Goal: Task Accomplishment & Management: Complete application form

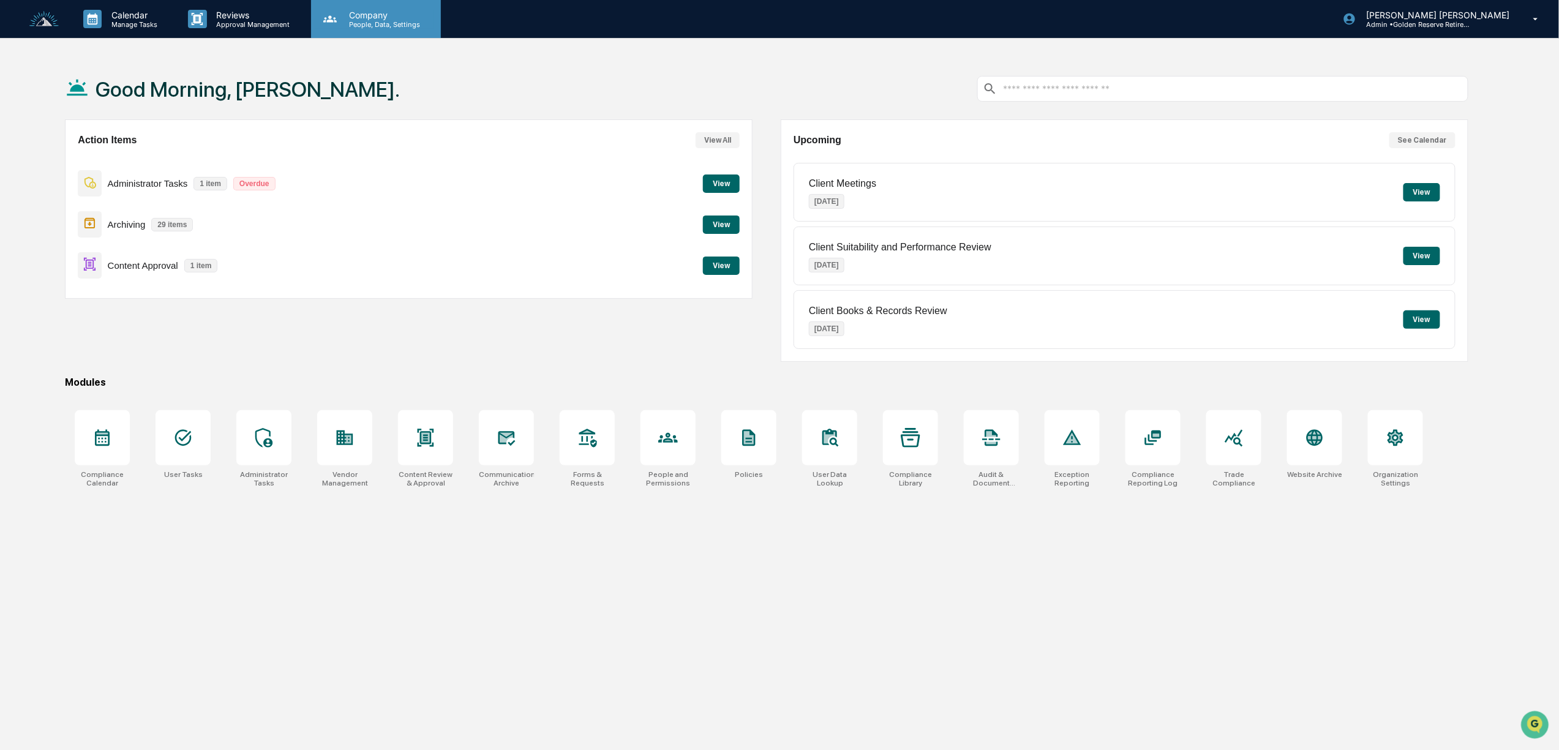
click at [372, 16] on p "Company" at bounding box center [382, 15] width 87 height 10
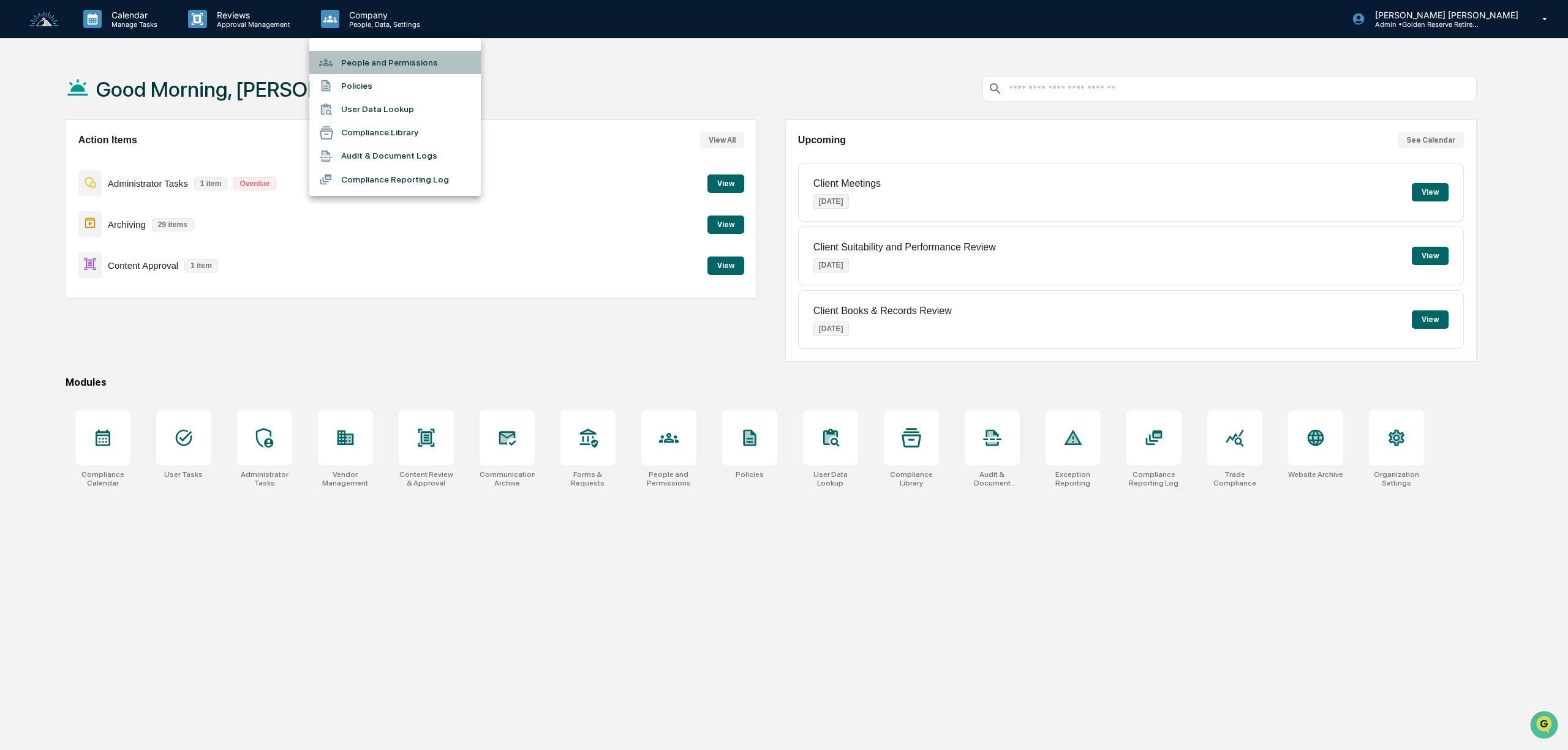
click at [389, 56] on li "People and Permissions" at bounding box center [394, 62] width 171 height 23
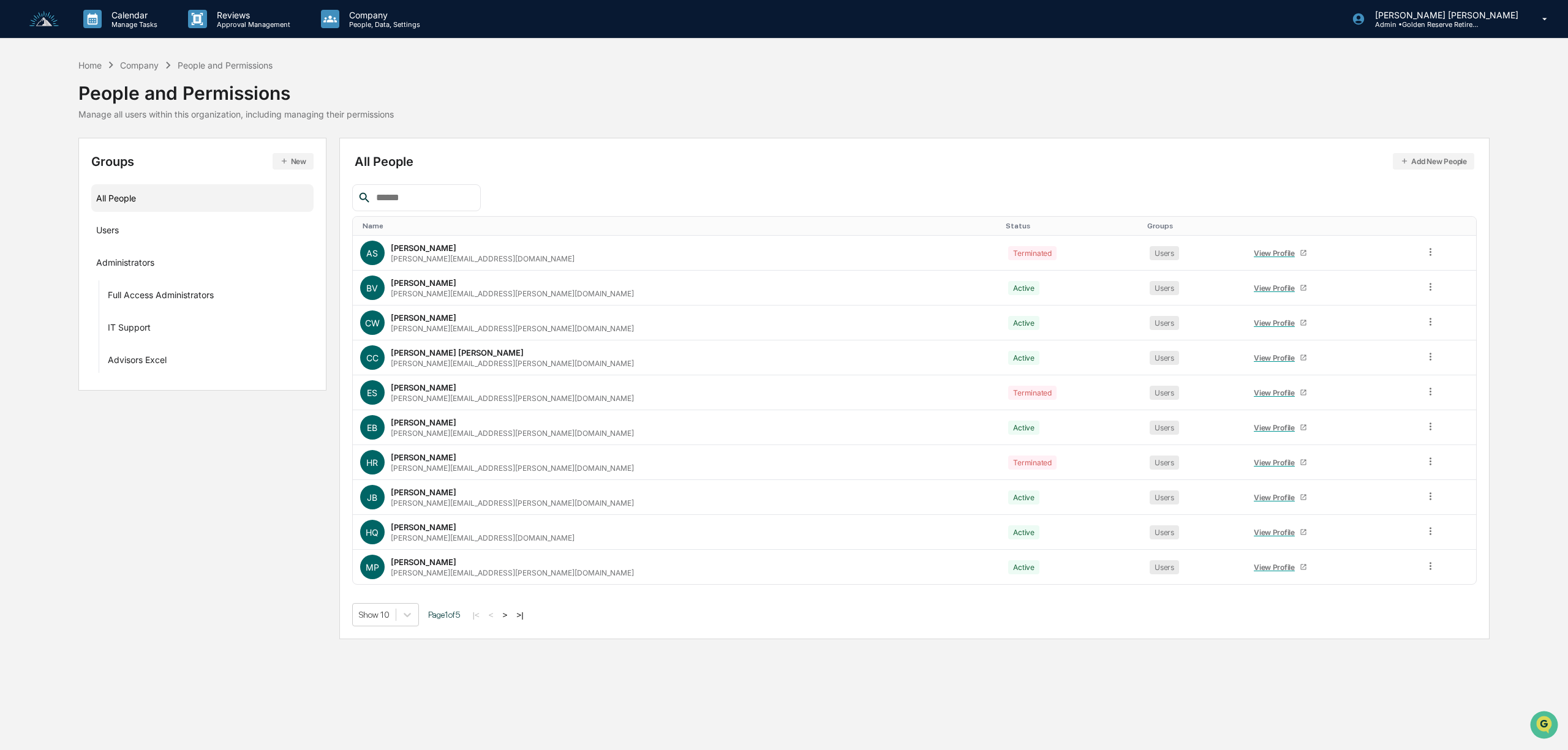
click at [511, 617] on button ">" at bounding box center [505, 615] width 12 height 10
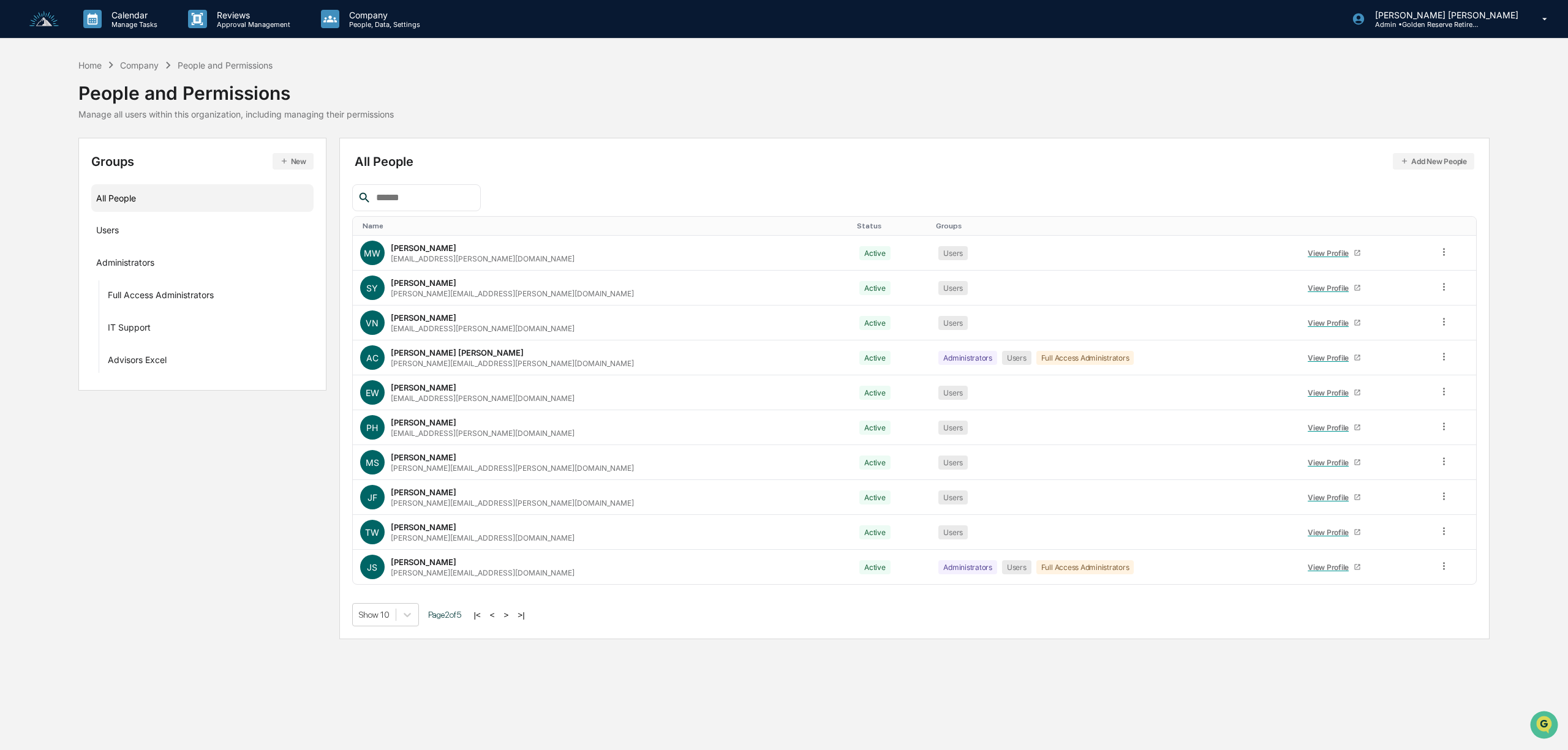
click at [512, 617] on button ">" at bounding box center [506, 615] width 12 height 10
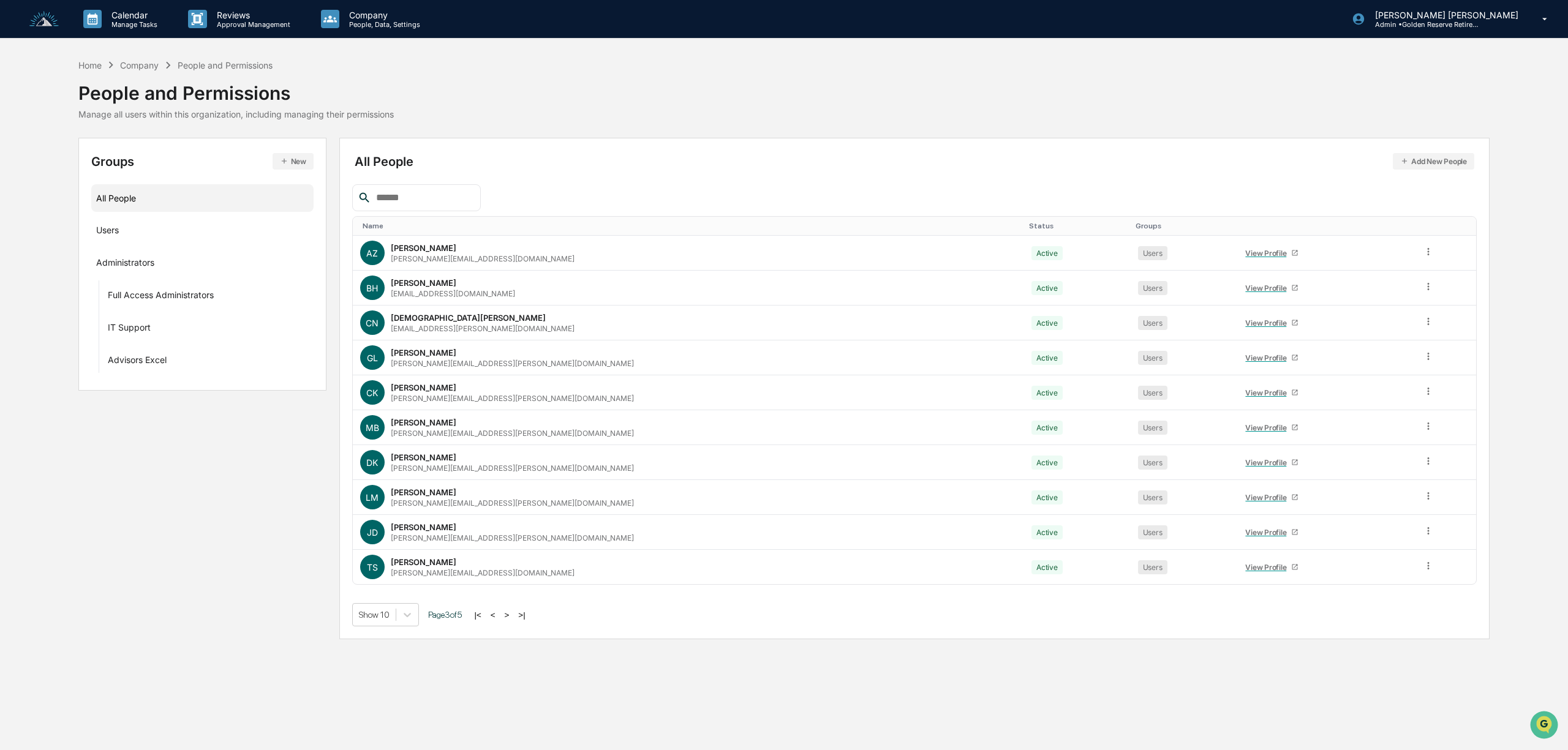
click at [511, 617] on button ">" at bounding box center [507, 615] width 12 height 10
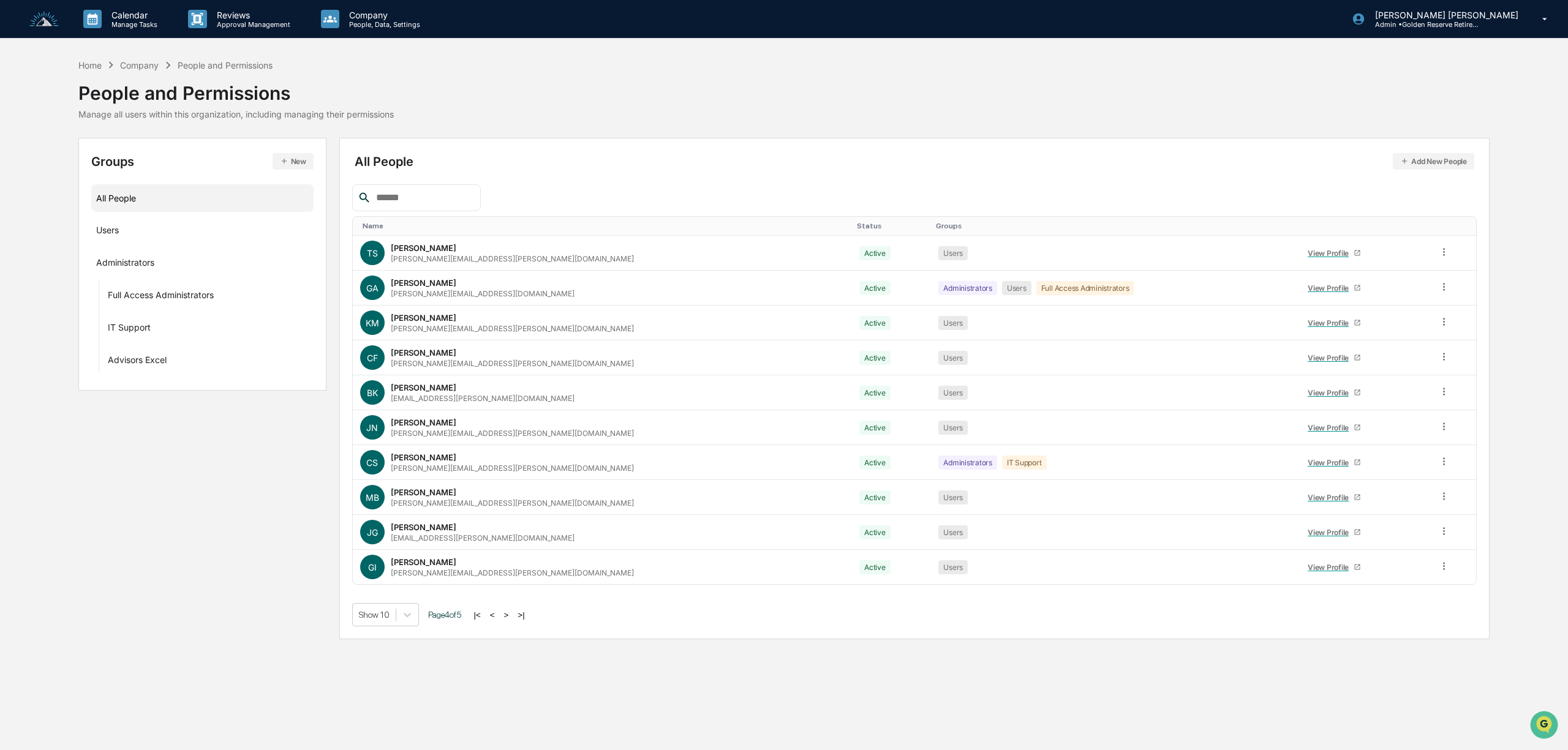
click at [511, 617] on button ">" at bounding box center [506, 615] width 12 height 10
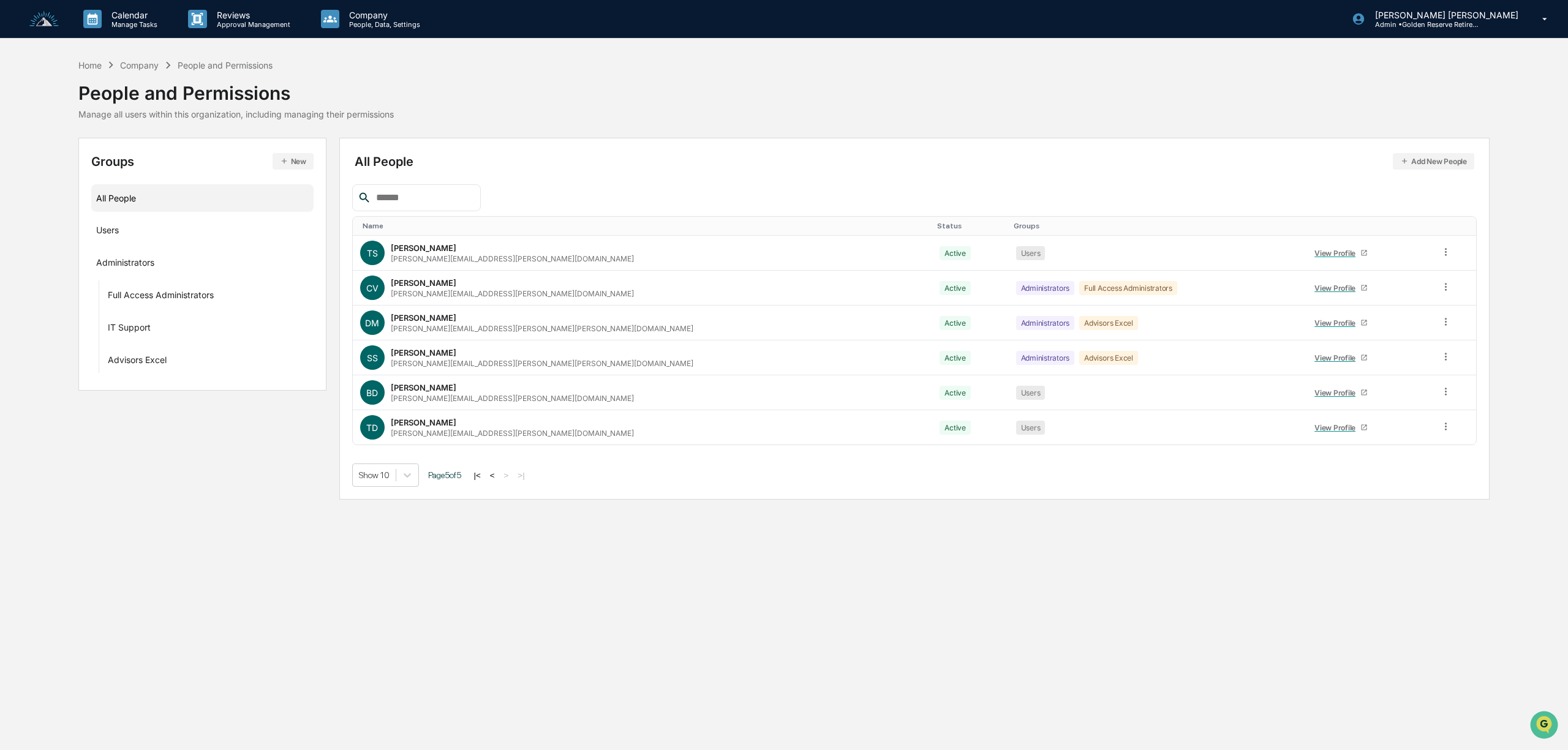
click at [498, 480] on button "<" at bounding box center [492, 475] width 12 height 10
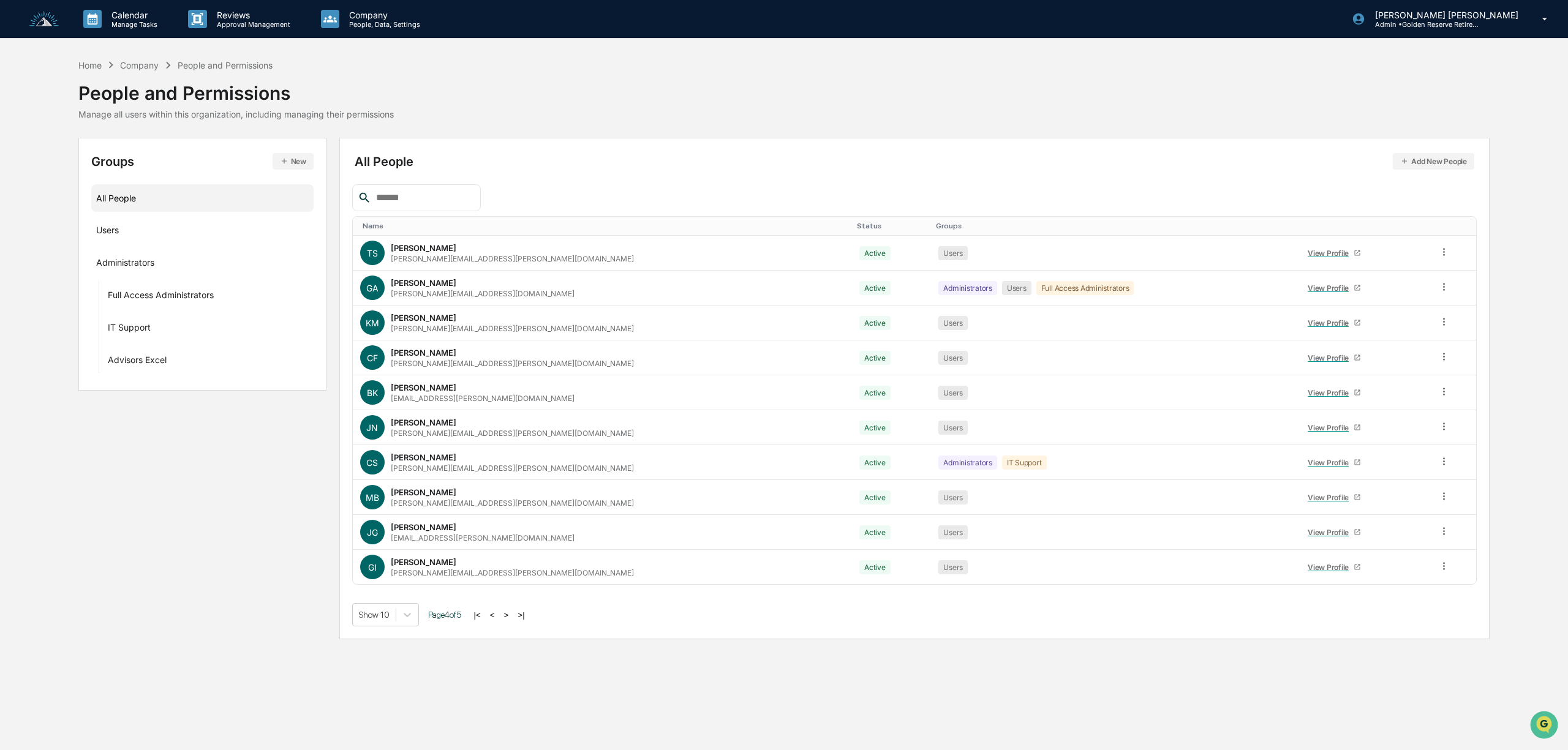
click at [1417, 160] on button "Add New People" at bounding box center [1433, 161] width 81 height 17
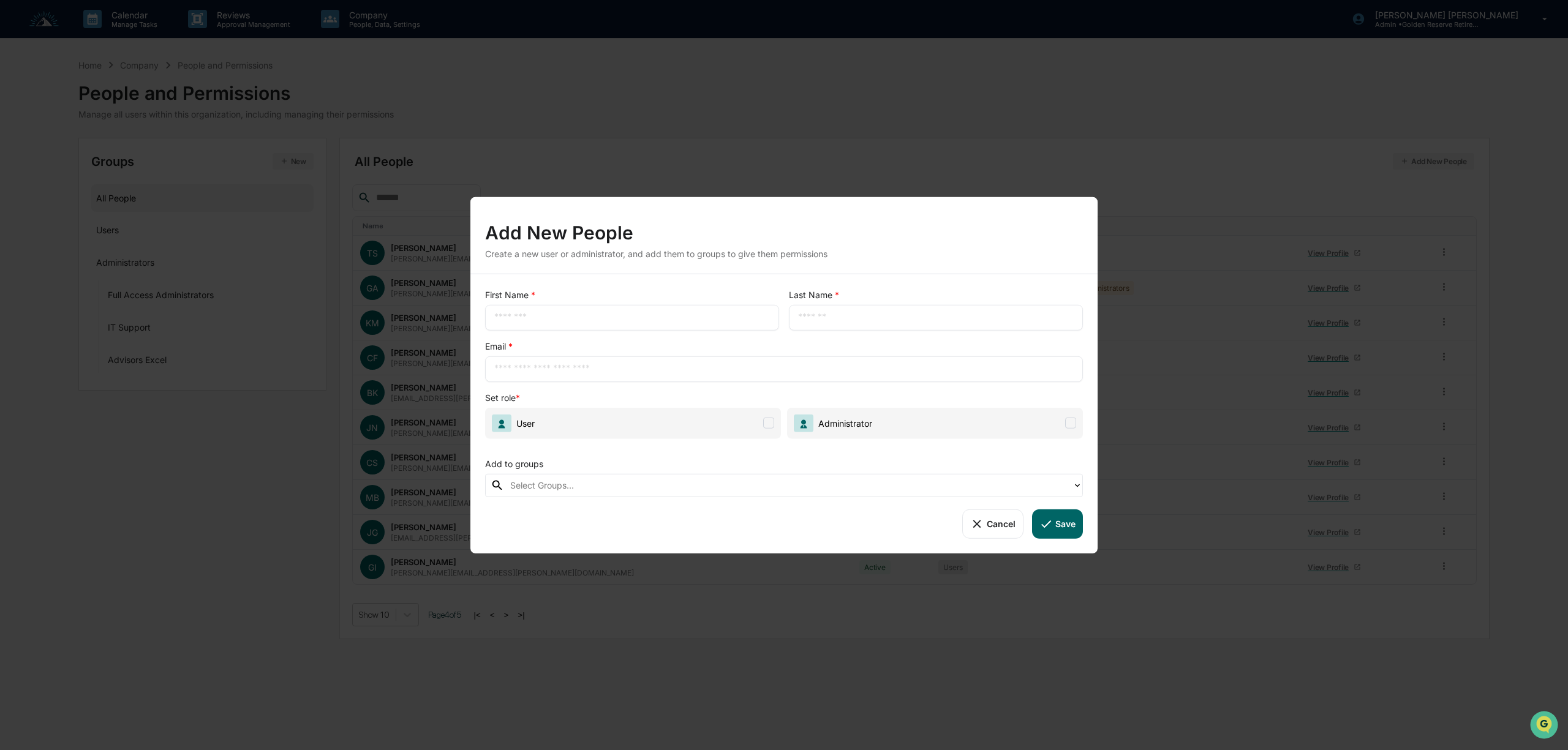
click at [613, 309] on div "​" at bounding box center [632, 317] width 294 height 26
click at [518, 321] on input "text" at bounding box center [632, 317] width 276 height 12
type input "****"
click at [839, 322] on input "text" at bounding box center [936, 317] width 276 height 12
type input "******"
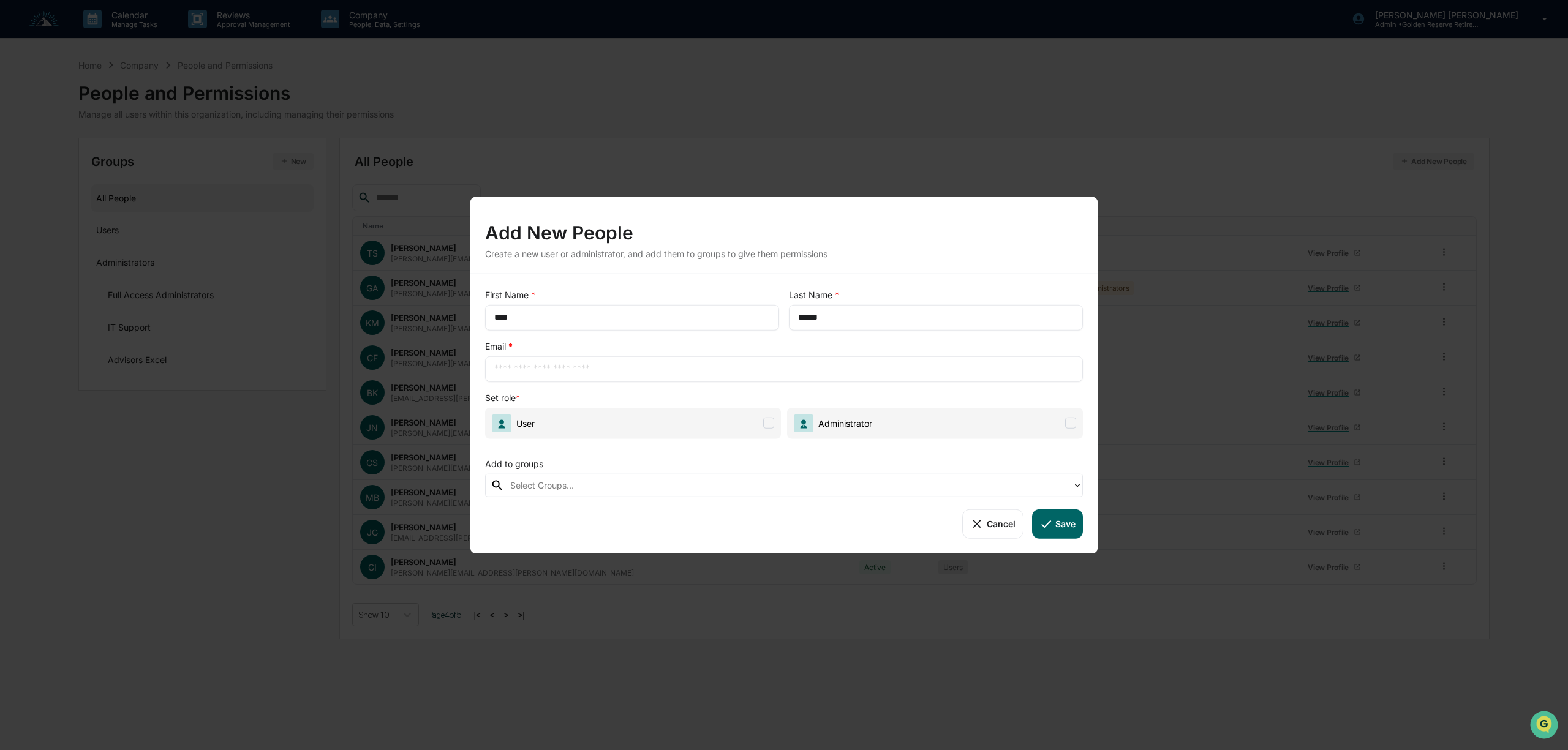
click at [992, 532] on button "Cancel" at bounding box center [992, 523] width 61 height 29
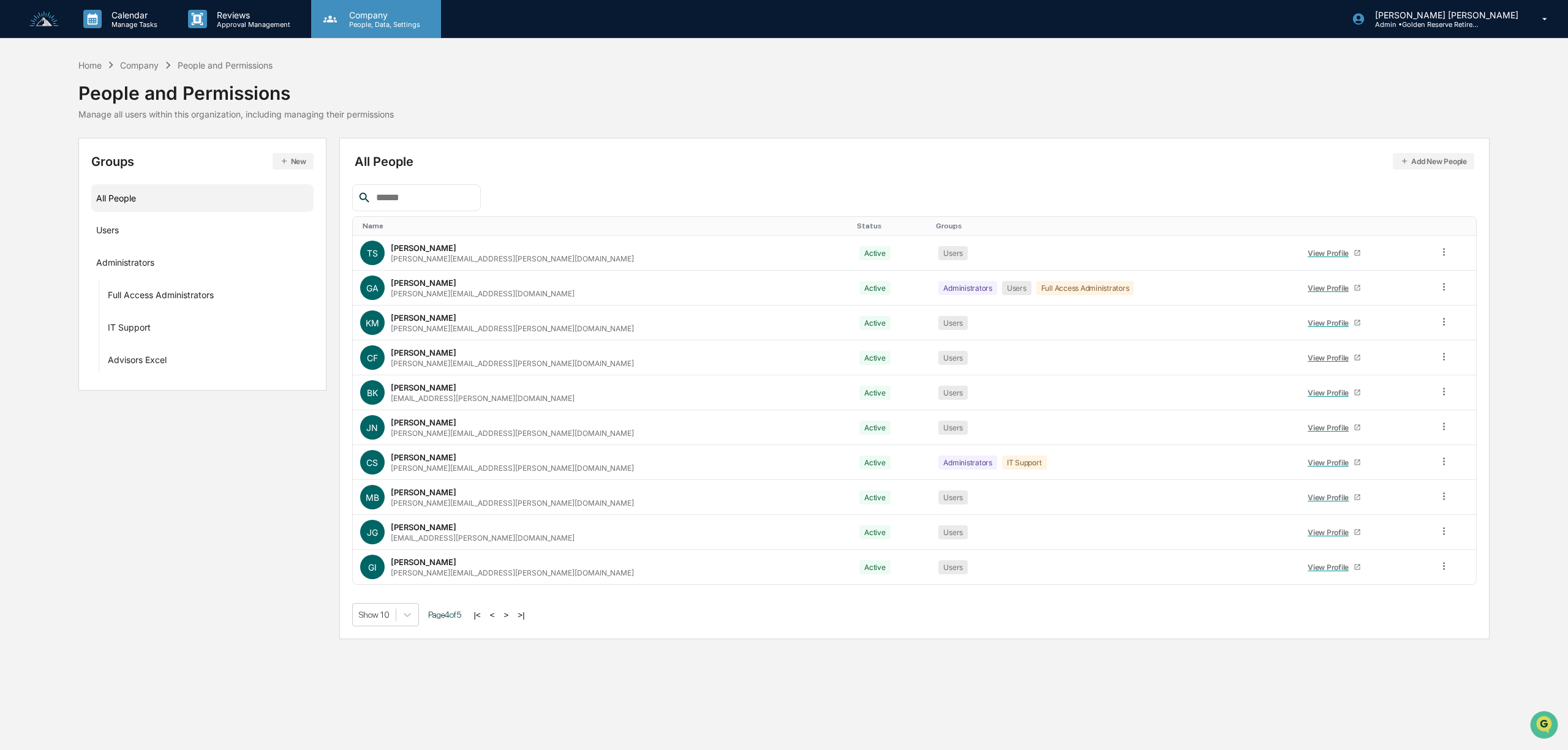
click at [352, 20] on p "People, Data, Settings" at bounding box center [382, 24] width 87 height 9
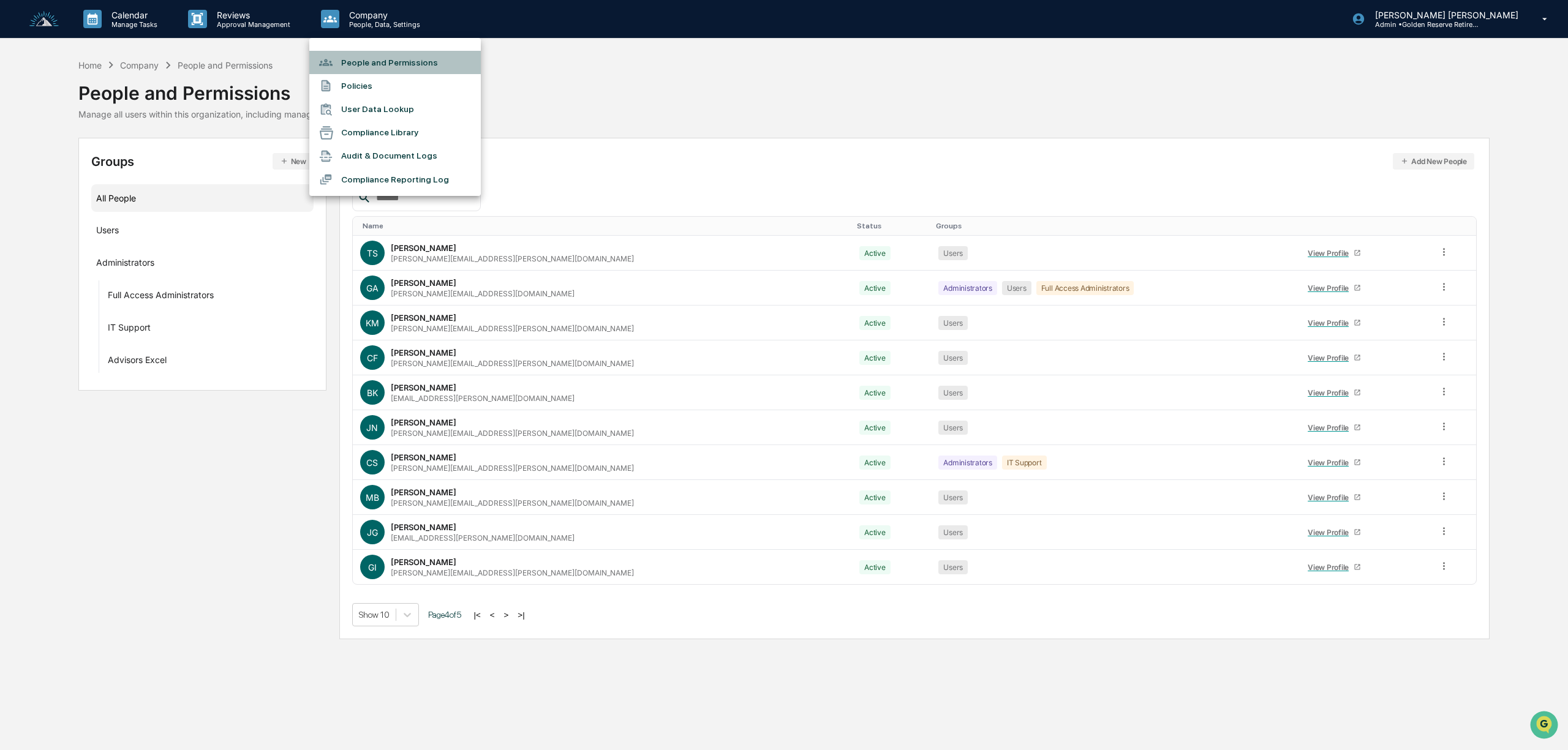
click at [374, 59] on li "People and Permissions" at bounding box center [394, 62] width 171 height 23
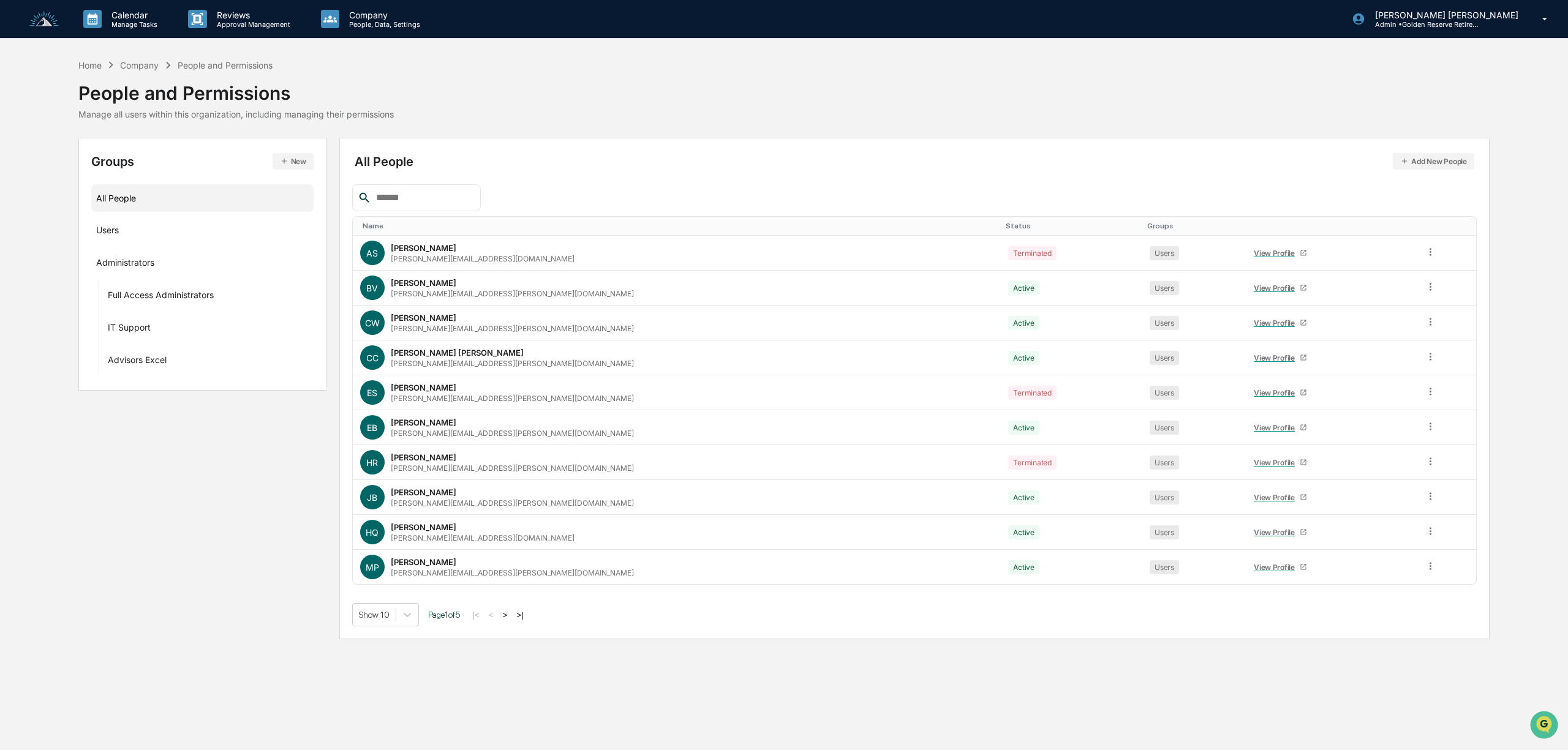
click at [1464, 153] on button "Add New People" at bounding box center [1433, 161] width 81 height 17
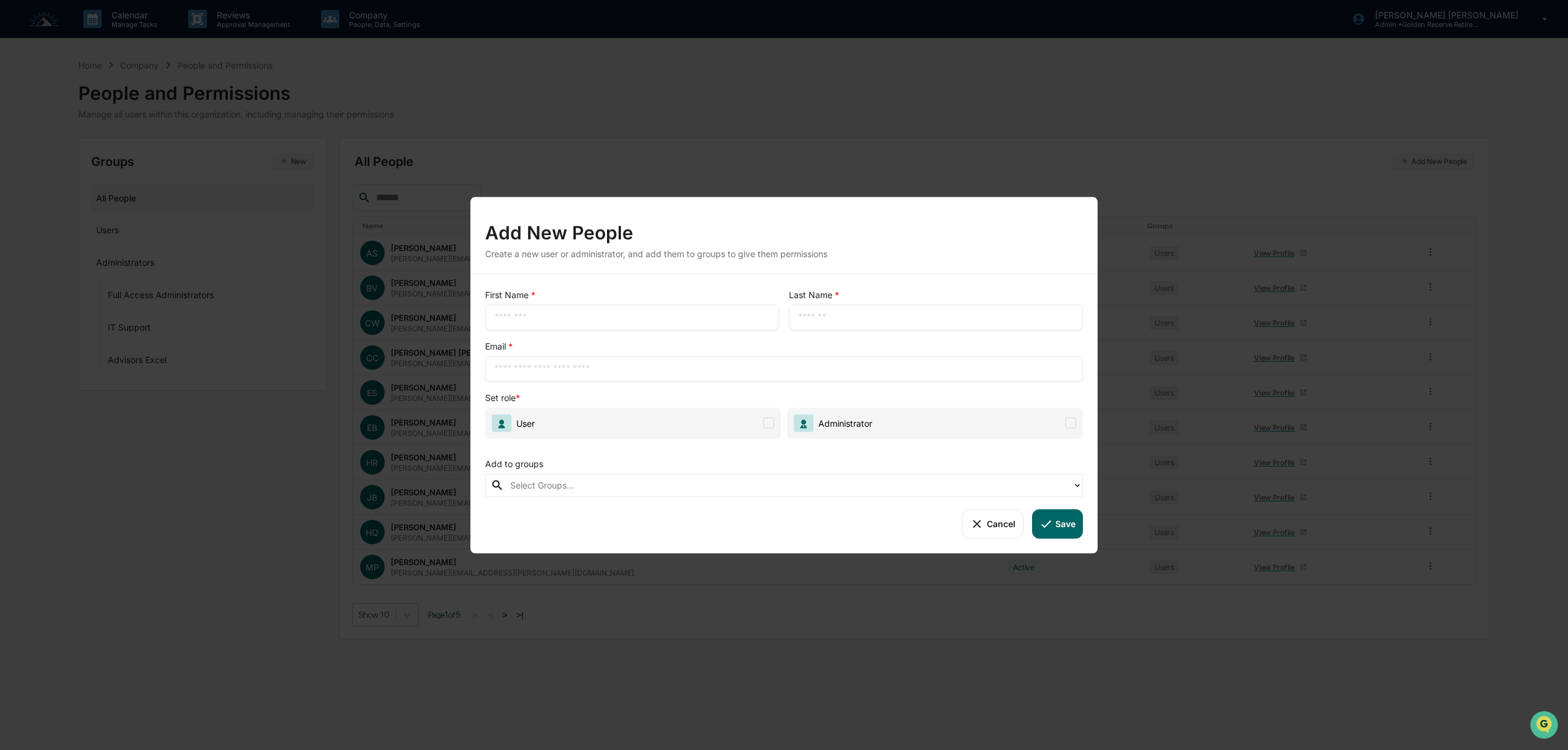
click at [596, 317] on input "text" at bounding box center [632, 317] width 276 height 12
type input "****"
drag, startPoint x: 850, startPoint y: 300, endPoint x: 851, endPoint y: 310, distance: 9.9
click at [850, 303] on div "Last Name * ​" at bounding box center [936, 309] width 294 height 42
click at [851, 321] on input "text" at bounding box center [936, 317] width 276 height 12
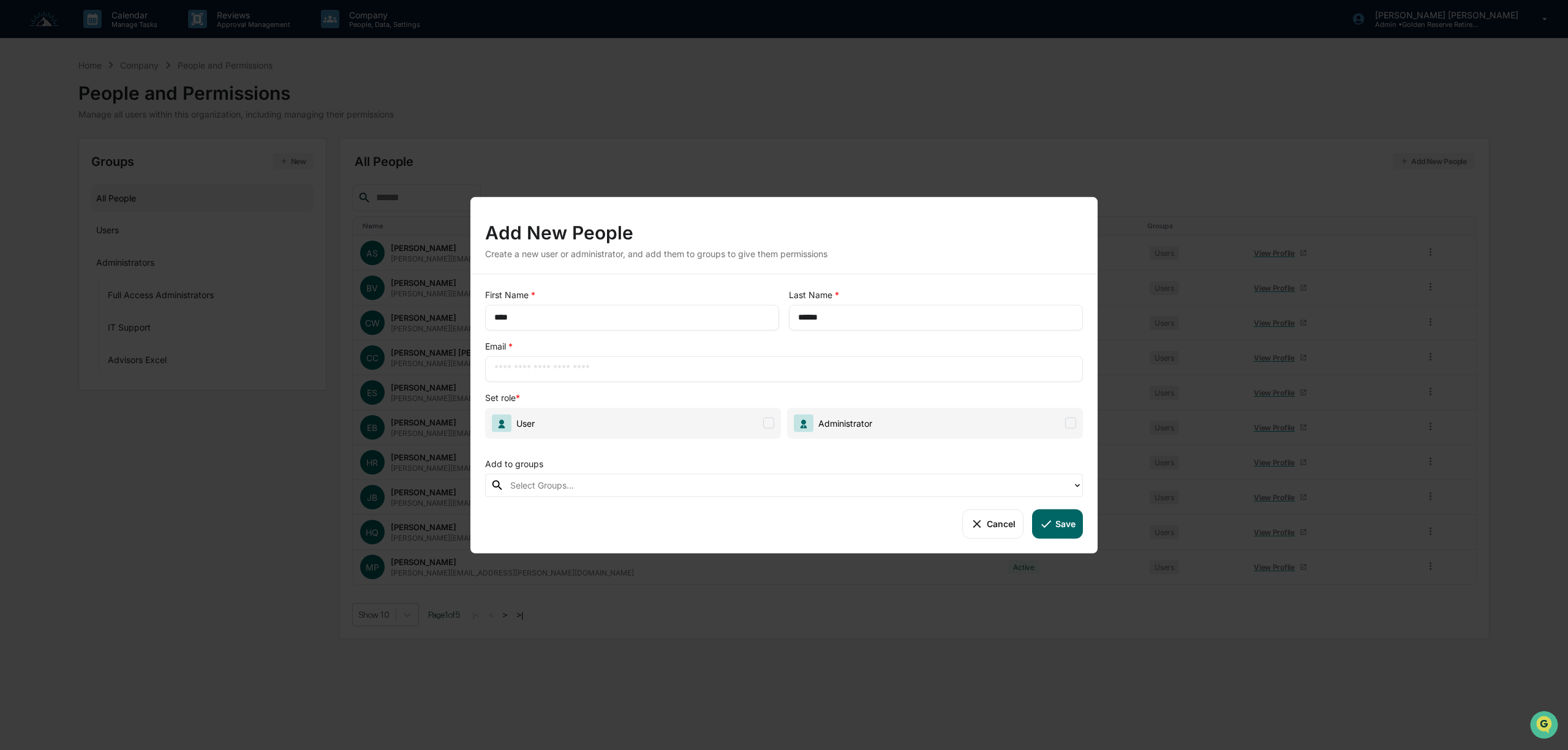
type input "******"
click at [632, 376] on div "​" at bounding box center [784, 369] width 598 height 26
click at [985, 525] on button "Cancel" at bounding box center [992, 523] width 61 height 29
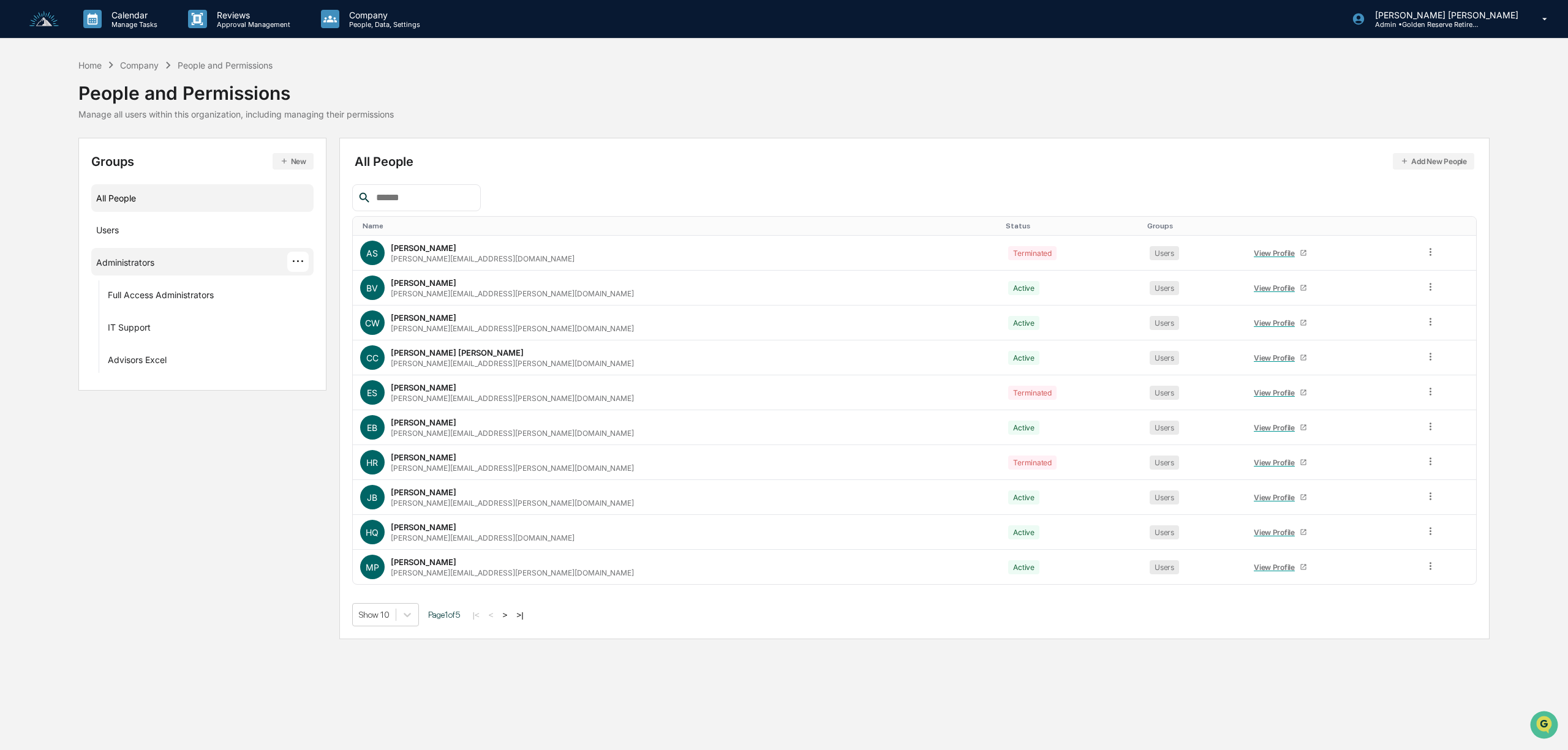
click at [214, 261] on div "Administrators ···" at bounding box center [202, 262] width 212 height 20
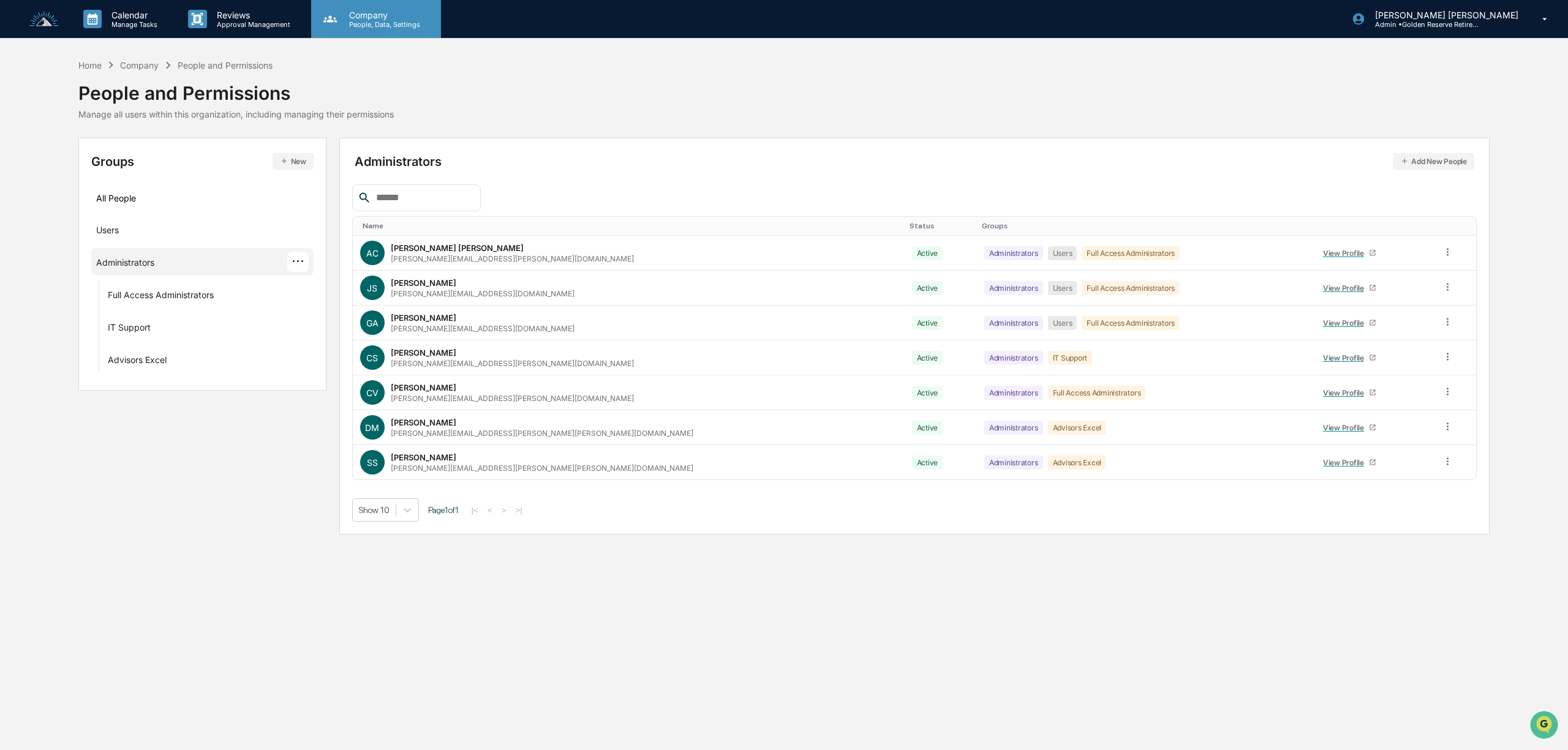
click at [364, 18] on p "Company" at bounding box center [382, 15] width 87 height 10
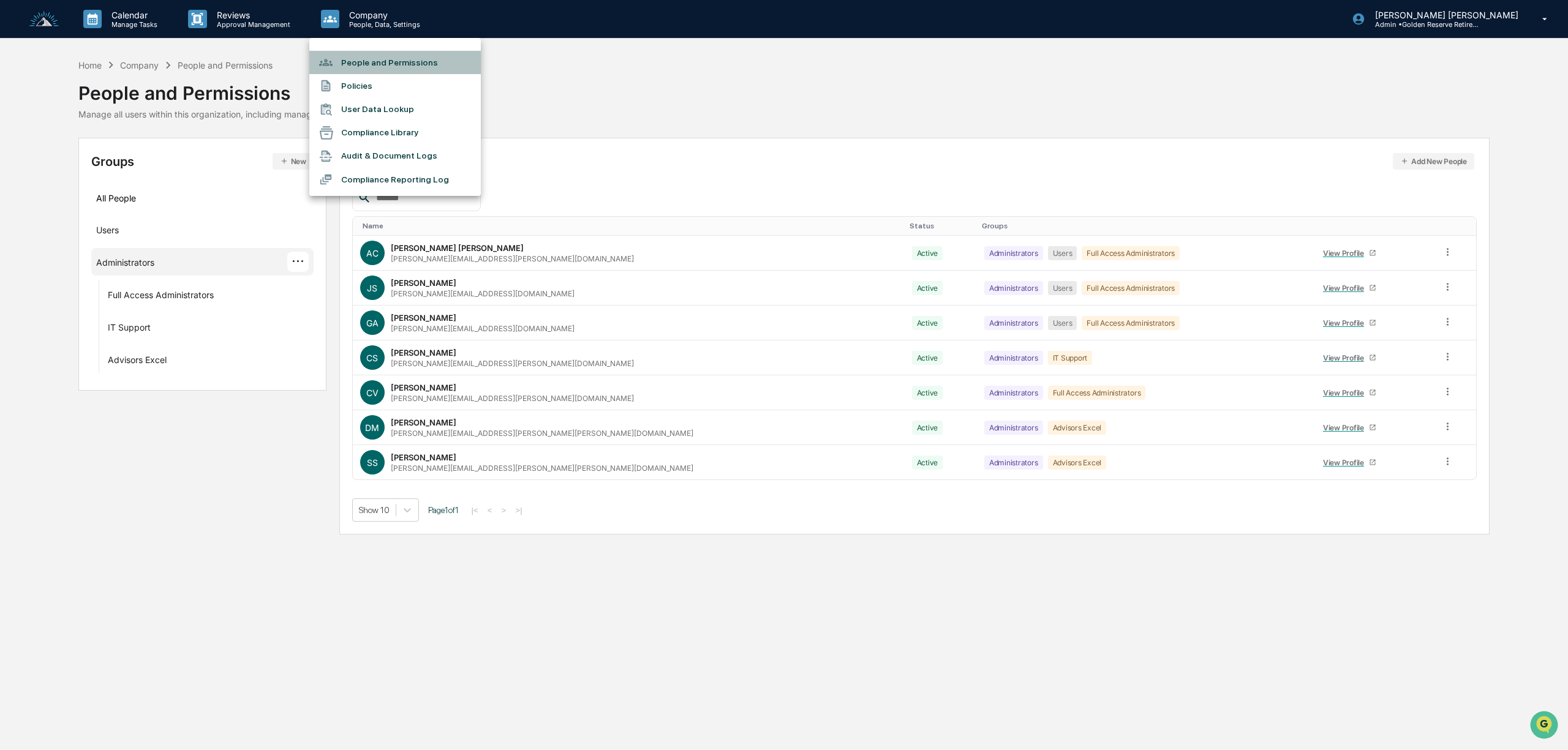
click at [397, 62] on li "People and Permissions" at bounding box center [394, 62] width 171 height 23
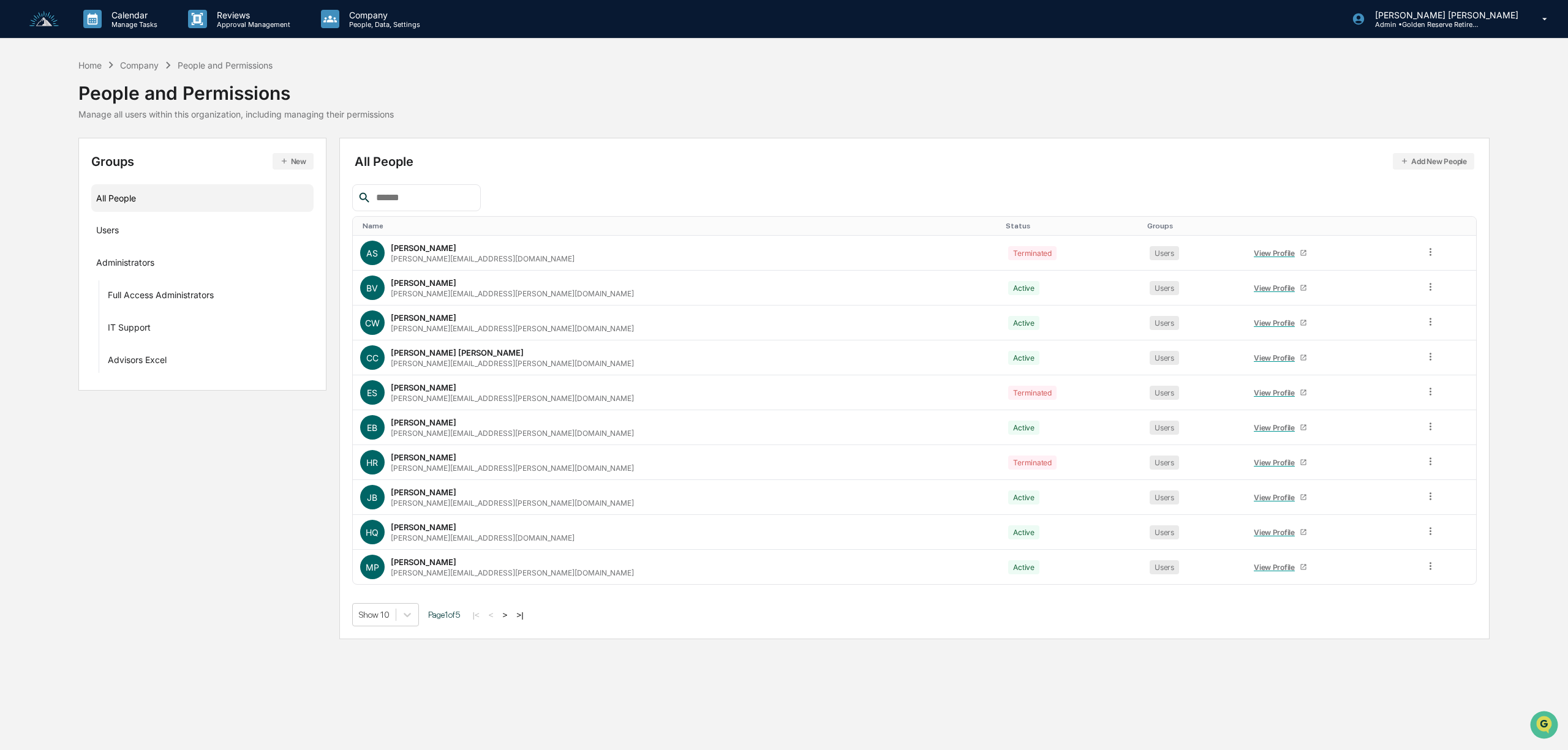
click at [1446, 165] on button "Add New People" at bounding box center [1433, 161] width 81 height 17
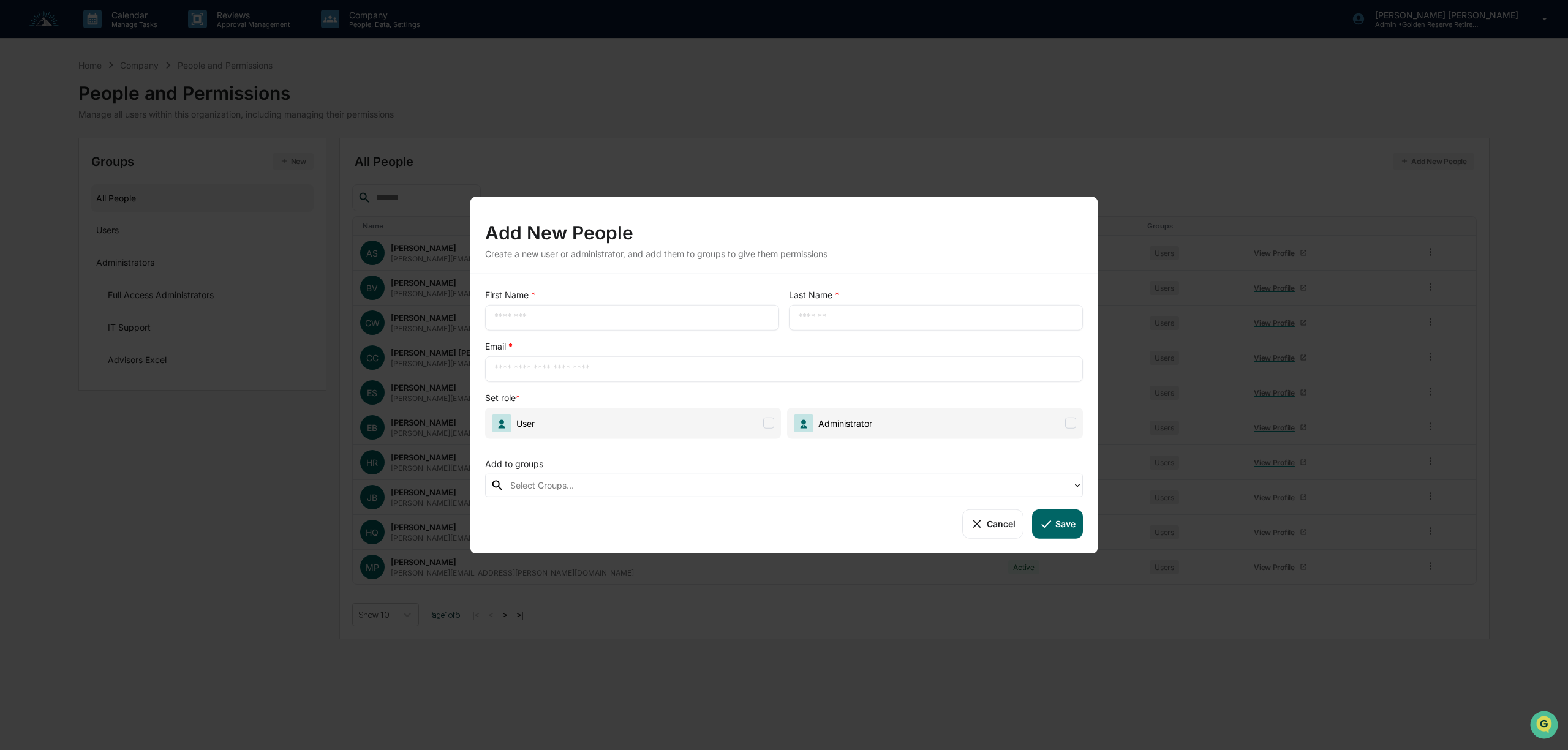
drag, startPoint x: 616, startPoint y: 304, endPoint x: 618, endPoint y: 312, distance: 7.6
click at [616, 305] on div "​" at bounding box center [632, 317] width 294 height 26
click at [618, 321] on input "text" at bounding box center [632, 317] width 276 height 12
type input "****"
click at [898, 320] on input "text" at bounding box center [936, 317] width 276 height 12
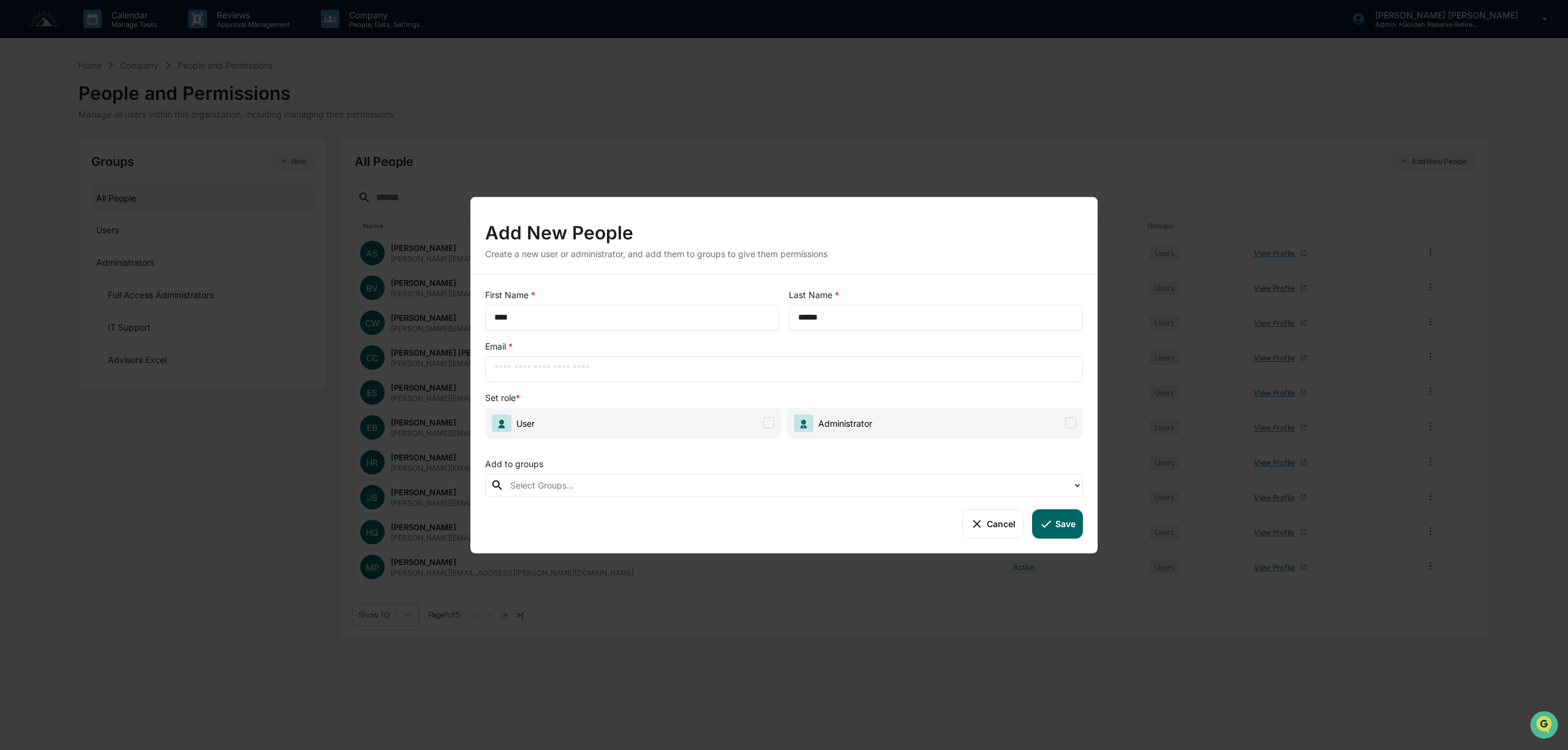
type input "******"
click at [652, 365] on input "text" at bounding box center [783, 369] width 579 height 12
click at [593, 368] on input "text" at bounding box center [783, 369] width 579 height 12
type input "**********"
click at [768, 424] on span at bounding box center [768, 423] width 11 height 11
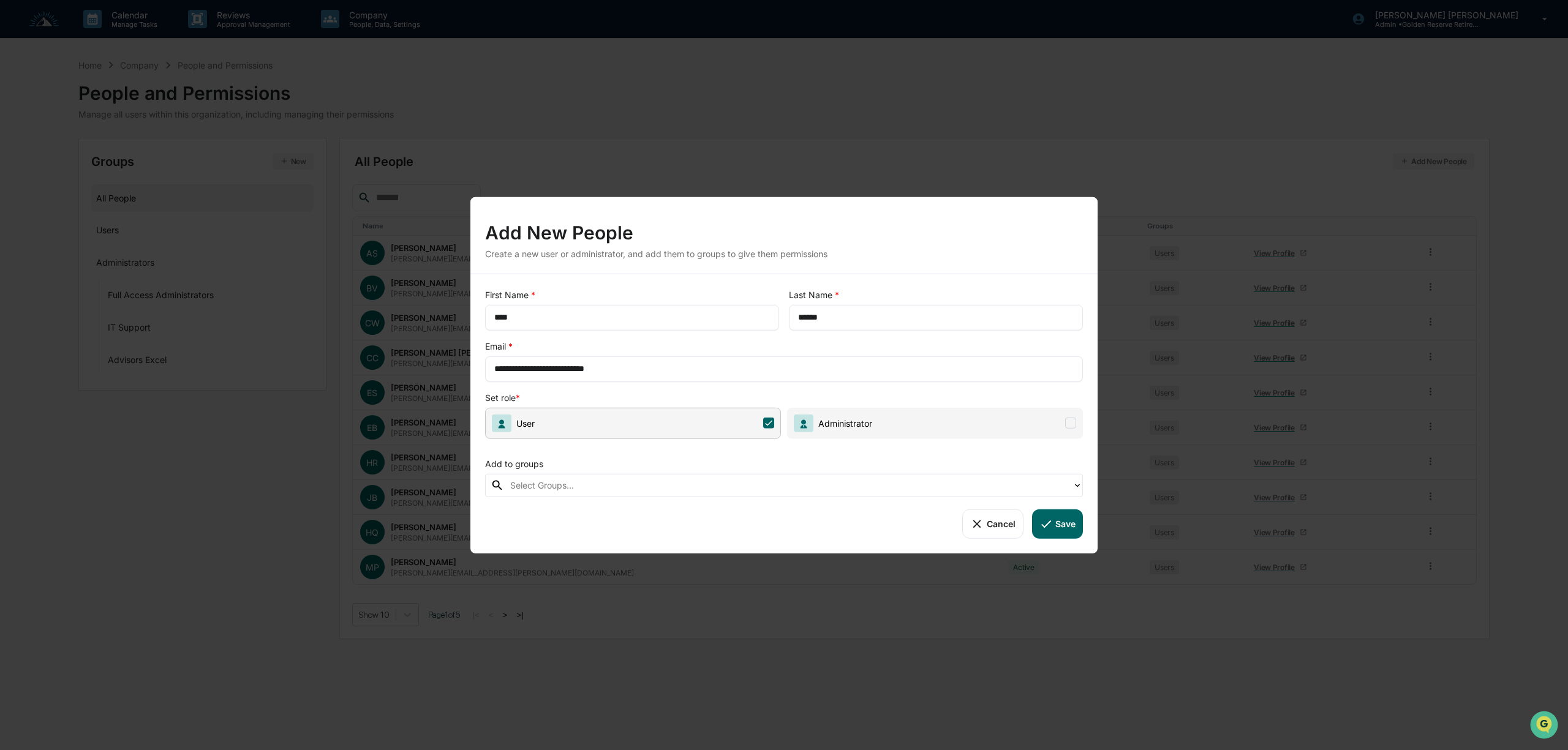
click at [635, 491] on div at bounding box center [788, 485] width 556 height 14
click at [593, 462] on div "Add to groups" at bounding box center [784, 460] width 598 height 25
click at [1061, 522] on button "Save" at bounding box center [1057, 523] width 51 height 29
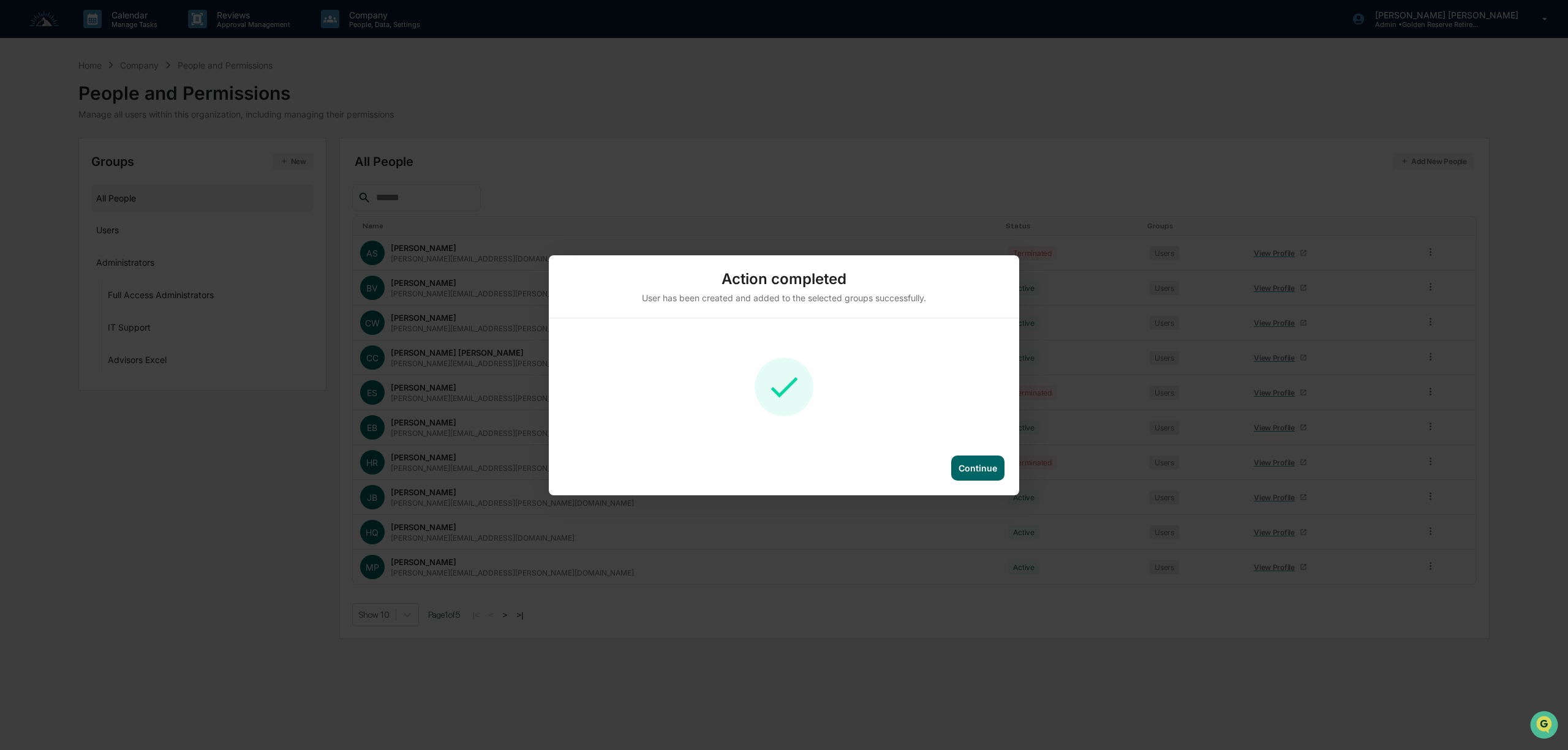
click at [985, 465] on div "Continue" at bounding box center [977, 468] width 39 height 10
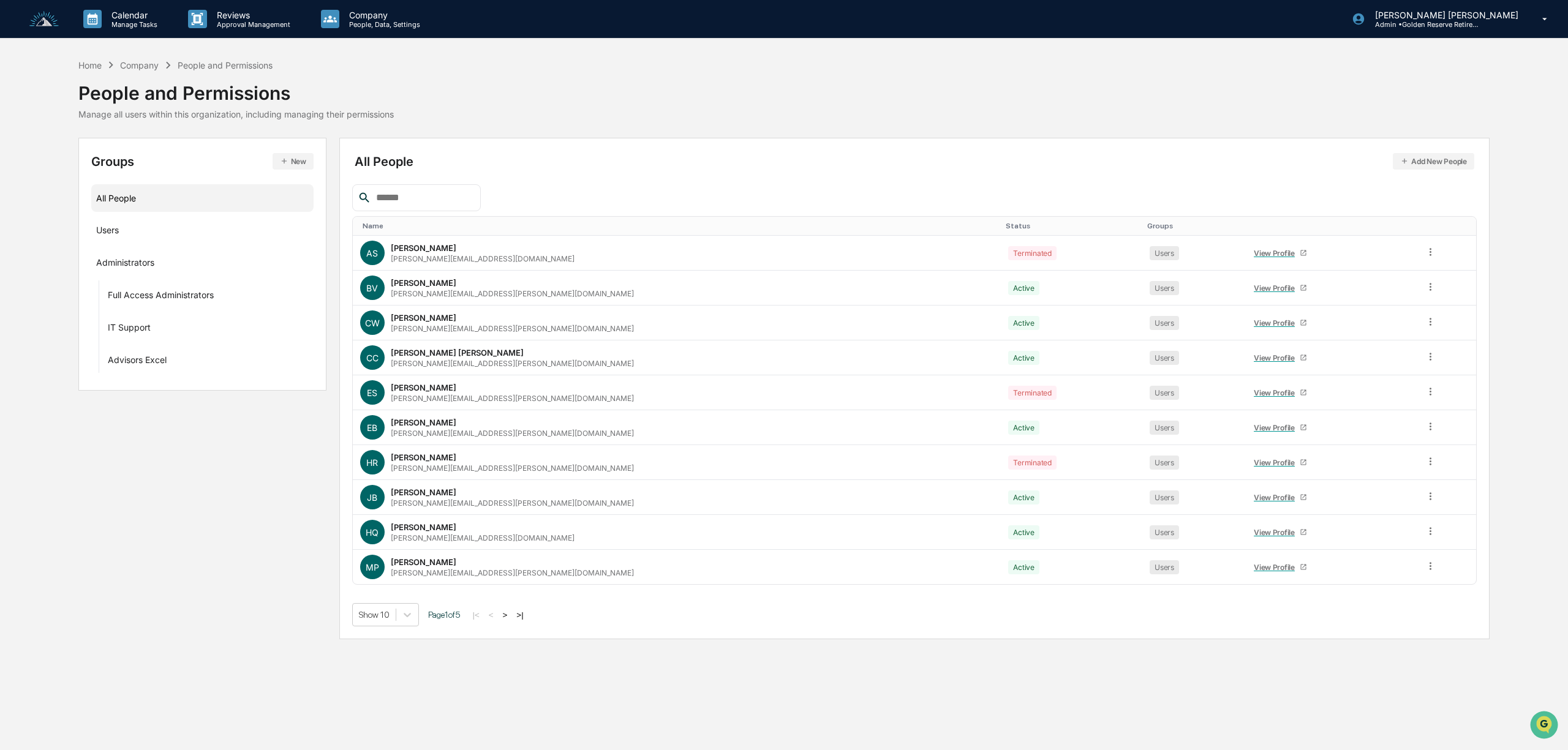
click at [509, 618] on button ">" at bounding box center [505, 615] width 12 height 10
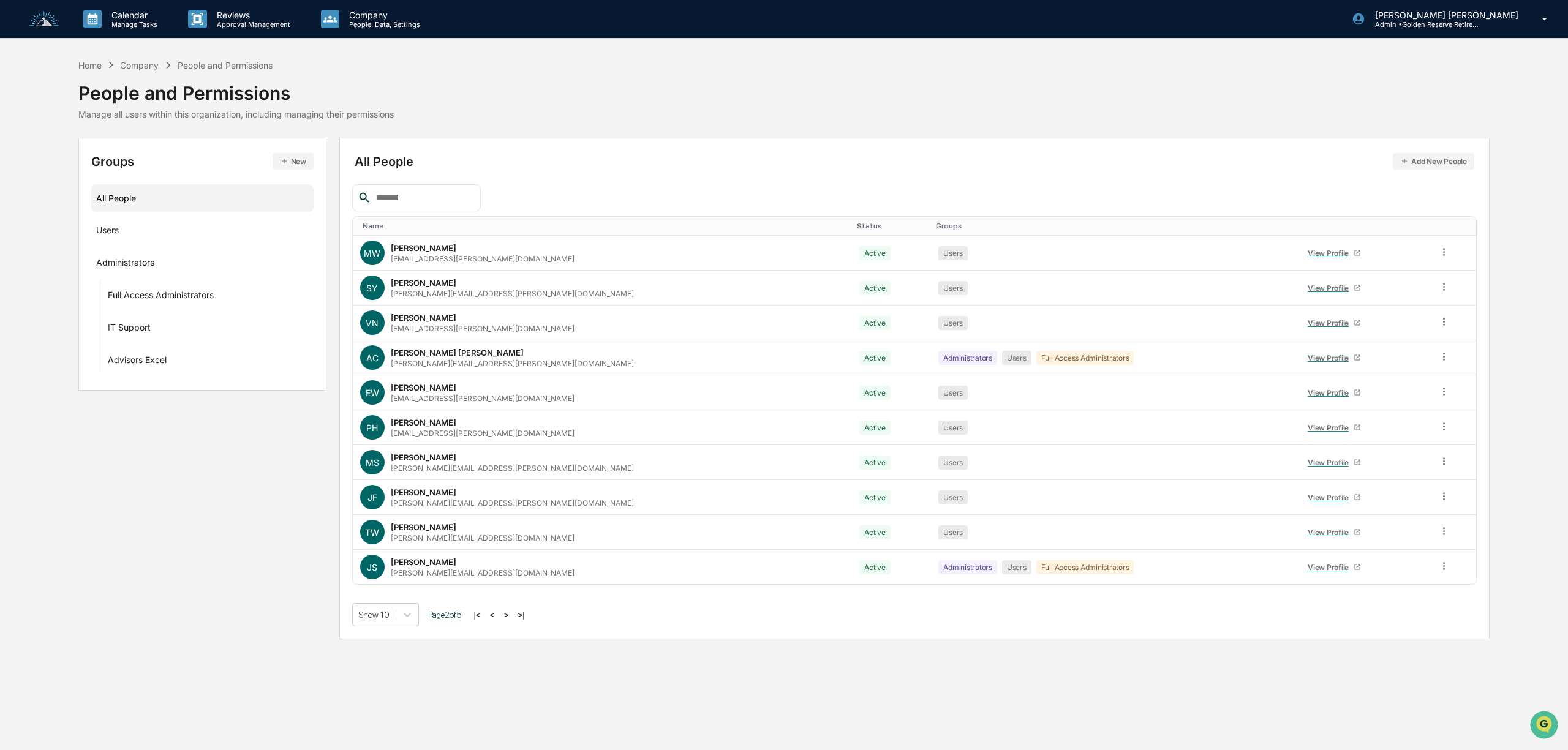
click at [509, 618] on button ">" at bounding box center [506, 615] width 12 height 10
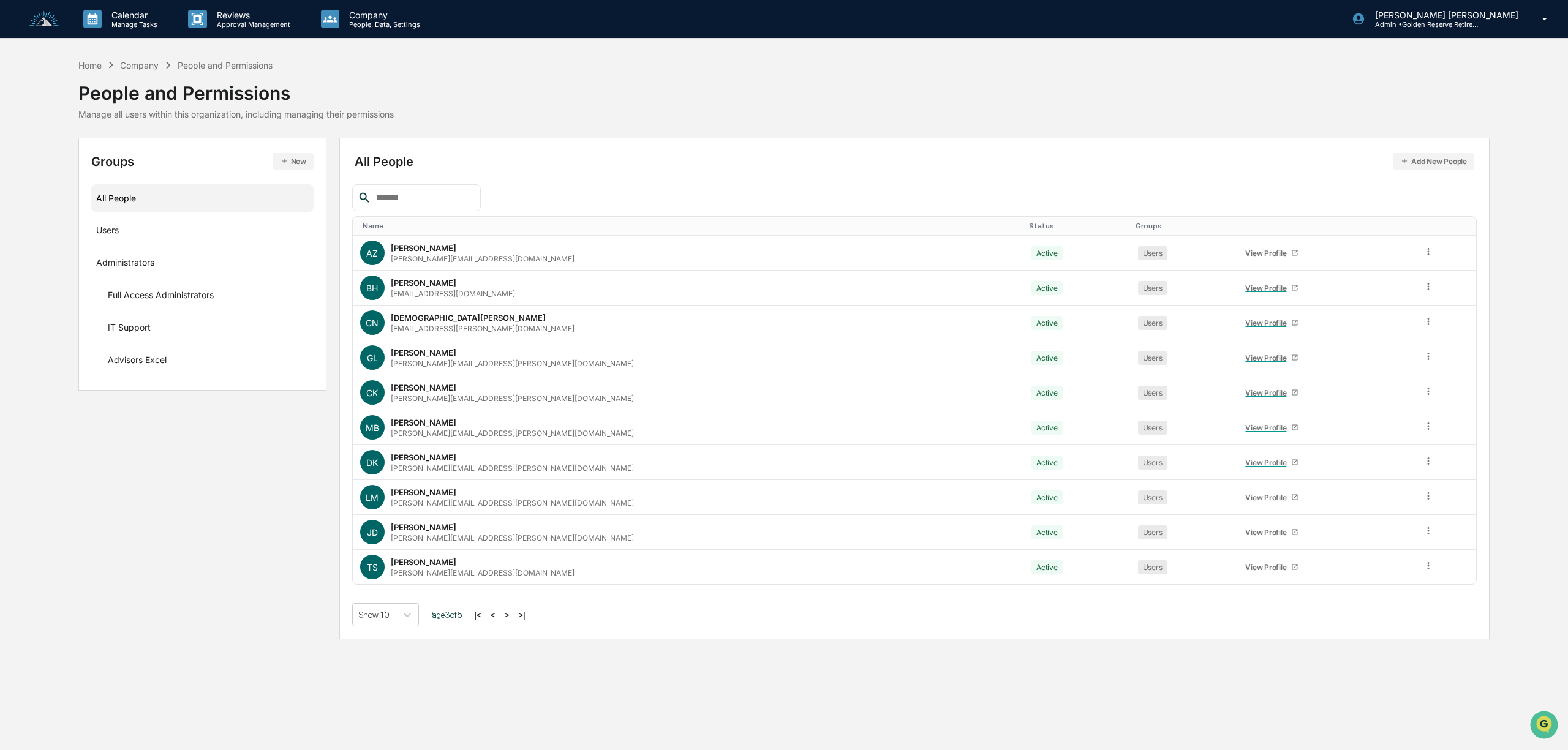
click at [509, 618] on button ">" at bounding box center [507, 615] width 12 height 10
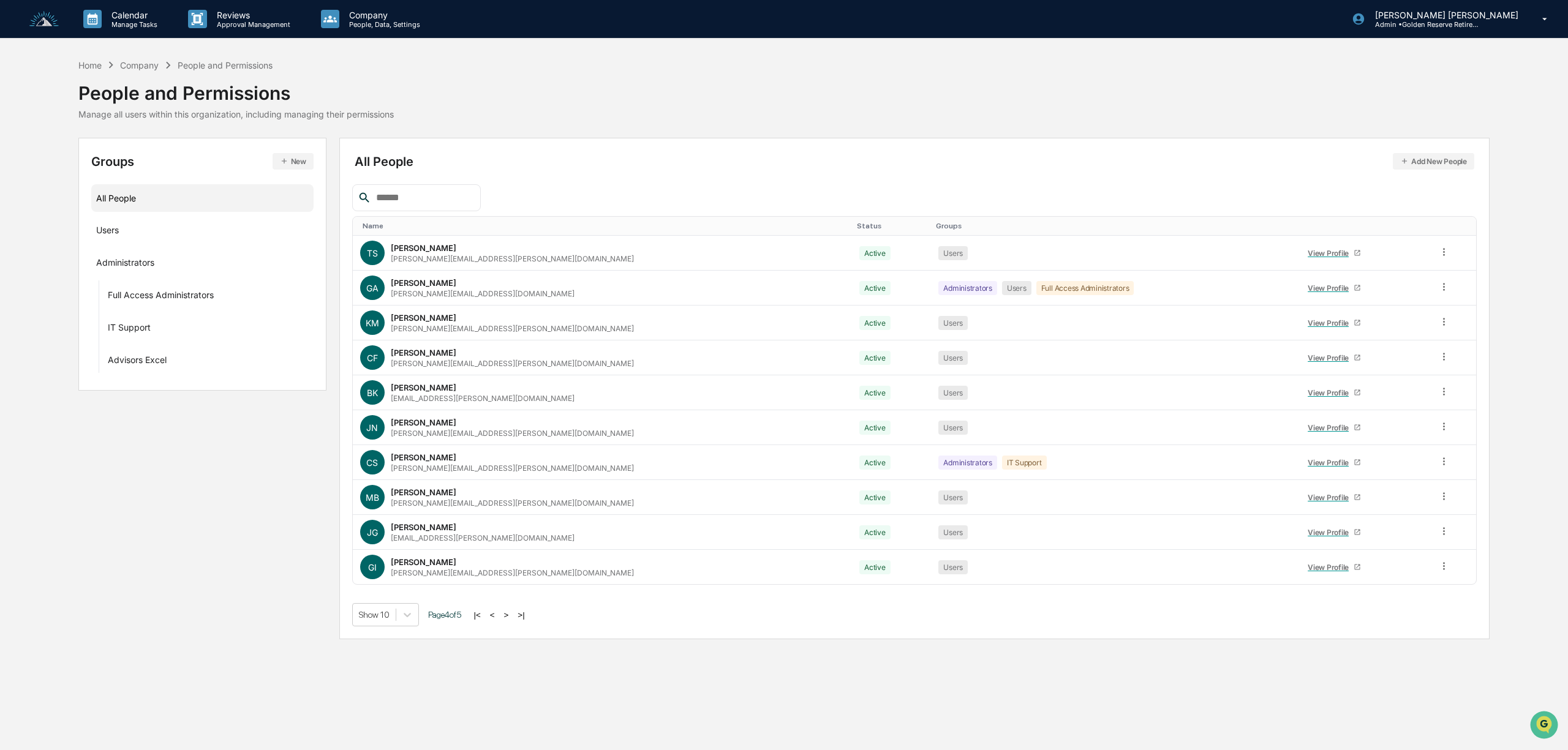
click at [509, 618] on button ">" at bounding box center [506, 615] width 12 height 10
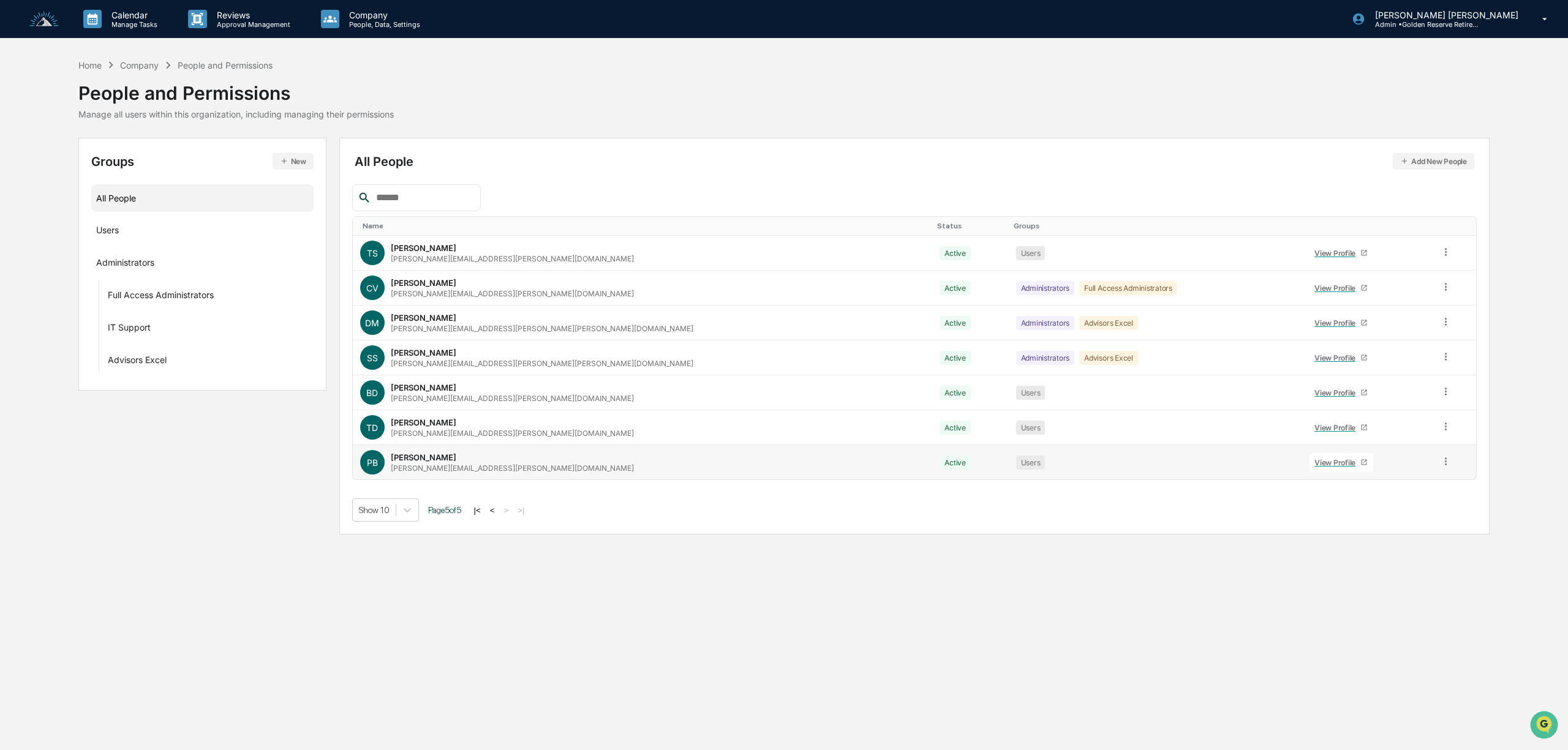
click at [1440, 464] on icon at bounding box center [1446, 462] width 12 height 12
click at [1201, 512] on div "Show 10 Page 5 of 5 |< < > >|" at bounding box center [914, 509] width 1125 height 23
click at [1314, 461] on div "View Profile" at bounding box center [1337, 462] width 46 height 9
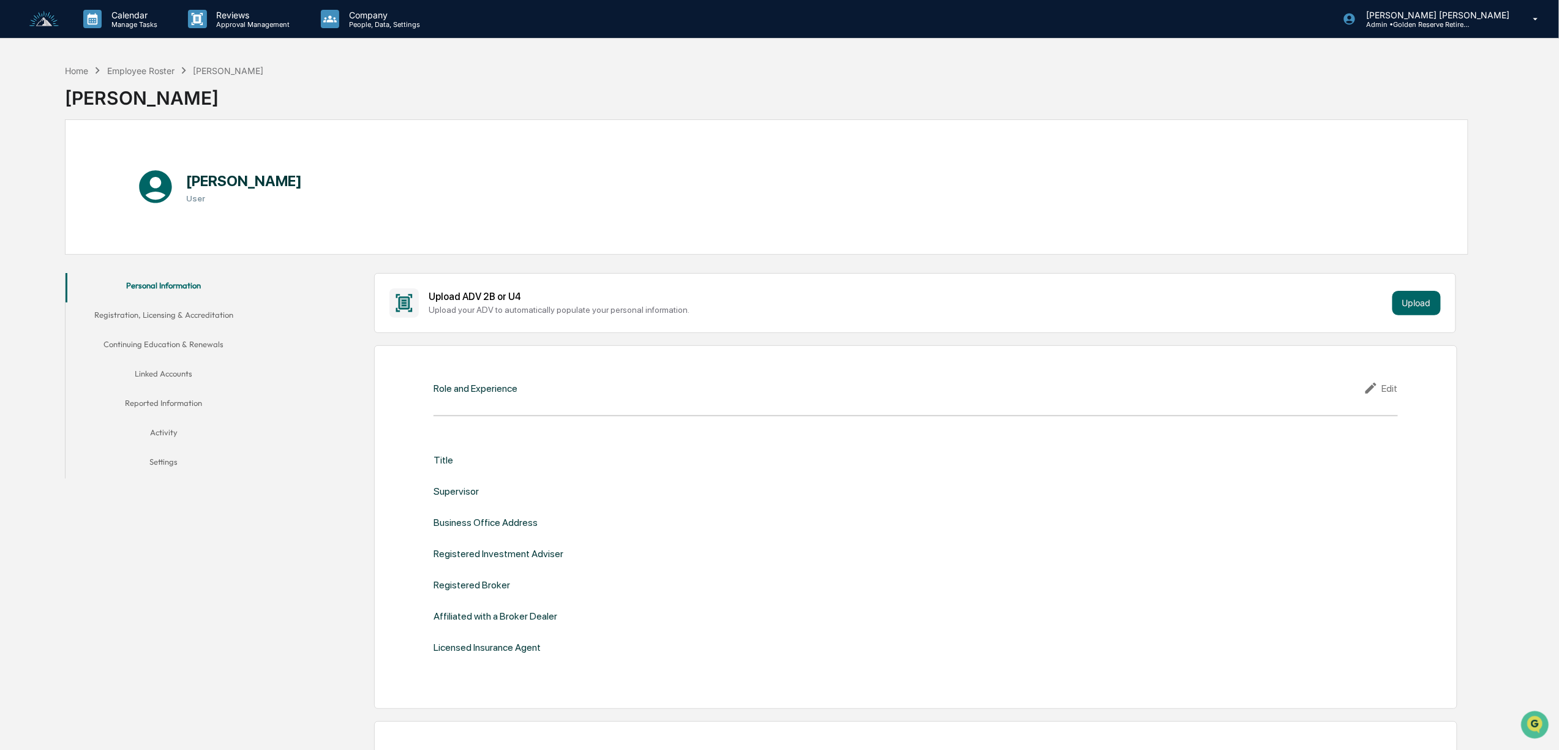
click at [194, 314] on button "Registration, Licensing & Accreditation" at bounding box center [164, 317] width 196 height 29
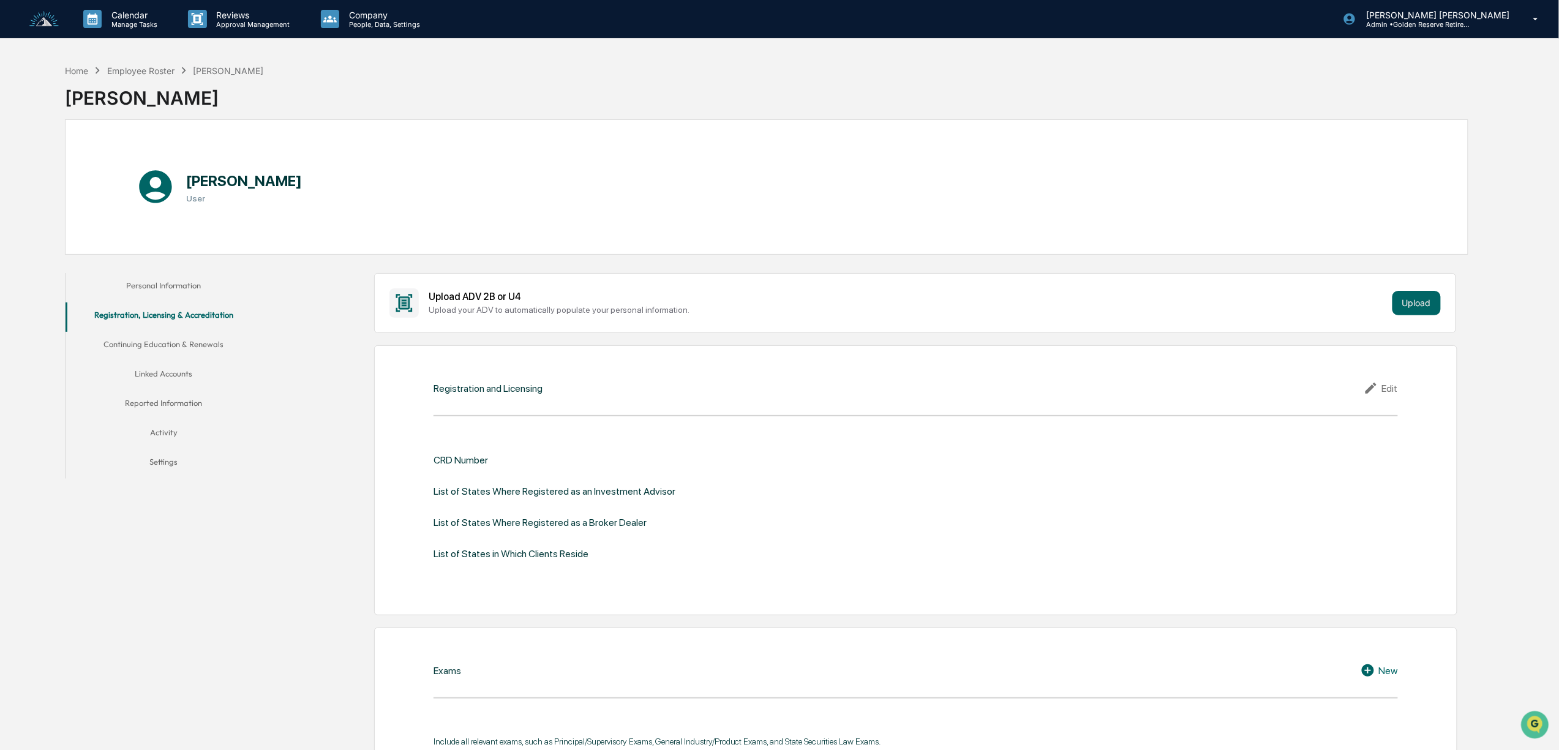
click at [185, 334] on button "Continuing Education & Renewals" at bounding box center [164, 346] width 196 height 29
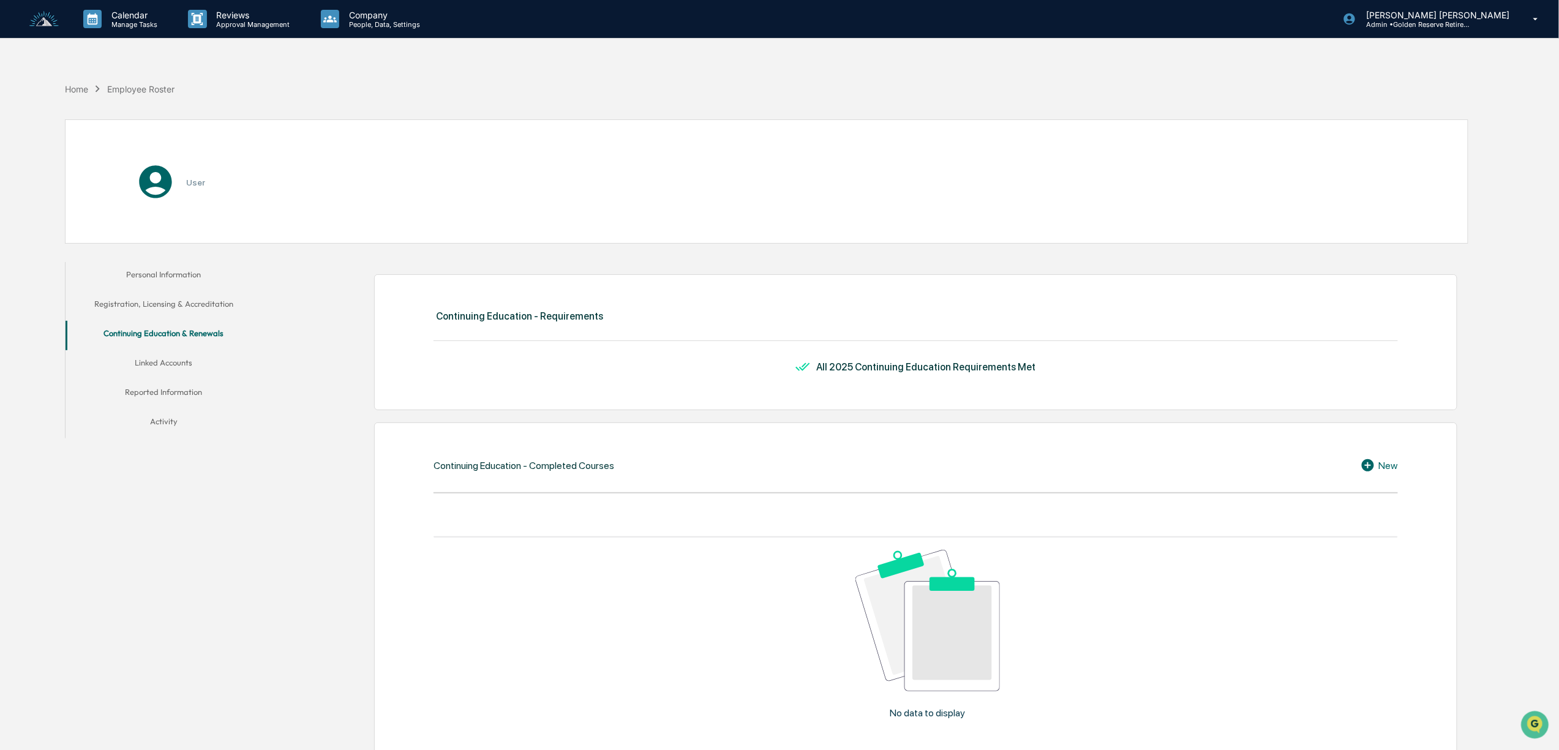
click at [162, 361] on div "Personal Information Registration, Licensing & Accreditation Continuing Educati…" at bounding box center [164, 350] width 196 height 176
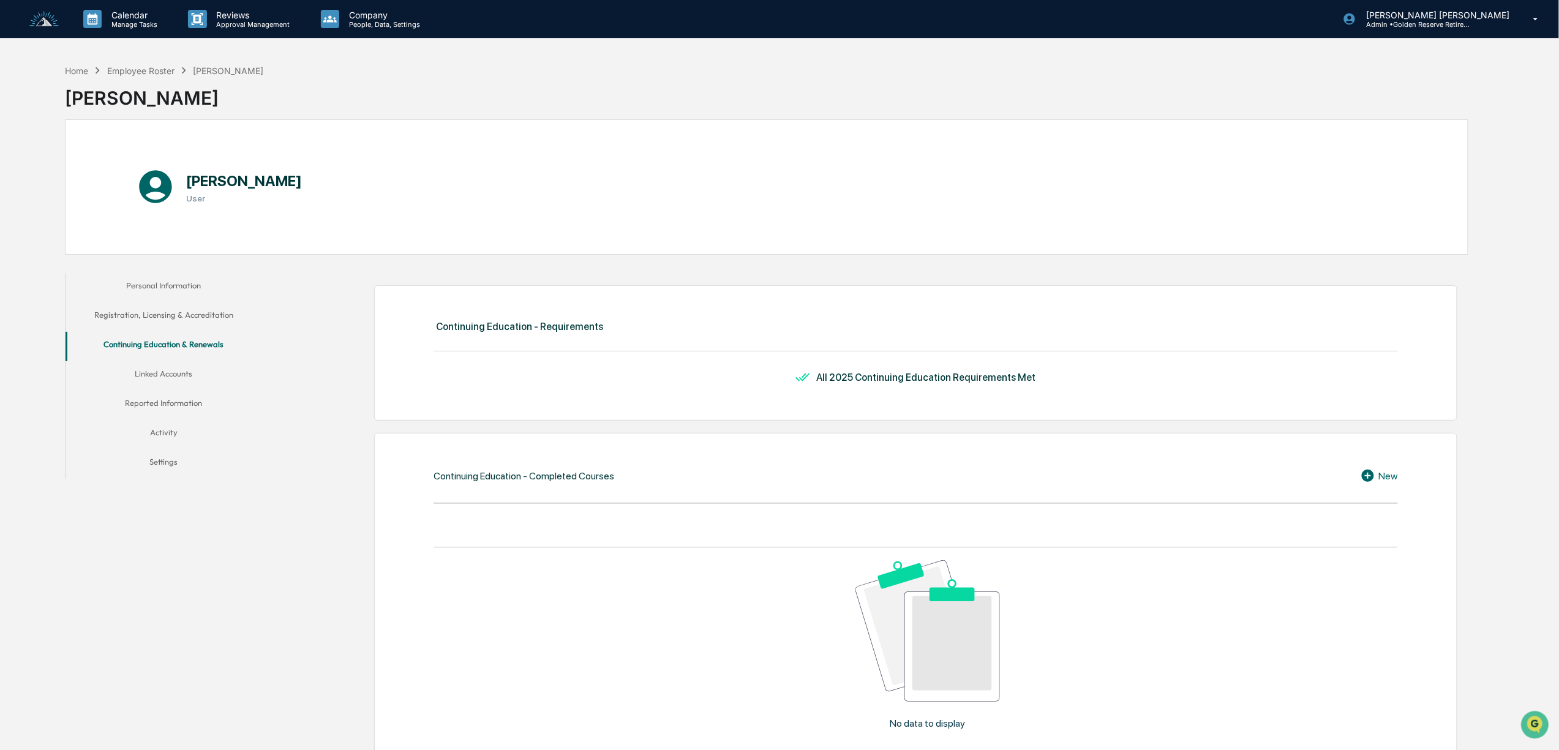
click at [179, 364] on button "Linked Accounts" at bounding box center [164, 375] width 196 height 29
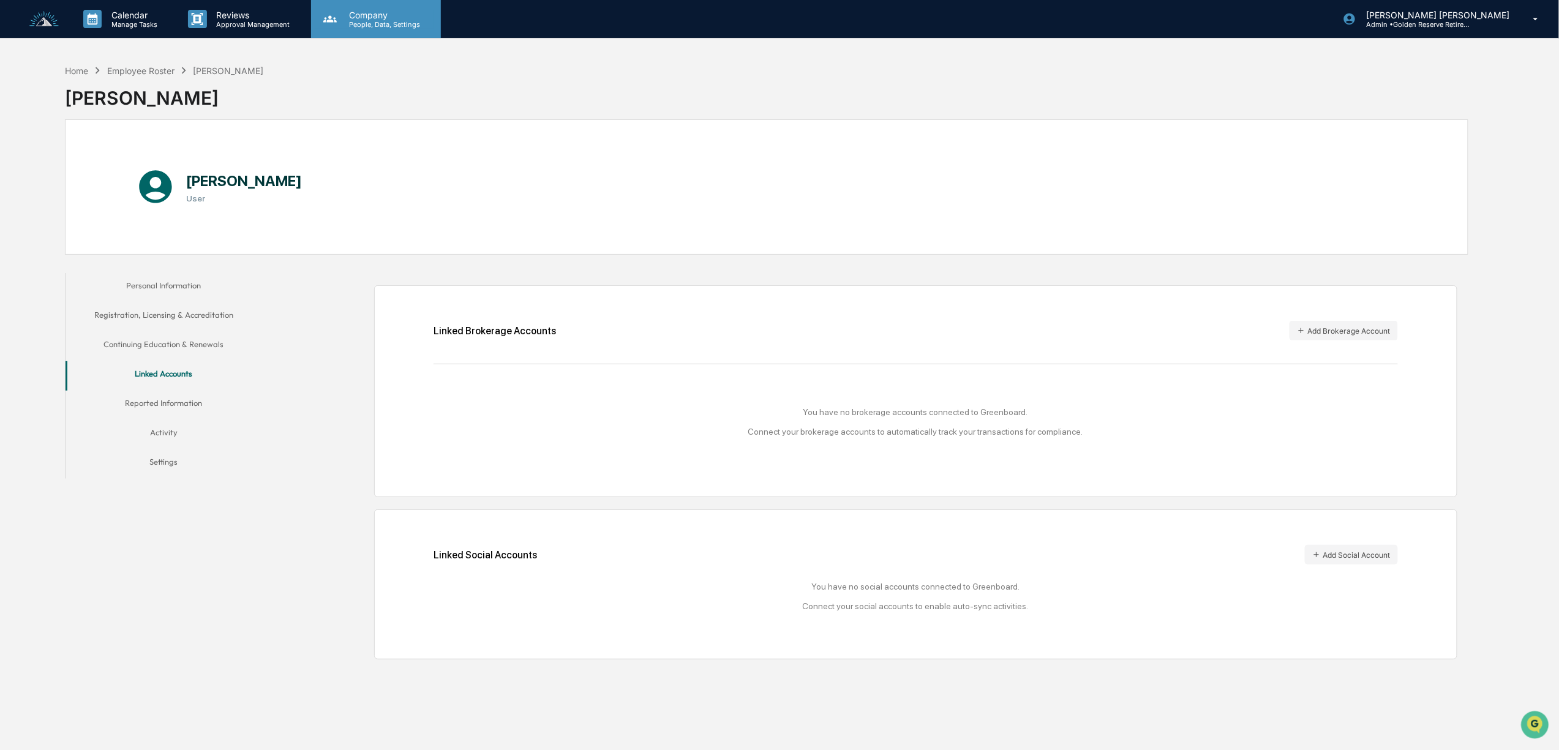
click at [373, 15] on p "Company" at bounding box center [382, 15] width 87 height 10
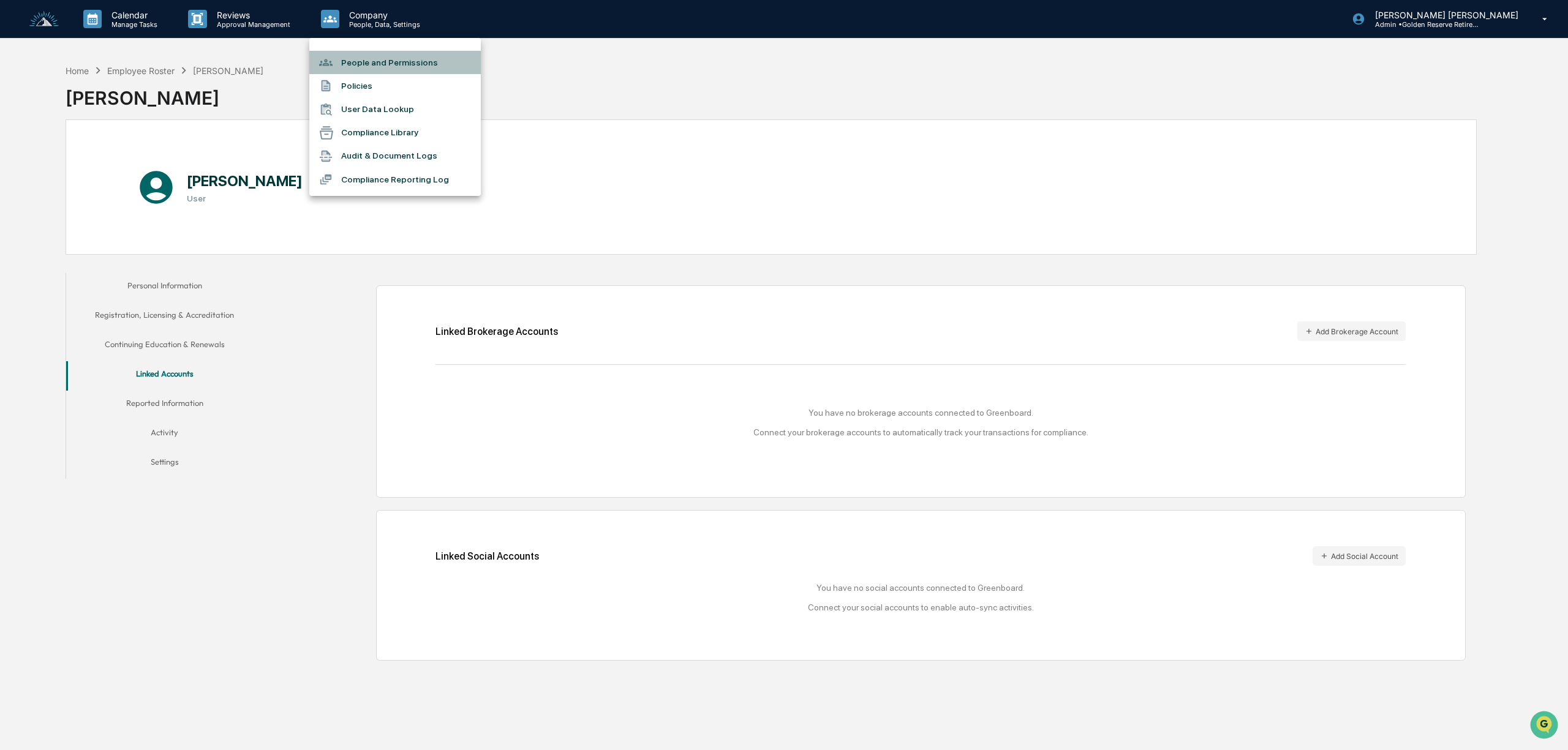
click at [389, 61] on li "People and Permissions" at bounding box center [394, 62] width 171 height 23
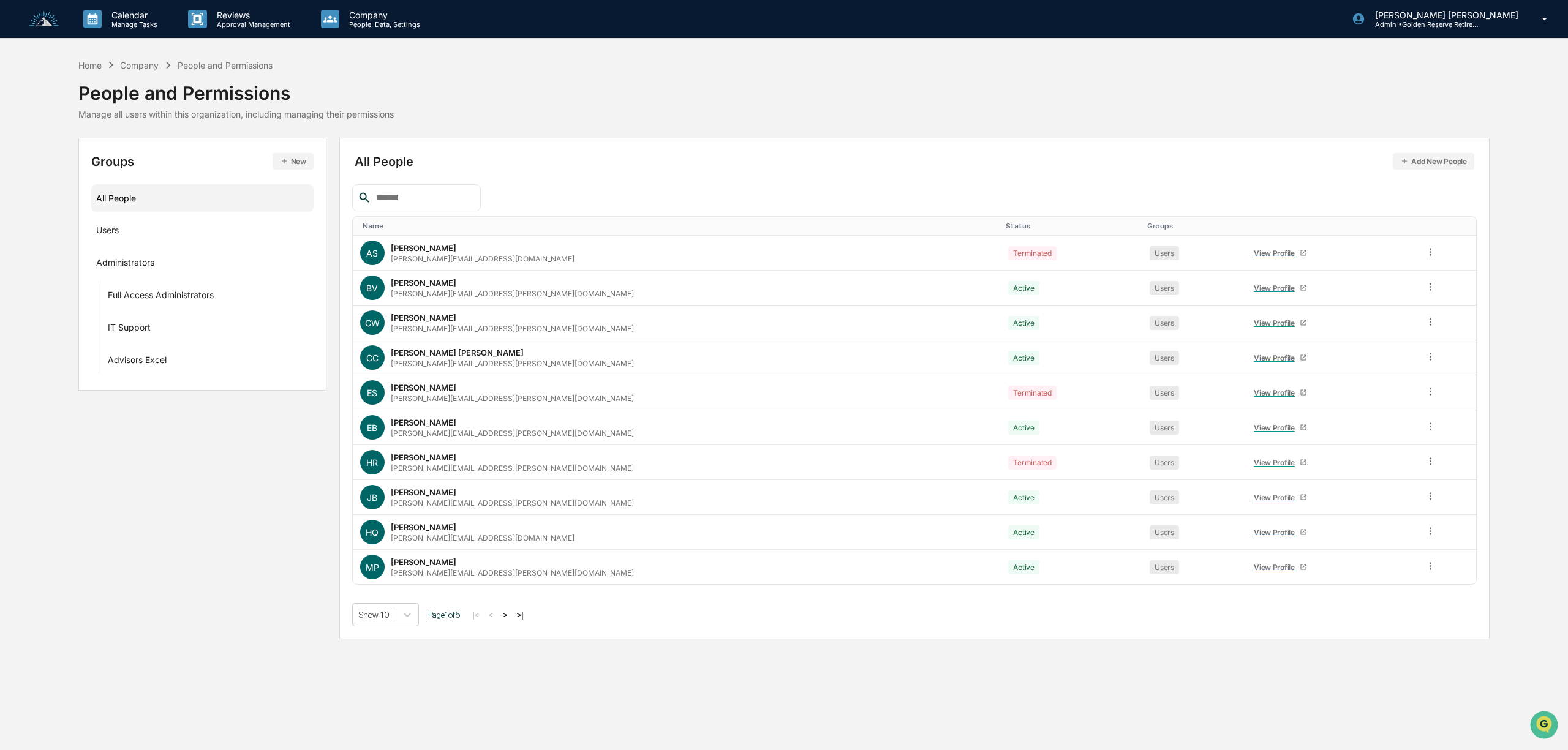
click at [40, 21] on img at bounding box center [43, 19] width 29 height 17
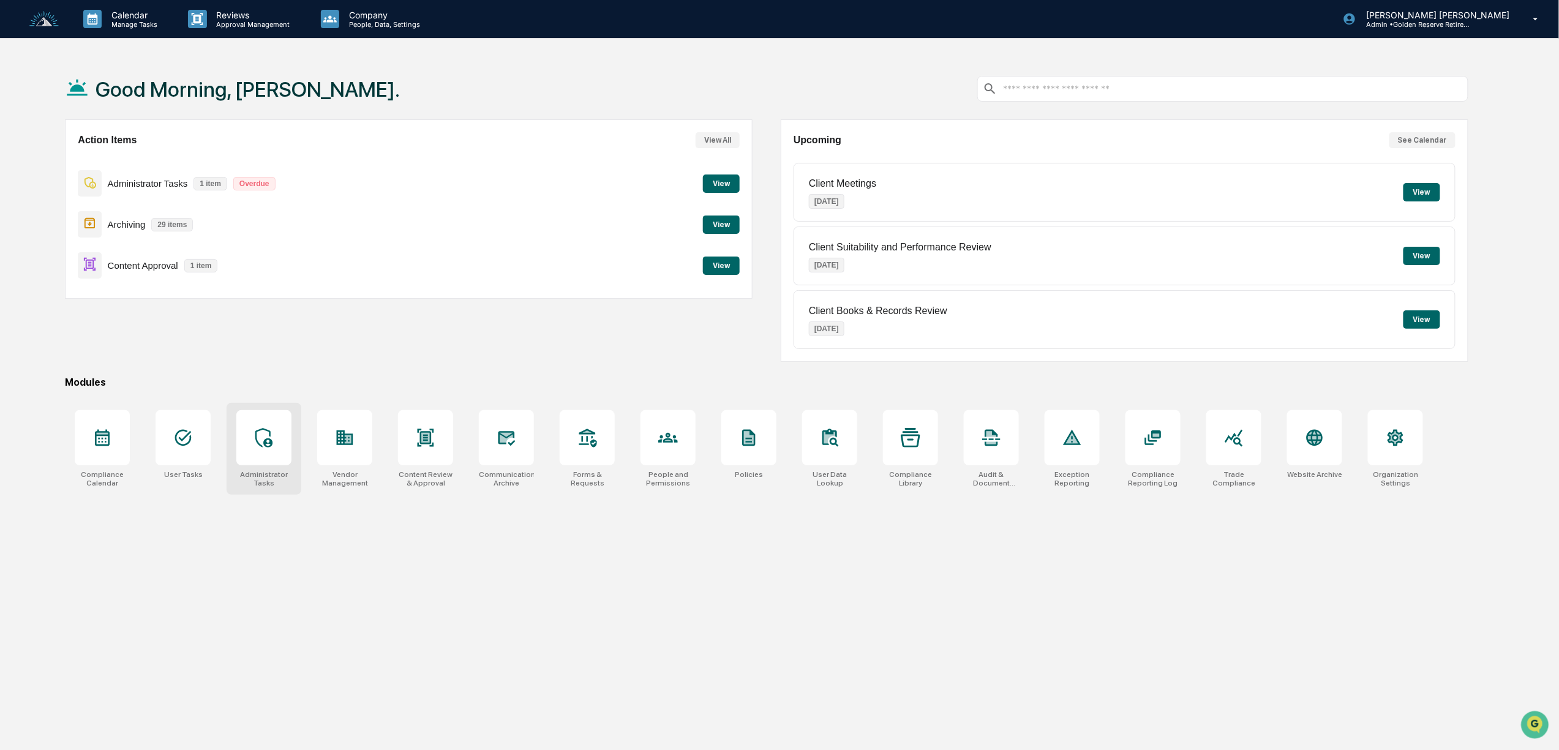
click at [253, 445] on div at bounding box center [263, 437] width 55 height 55
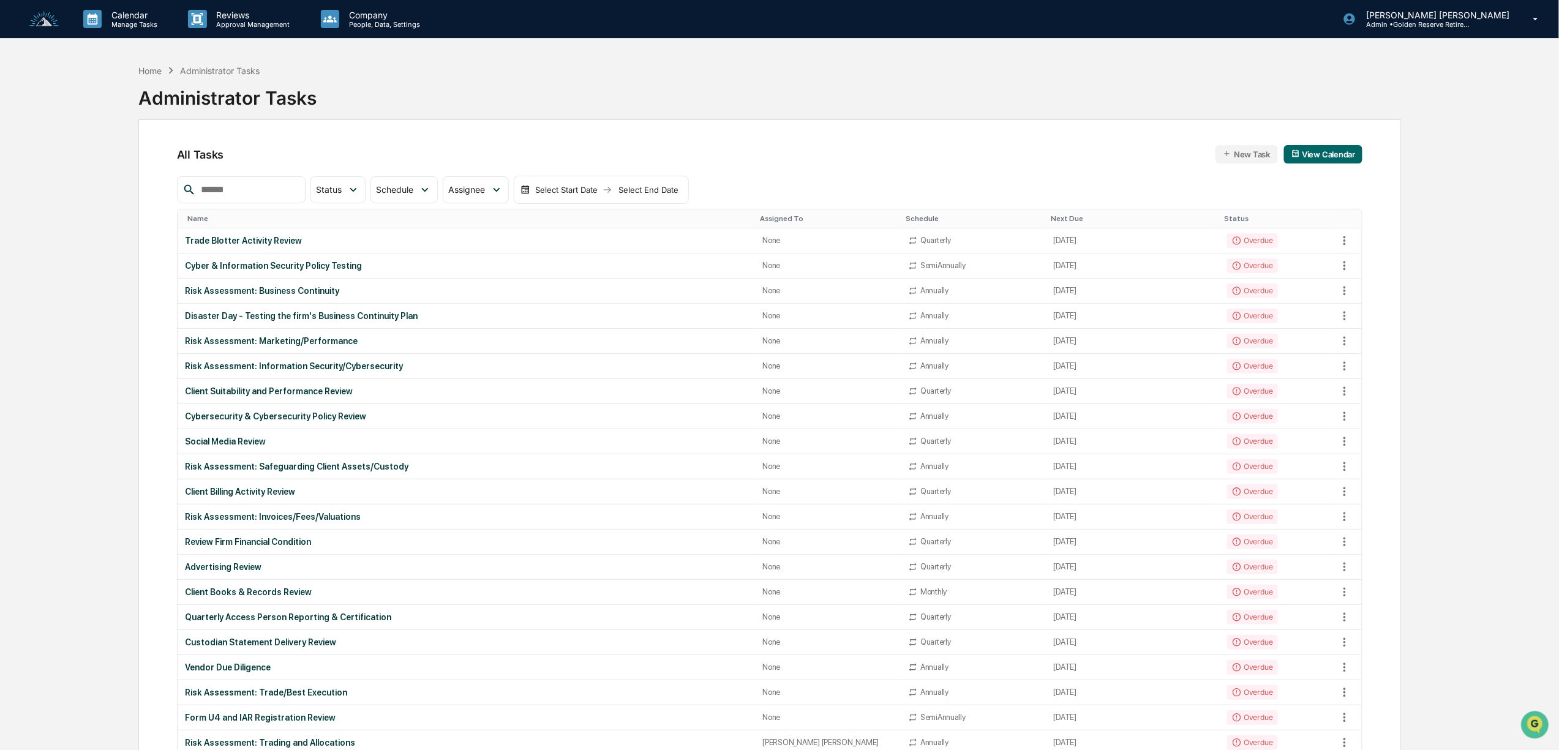
click at [37, 25] on img at bounding box center [43, 19] width 29 height 17
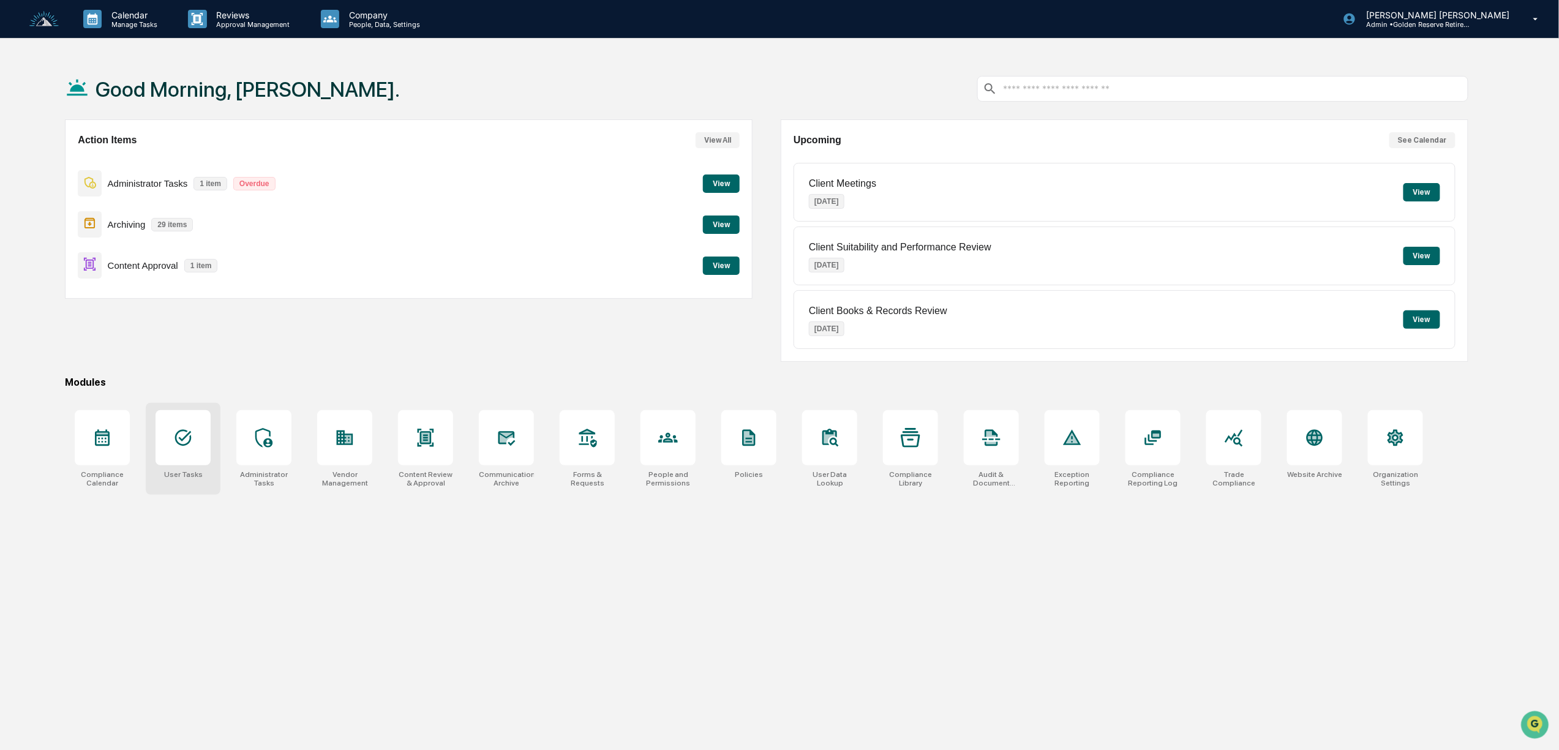
click at [182, 462] on div at bounding box center [183, 437] width 55 height 55
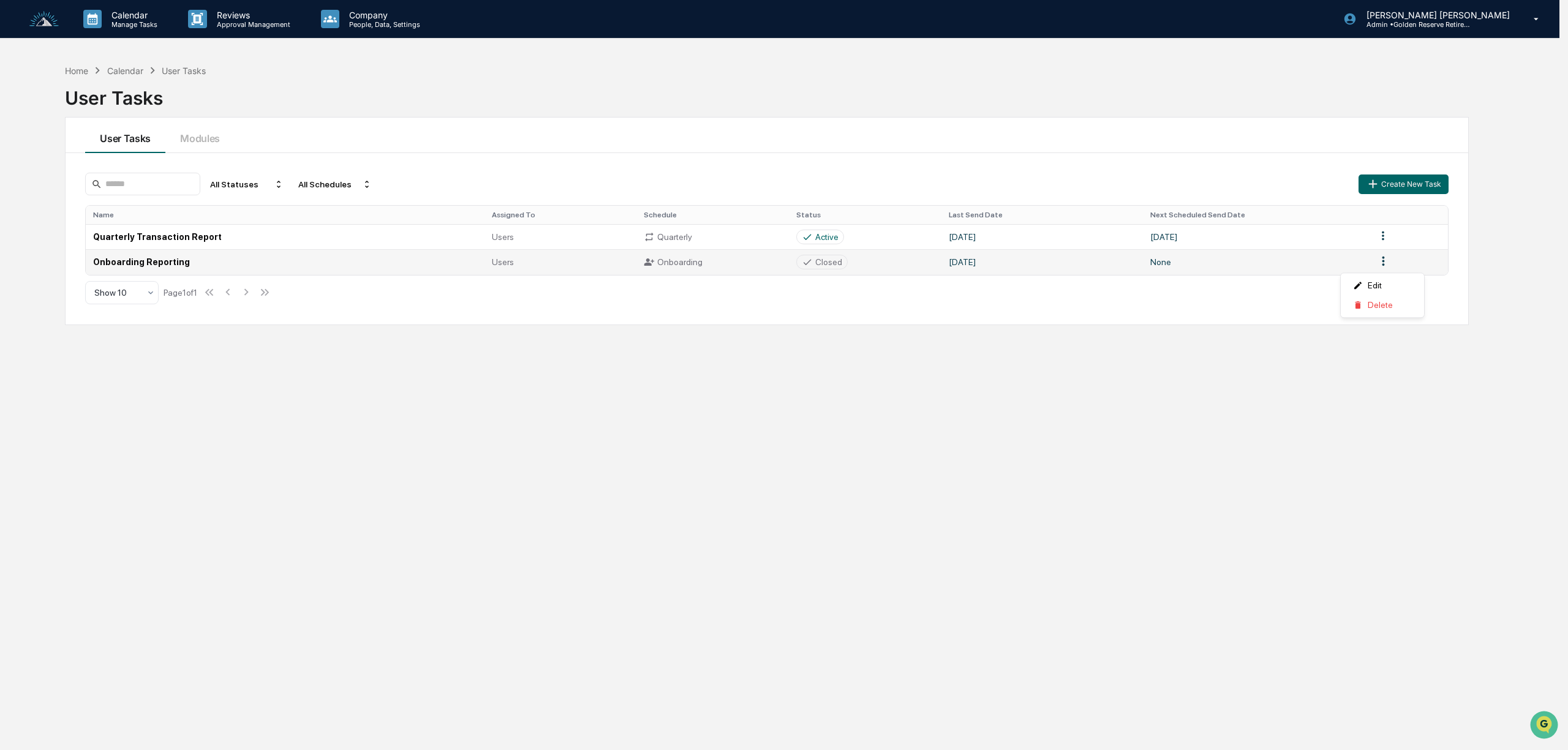
click at [1378, 266] on html "Calendar Manage Tasks Reviews Approval Management Company People, Data, Setting…" at bounding box center [784, 375] width 1568 height 750
click at [1495, 271] on html "Calendar Manage Tasks Reviews Approval Management Company People, Data, Setting…" at bounding box center [784, 375] width 1568 height 750
click at [136, 263] on td "Onboarding Reporting" at bounding box center [285, 261] width 398 height 25
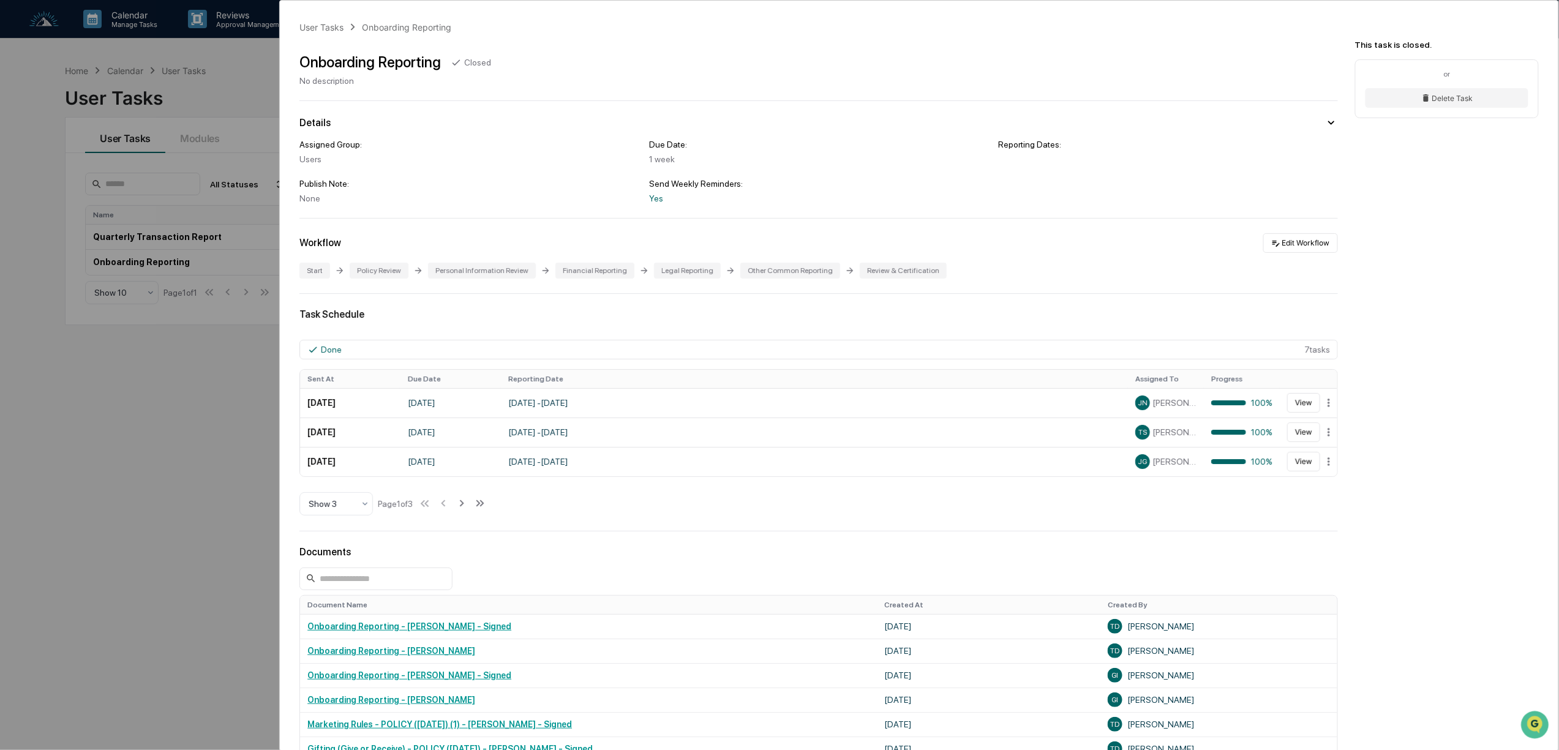
click at [157, 451] on div "User Tasks Onboarding Reporting Onboarding Reporting Closed No description Deta…" at bounding box center [779, 375] width 1559 height 750
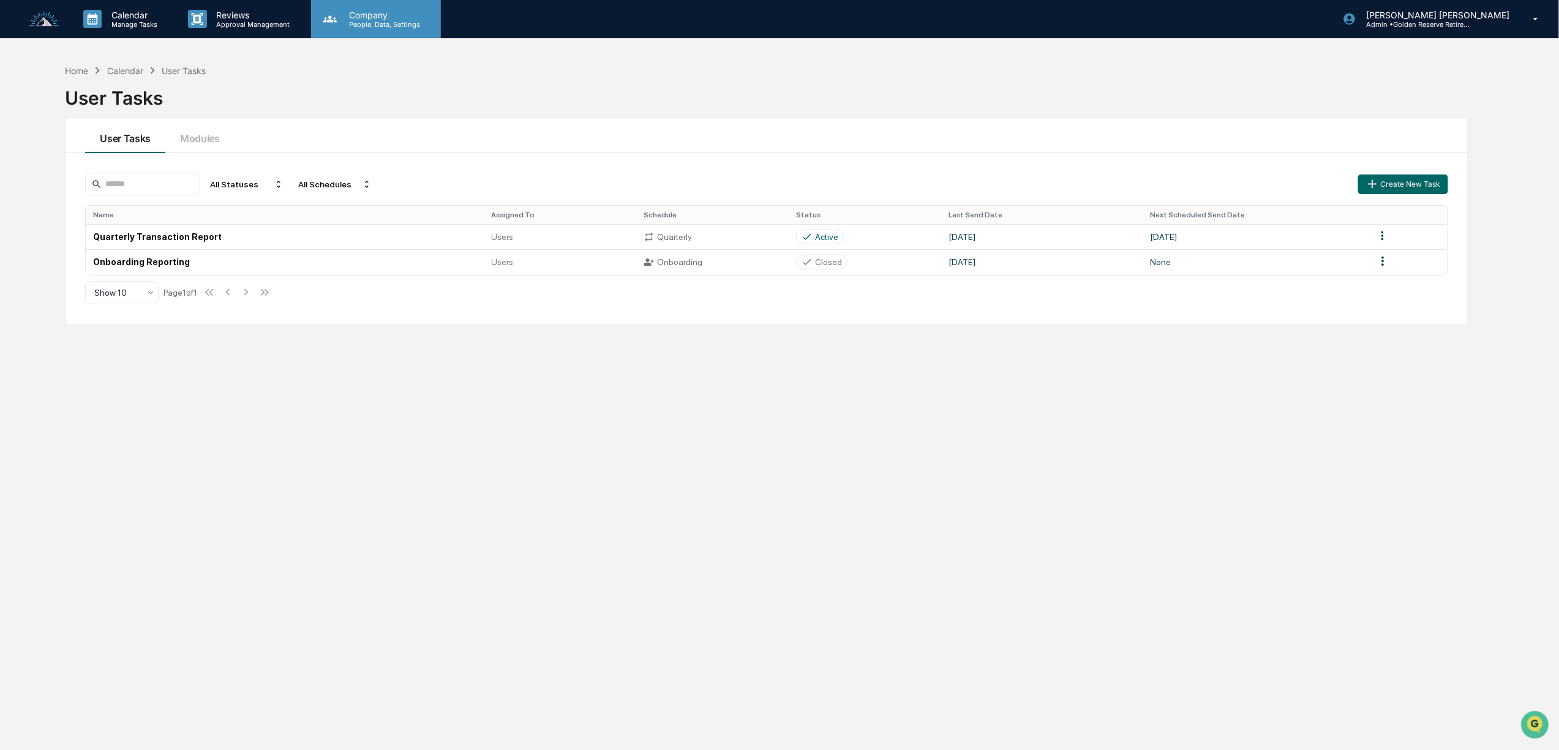
click at [392, 13] on p "Company" at bounding box center [382, 15] width 87 height 10
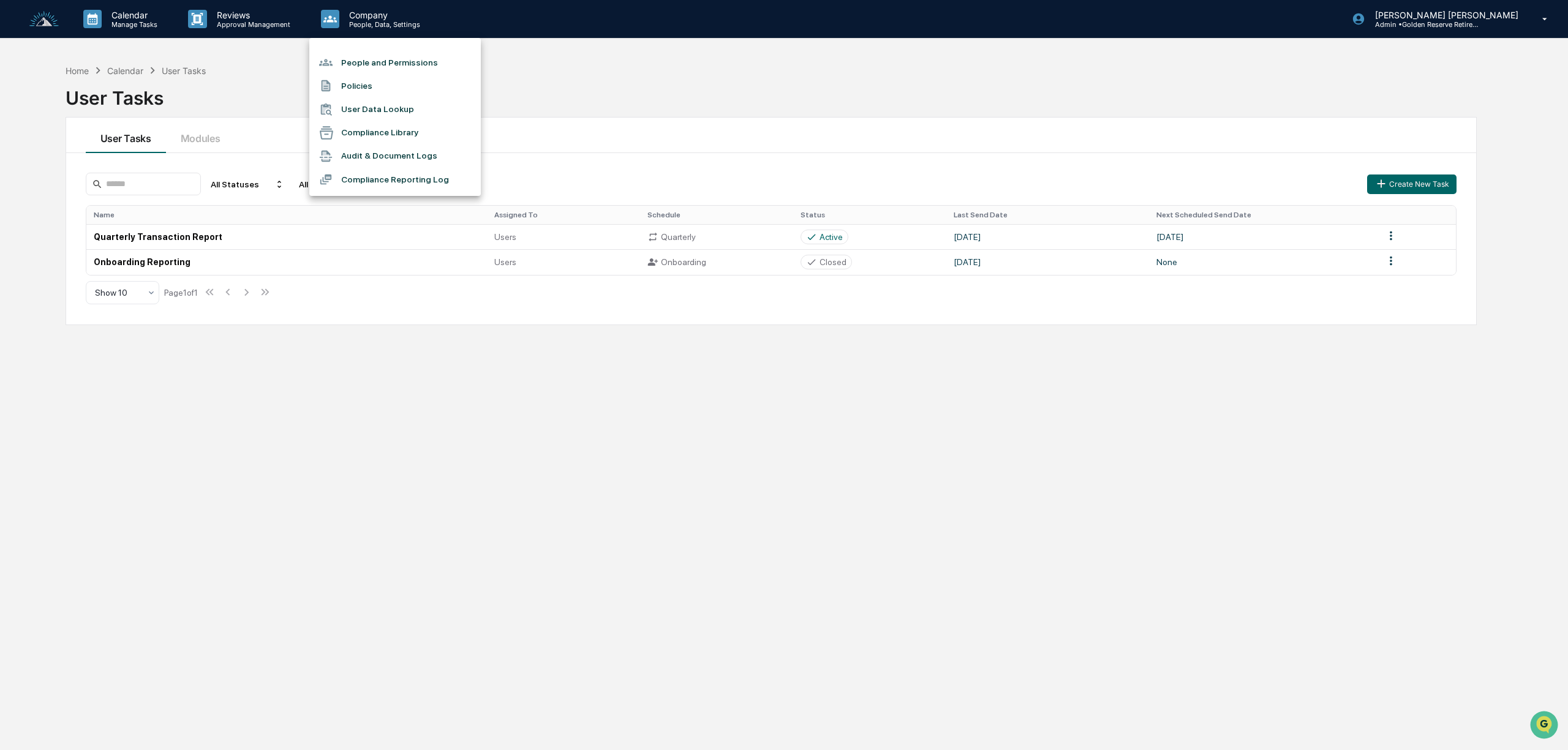
click at [405, 59] on li "People and Permissions" at bounding box center [394, 62] width 171 height 23
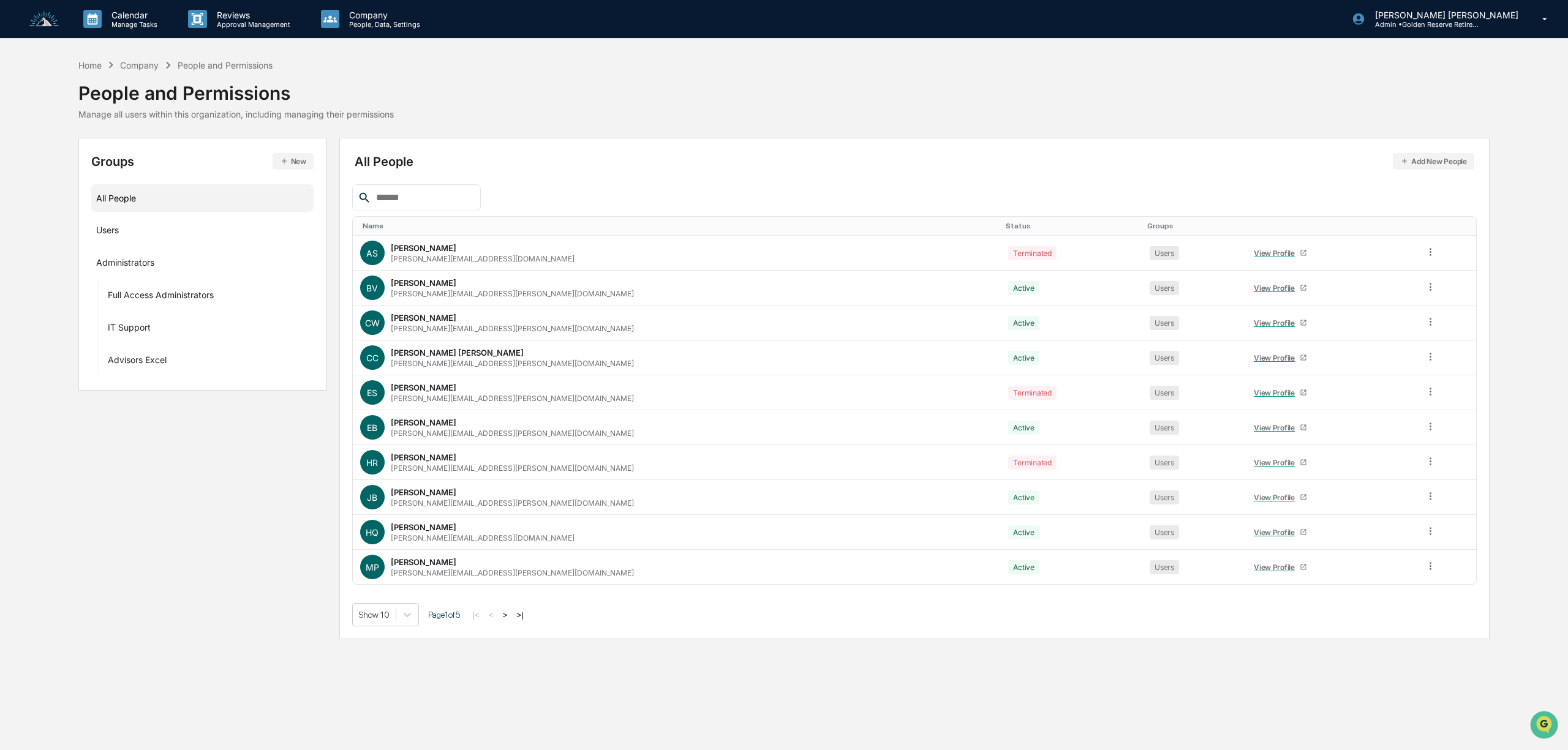
click at [508, 620] on button ">" at bounding box center [505, 615] width 12 height 10
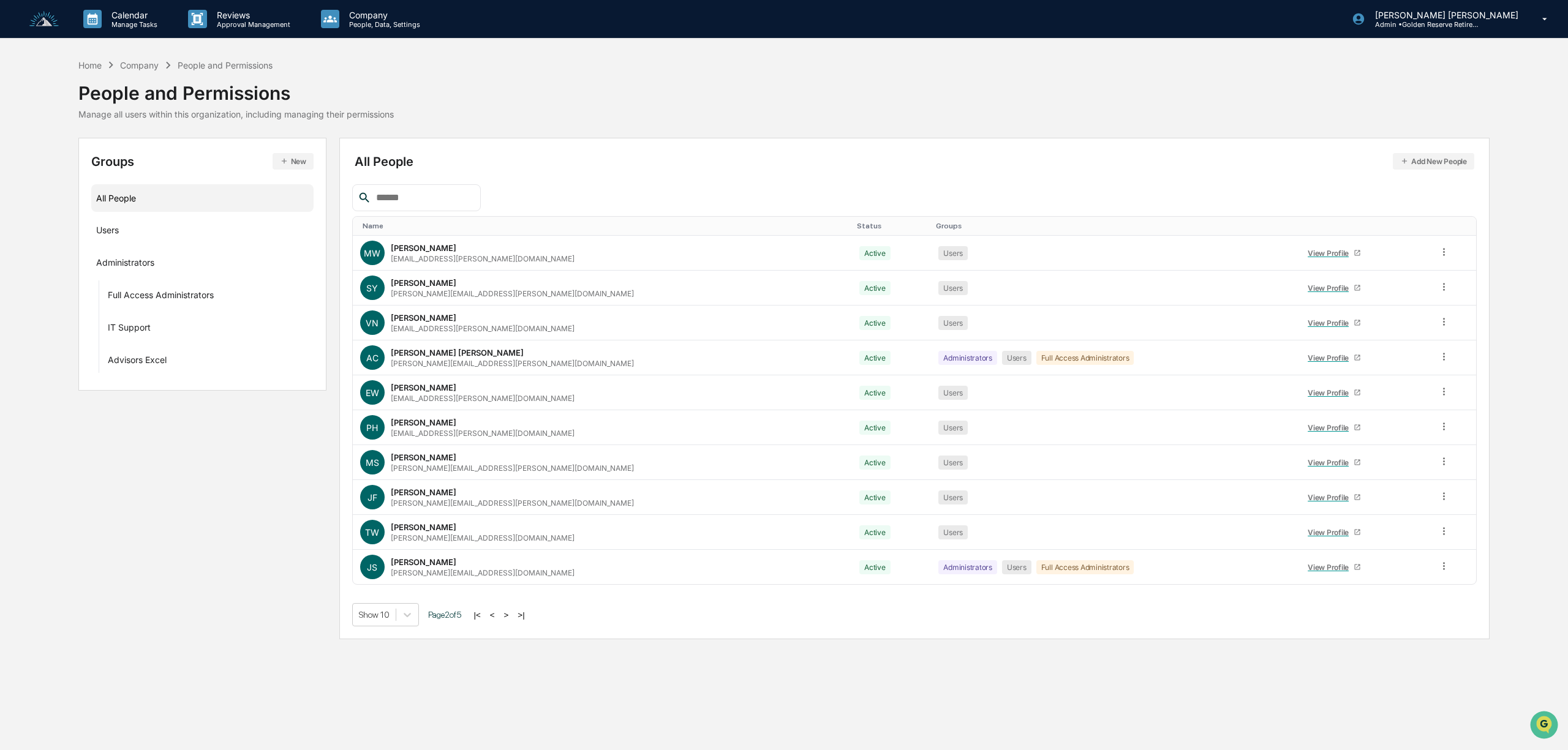
click at [508, 620] on button ">" at bounding box center [506, 615] width 12 height 10
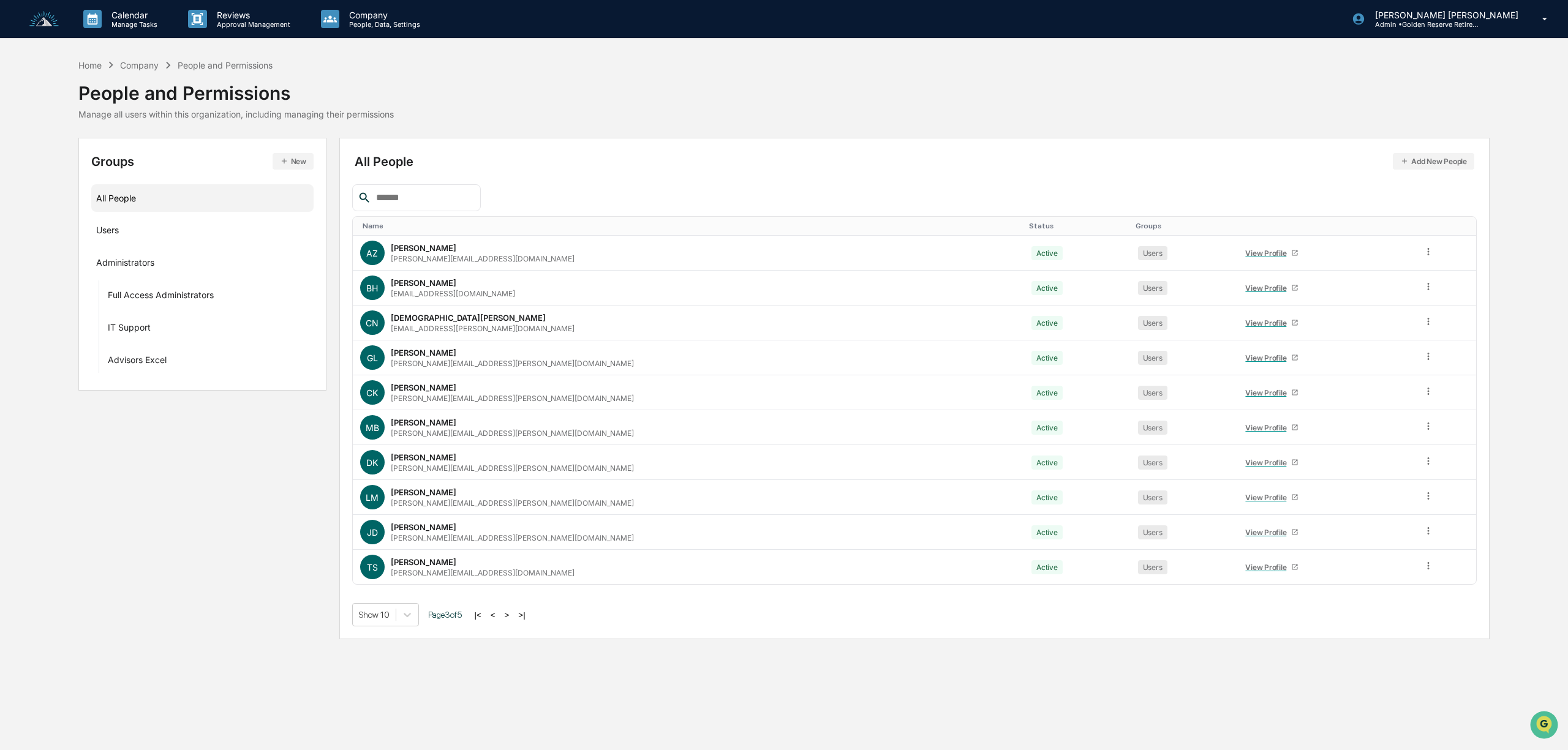
click at [512, 620] on button ">" at bounding box center [507, 615] width 12 height 10
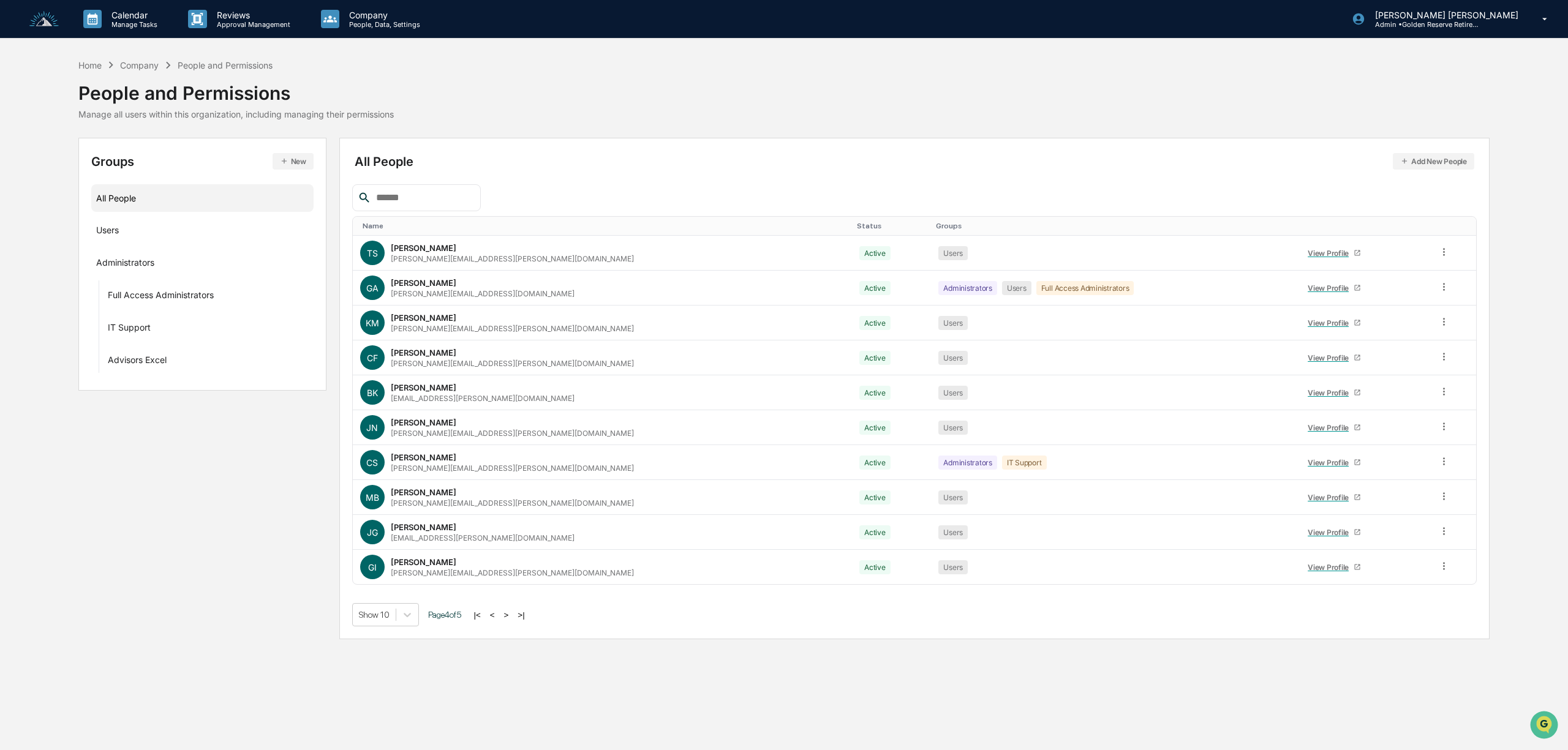
click at [512, 620] on button ">" at bounding box center [506, 615] width 12 height 10
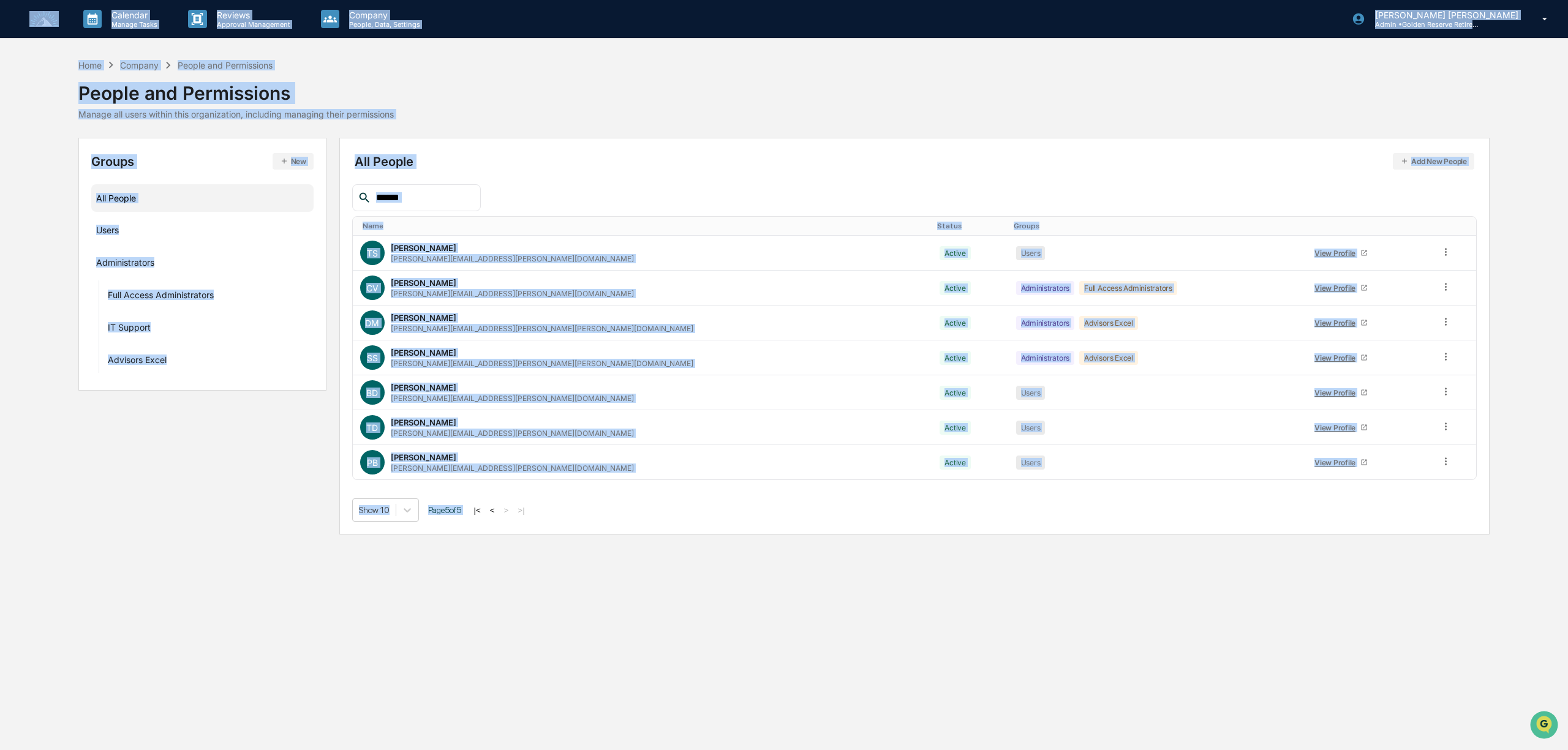
click at [512, 620] on div "Calendar Manage Tasks Reviews Approval Management Company People, Data, Setting…" at bounding box center [784, 375] width 1568 height 750
click at [1440, 465] on icon at bounding box center [1446, 462] width 12 height 12
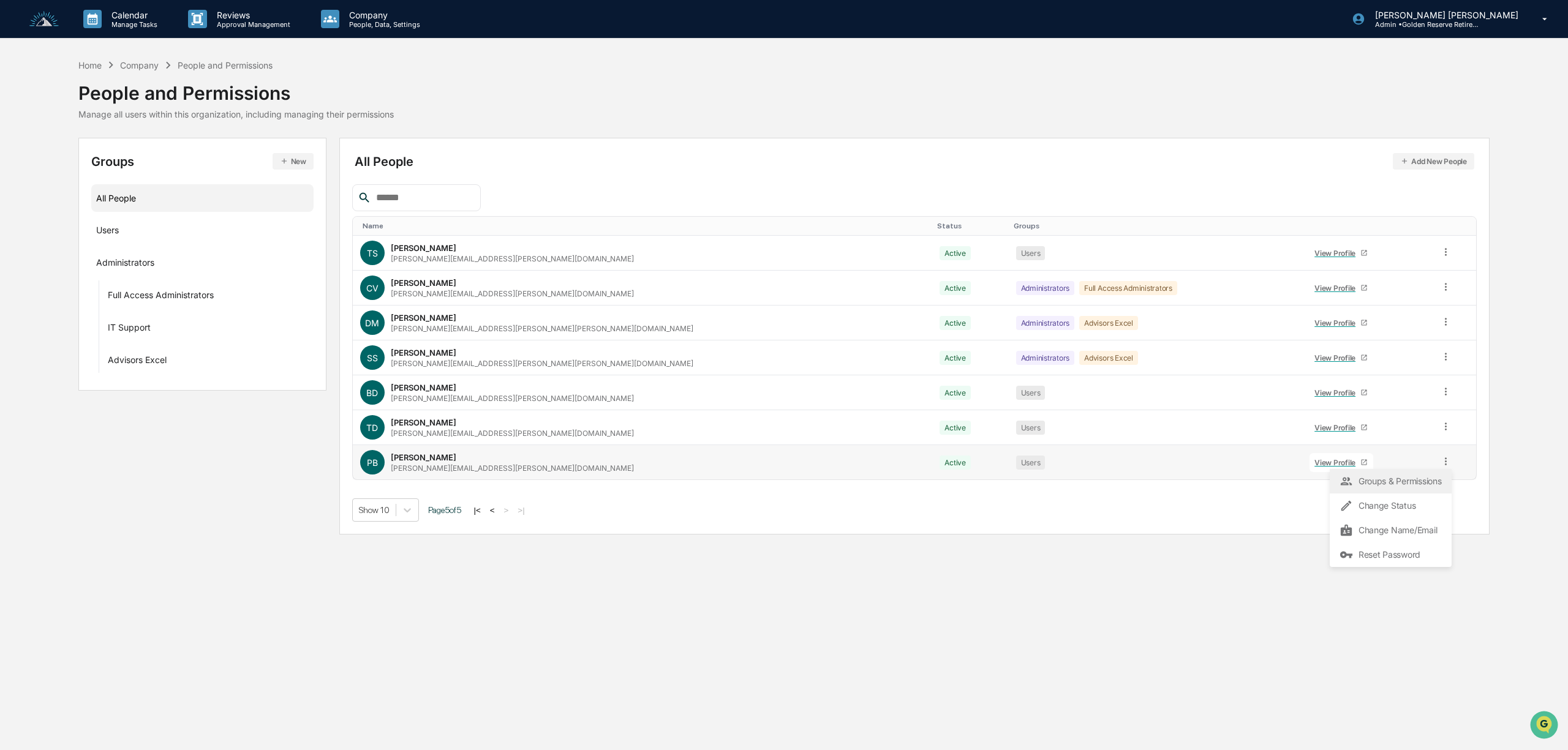
click at [1409, 483] on div "Groups & Permissions" at bounding box center [1390, 481] width 102 height 15
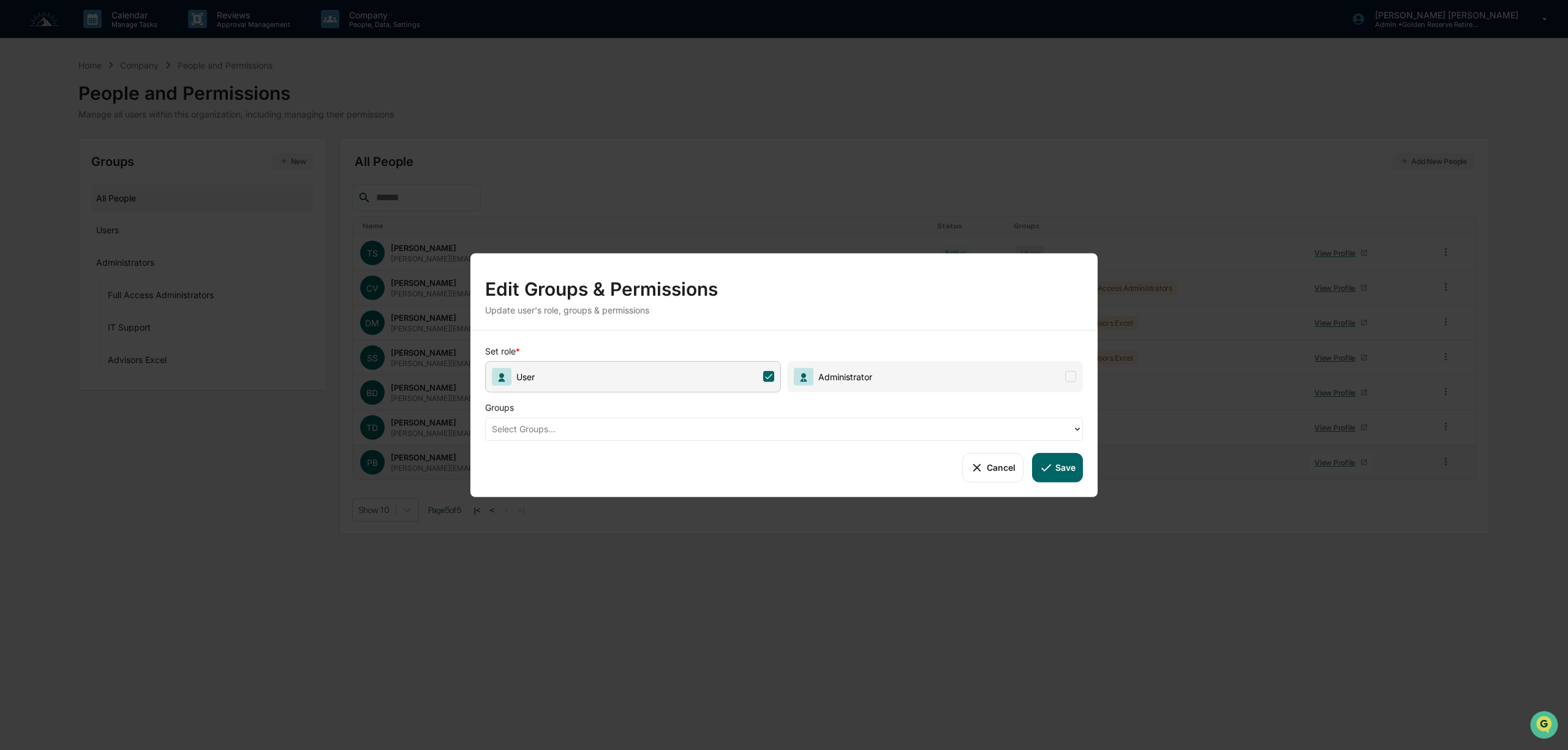
click at [1057, 465] on button "Save" at bounding box center [1057, 467] width 51 height 29
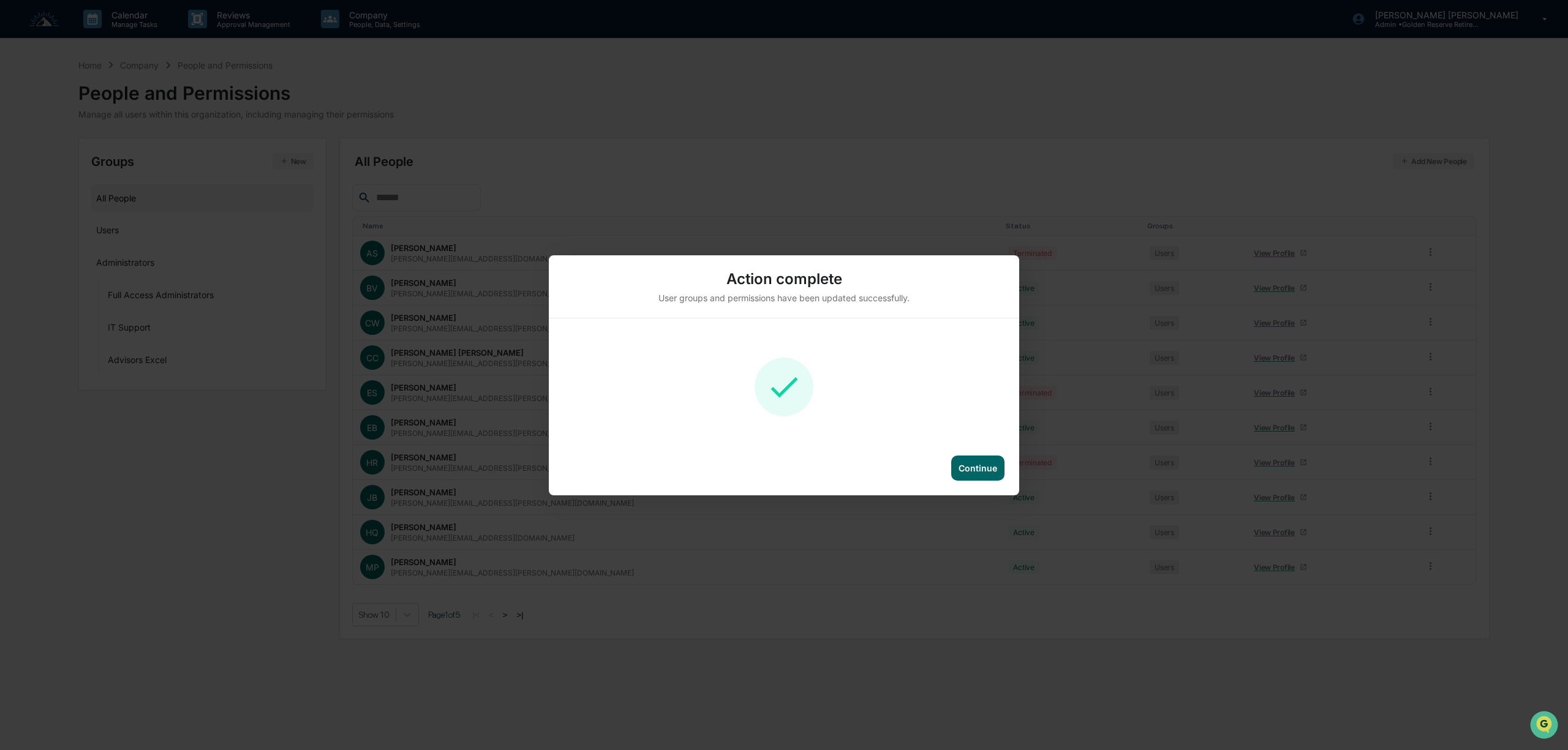
click at [985, 468] on div "Continue" at bounding box center [977, 468] width 39 height 10
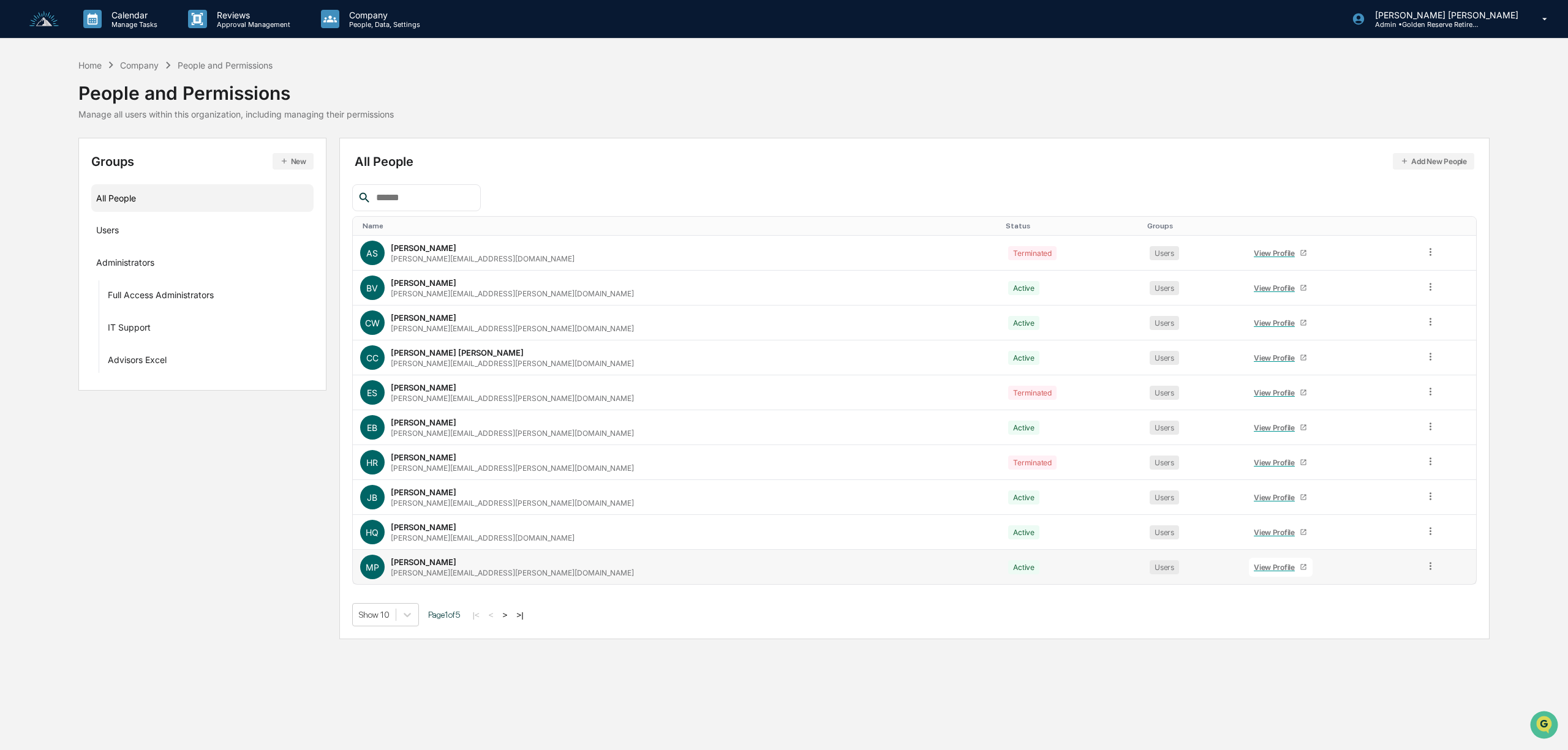
click at [1424, 572] on icon at bounding box center [1430, 566] width 12 height 12
click at [904, 696] on div "Calendar Manage Tasks Reviews Approval Management Company People, Data, Setting…" at bounding box center [784, 375] width 1568 height 750
click at [509, 618] on button ">" at bounding box center [505, 615] width 12 height 10
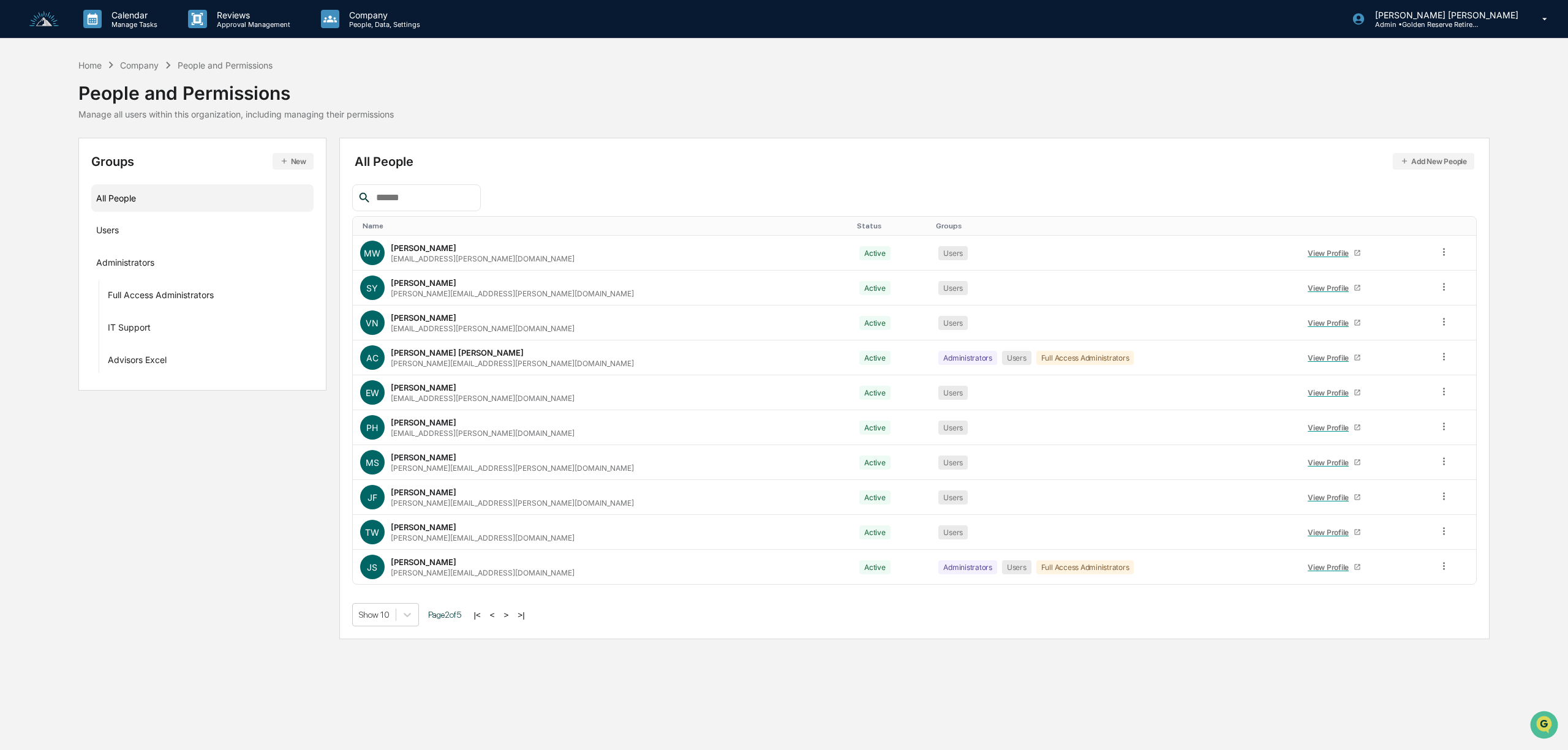
click at [509, 618] on button ">" at bounding box center [506, 615] width 12 height 10
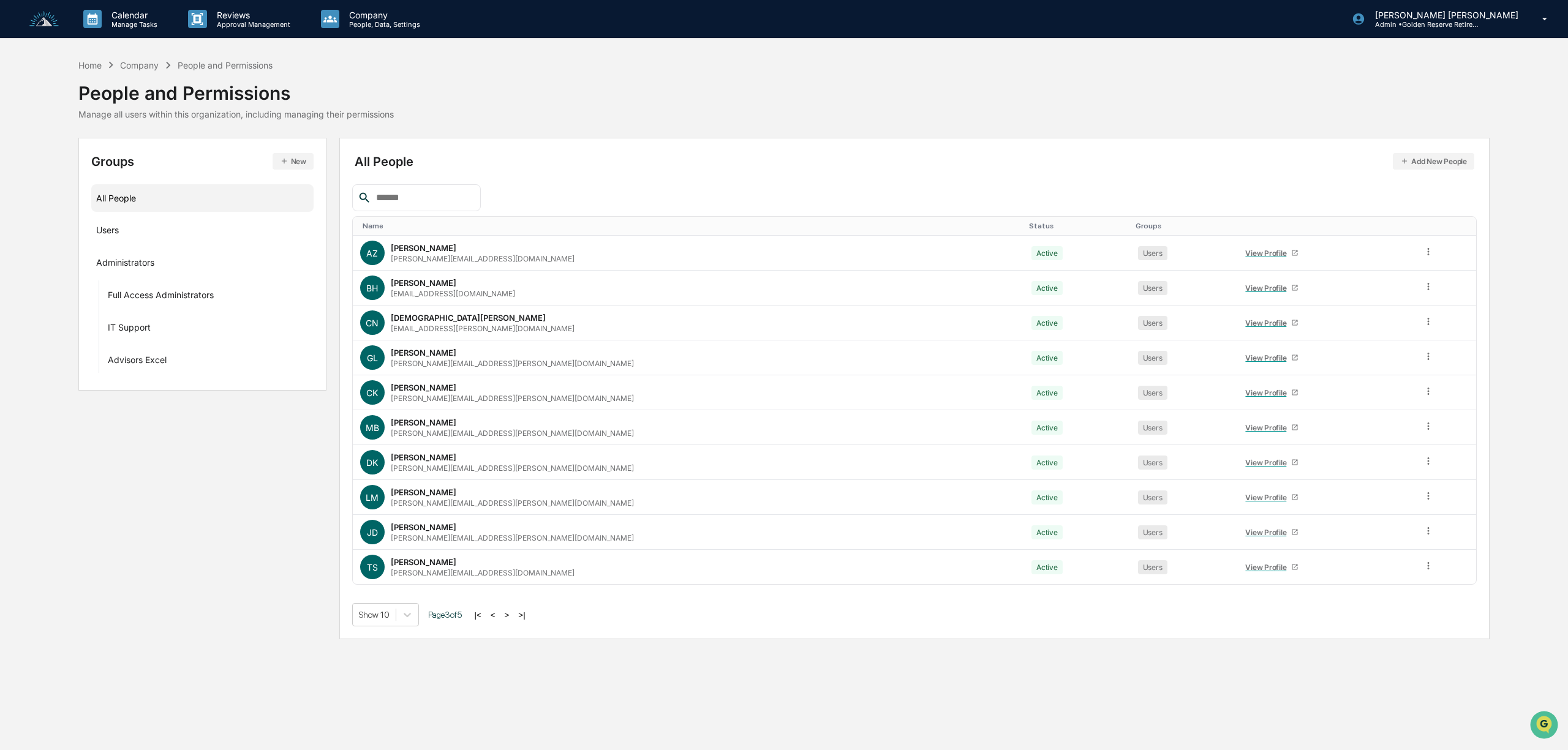
click at [511, 618] on button ">" at bounding box center [507, 615] width 12 height 10
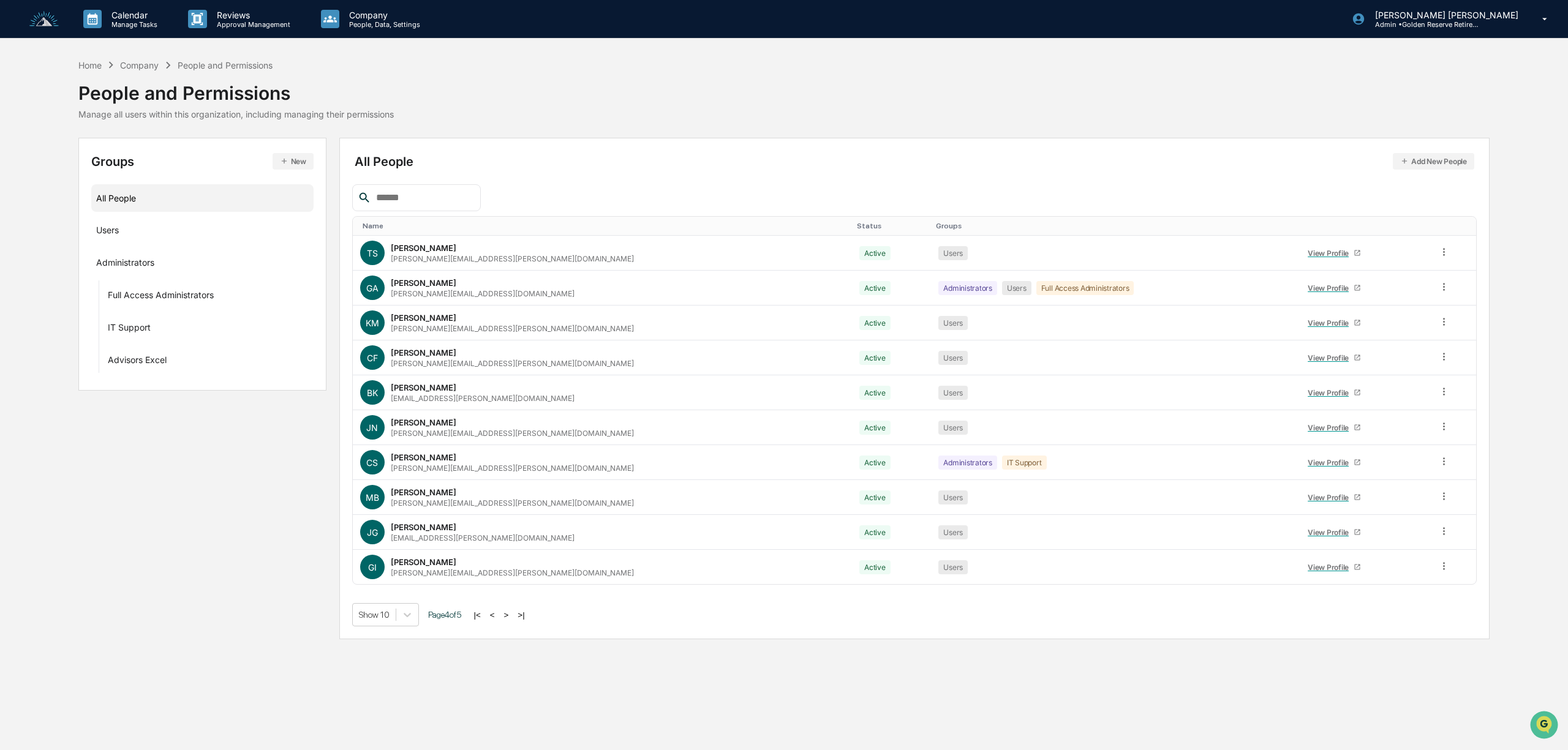
click at [511, 618] on button ">" at bounding box center [506, 615] width 12 height 10
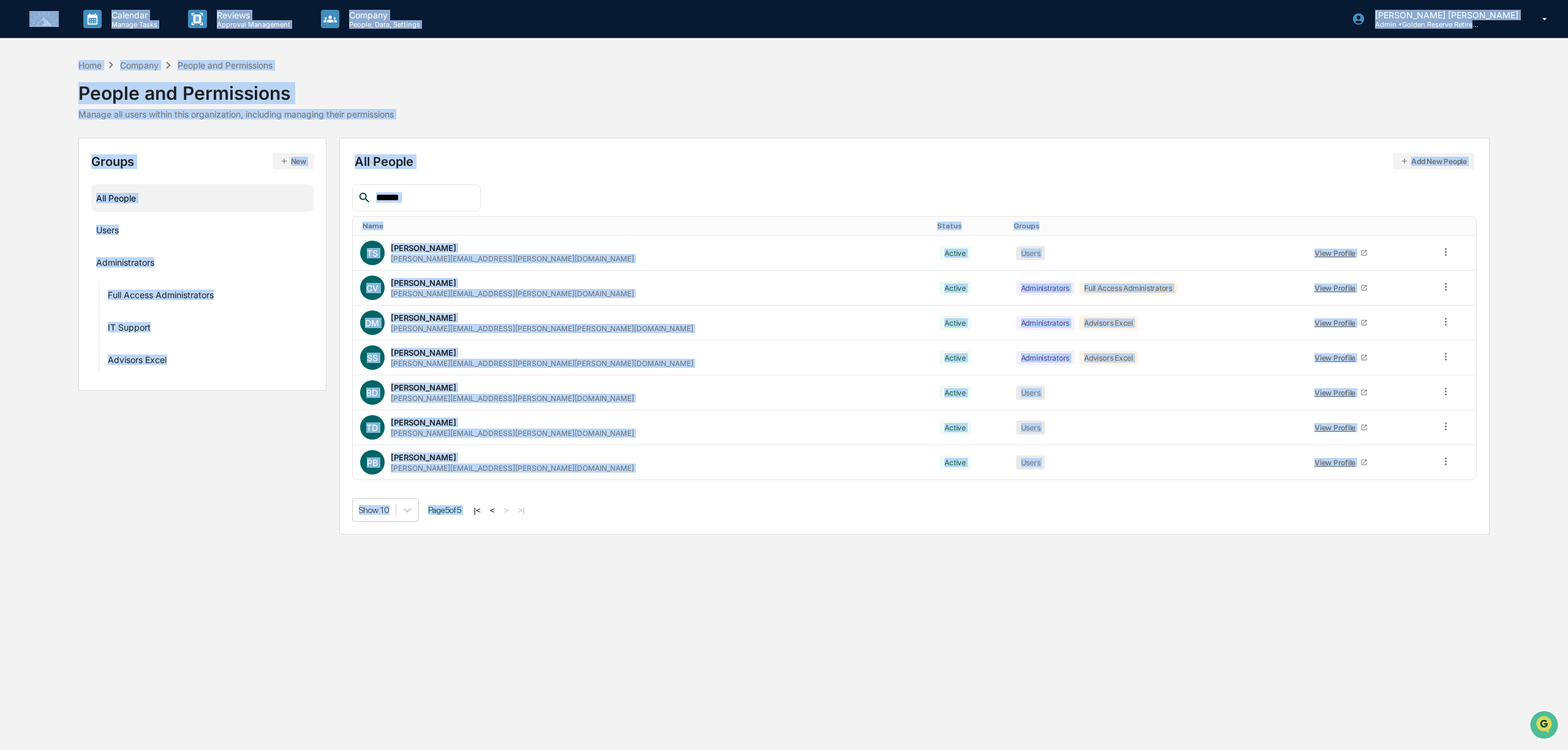
click at [511, 618] on div "Calendar Manage Tasks Reviews Approval Management Company People, Data, Setting…" at bounding box center [784, 375] width 1568 height 750
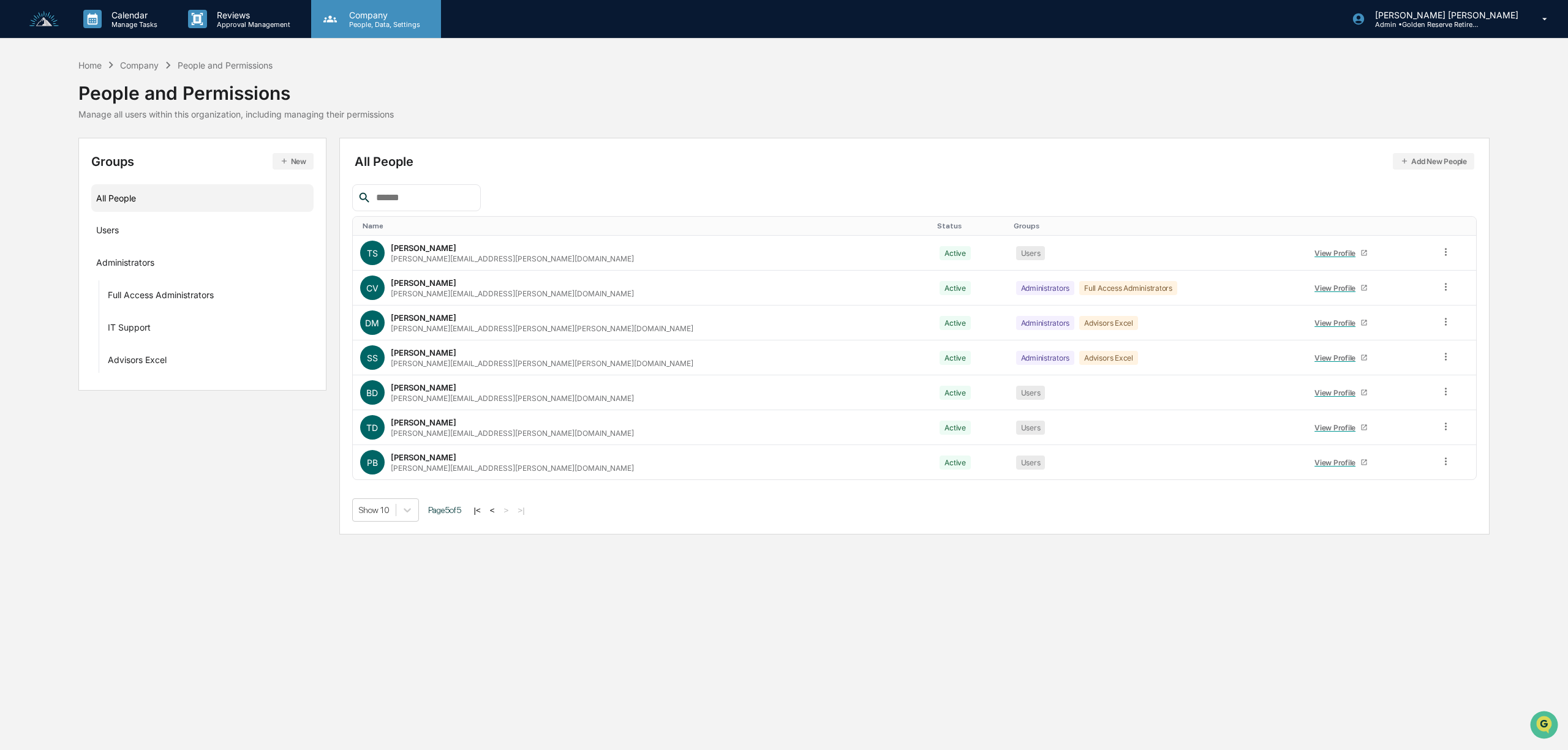
click at [350, 23] on p "People, Data, Settings" at bounding box center [382, 24] width 87 height 9
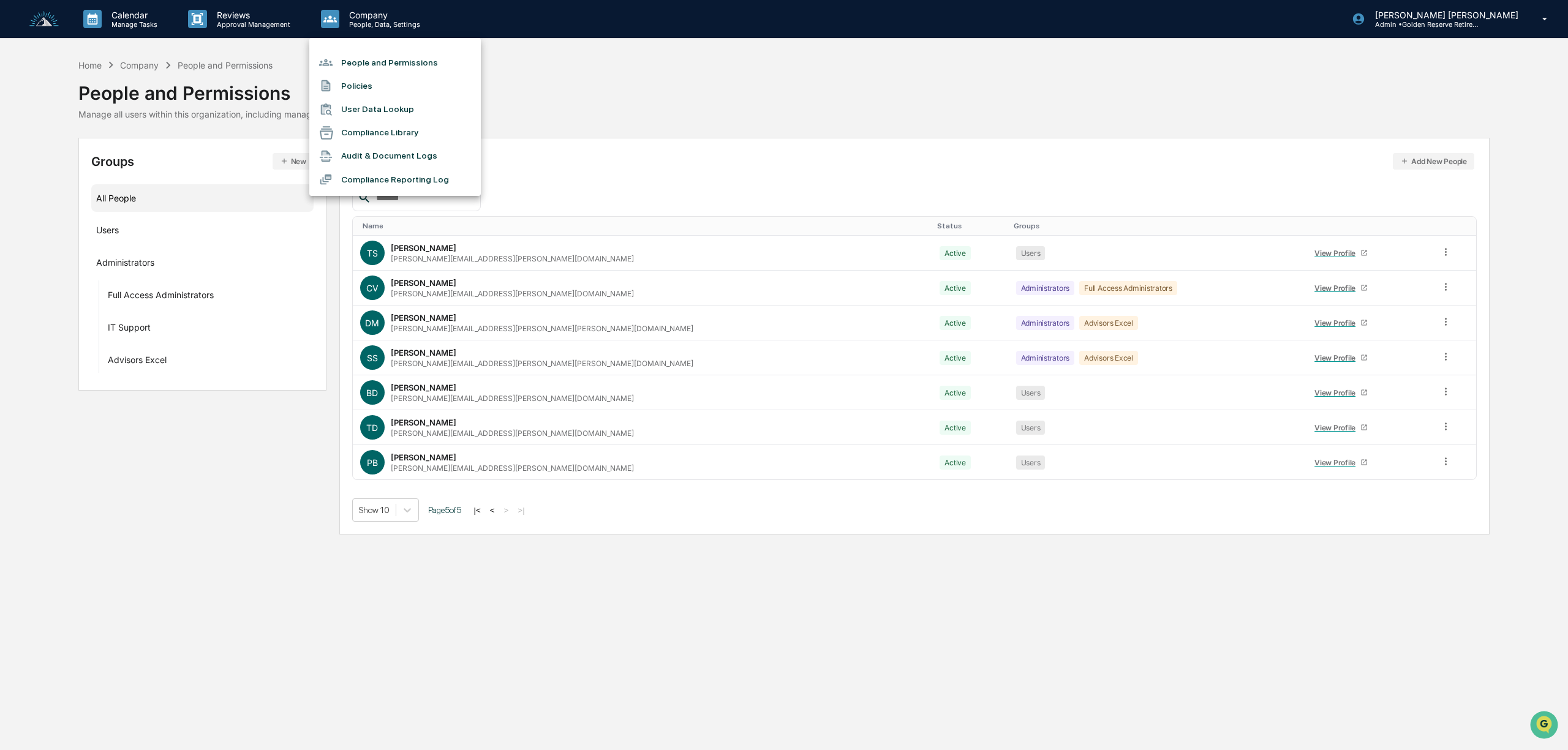
click at [36, 10] on div at bounding box center [784, 375] width 1568 height 750
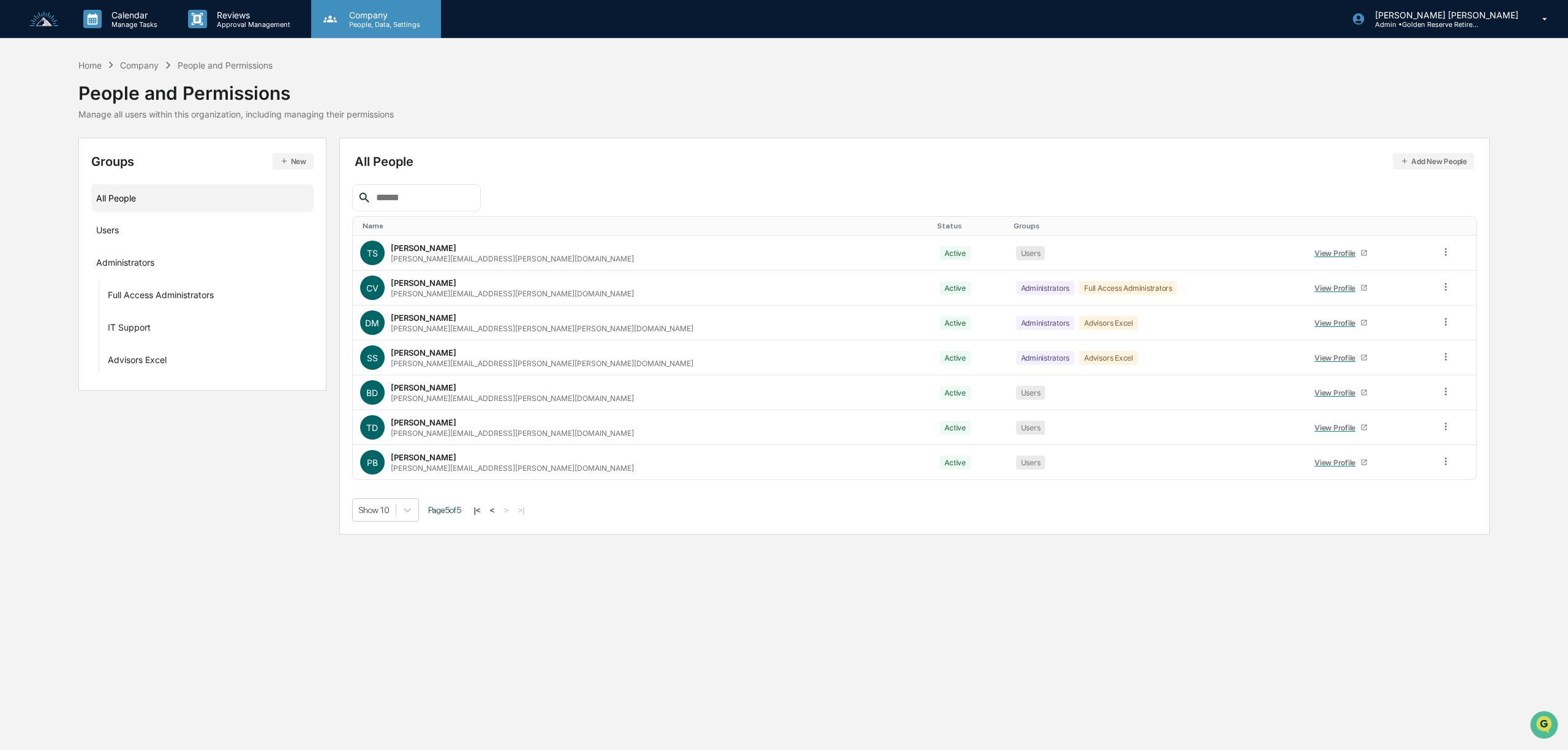
click at [339, 10] on p "Company" at bounding box center [382, 15] width 87 height 10
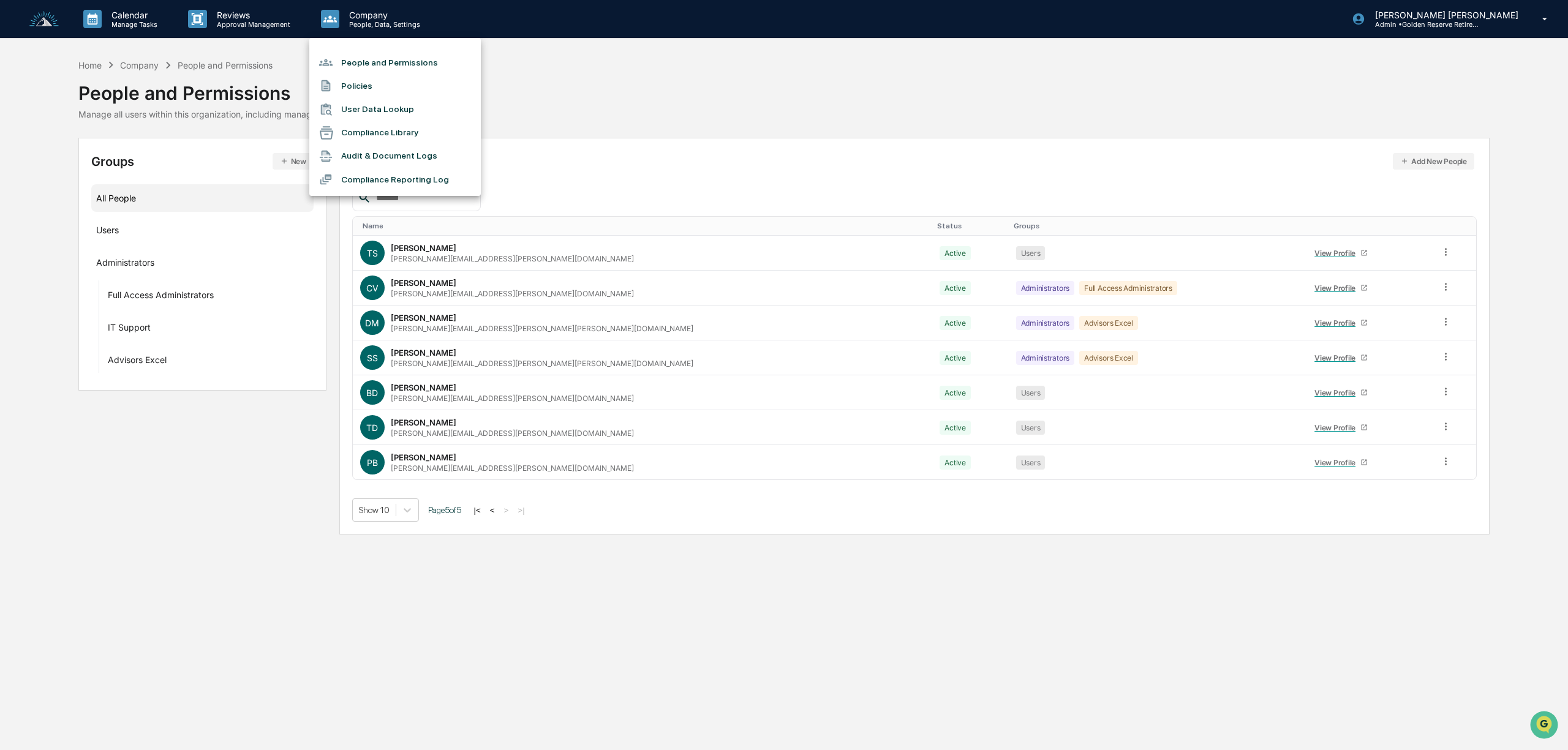
click at [250, 18] on div at bounding box center [784, 375] width 1568 height 750
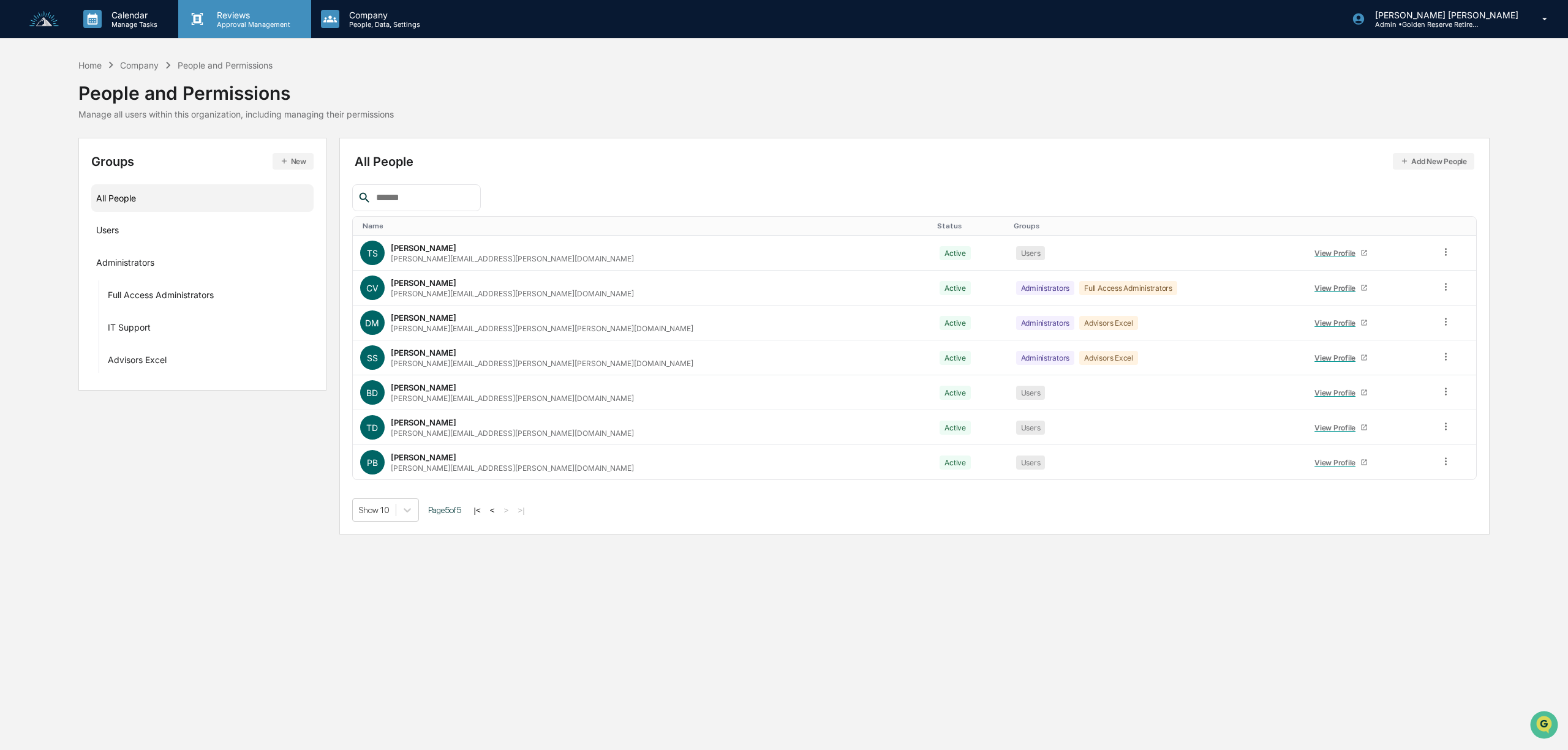
click at [227, 28] on div "Reviews Approval Management" at bounding box center [244, 19] width 132 height 38
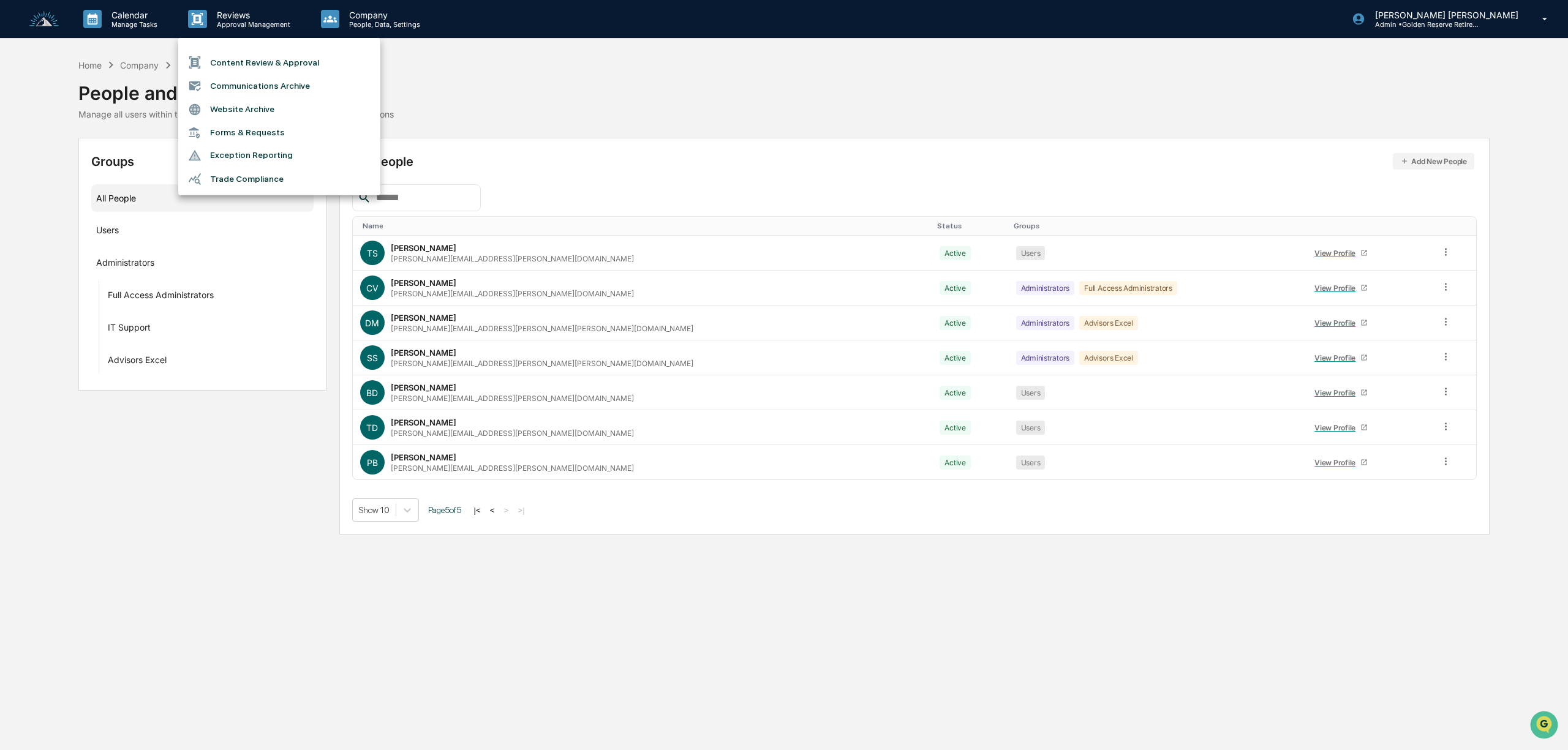
click at [40, 23] on div at bounding box center [784, 375] width 1568 height 750
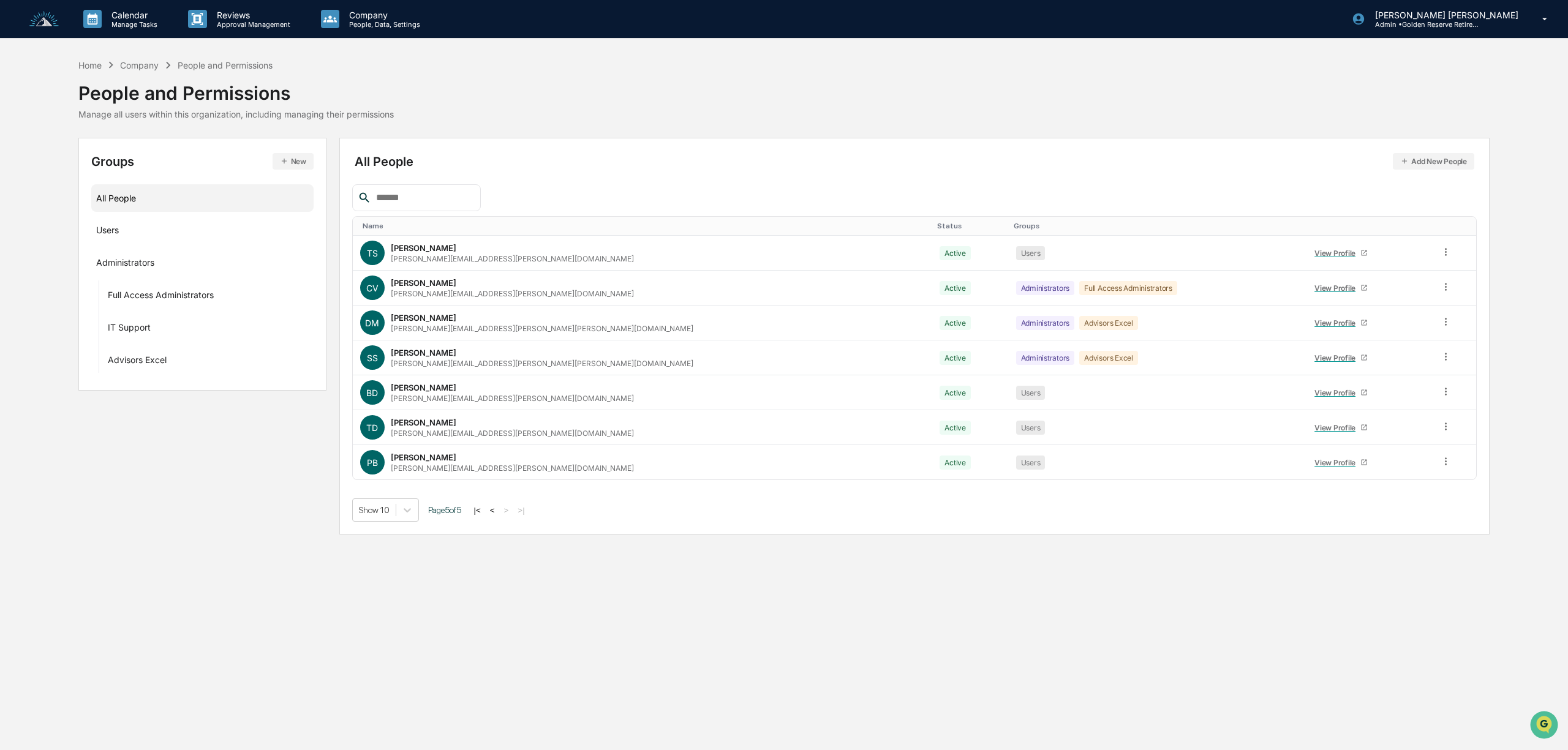
click at [47, 18] on img at bounding box center [43, 19] width 29 height 17
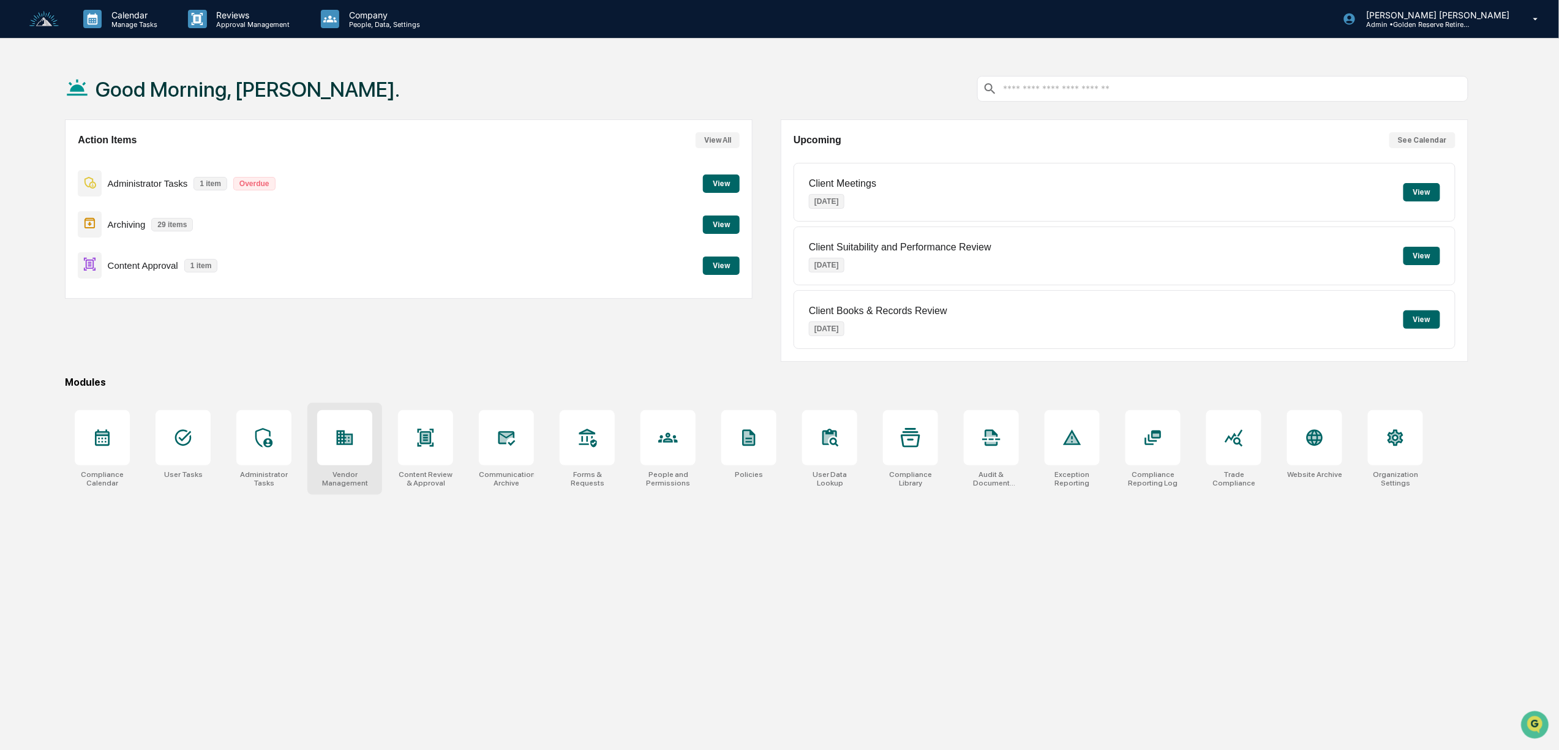
click at [343, 437] on icon at bounding box center [345, 437] width 17 height 15
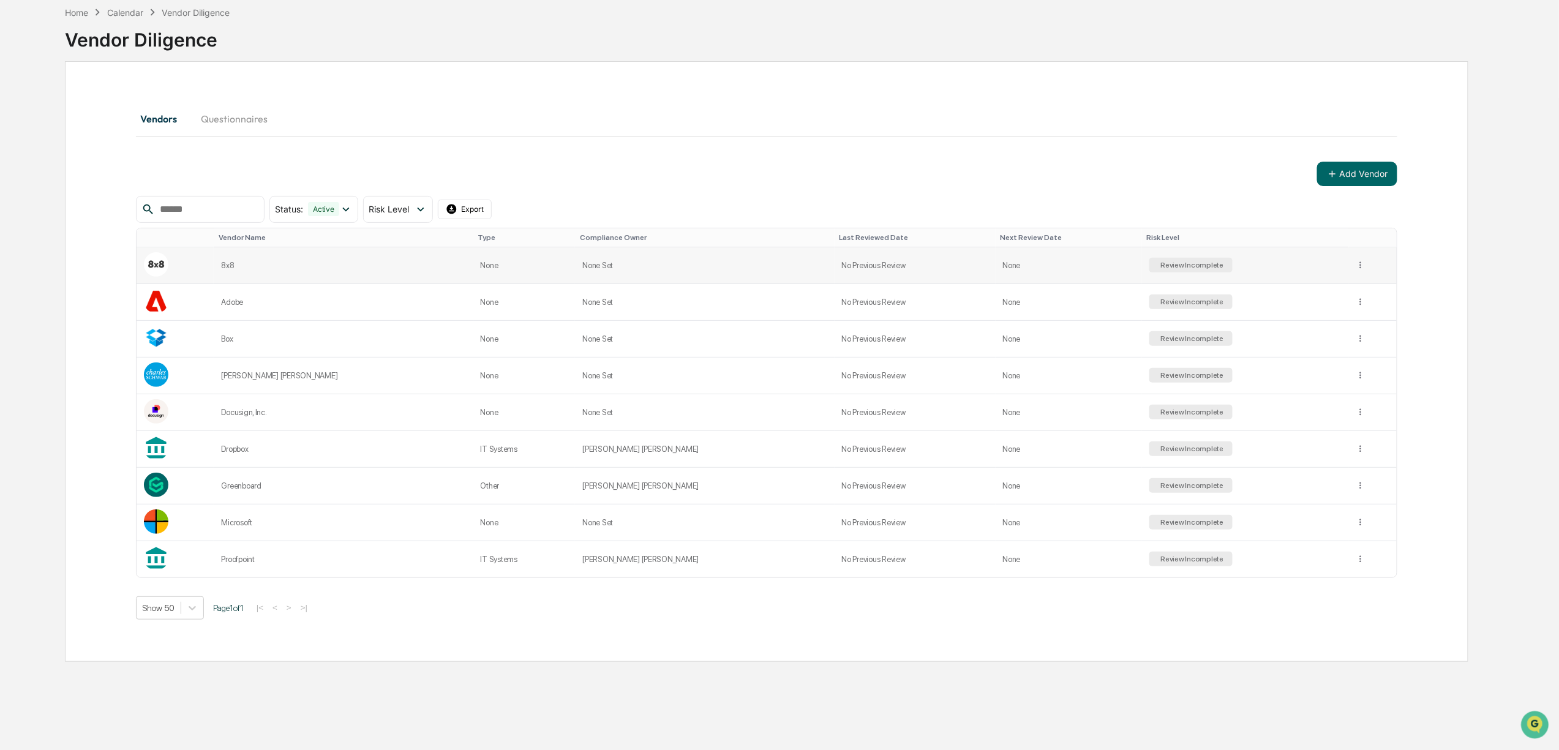
click at [1159, 267] on div "Review Incomplete" at bounding box center [1192, 265] width 66 height 9
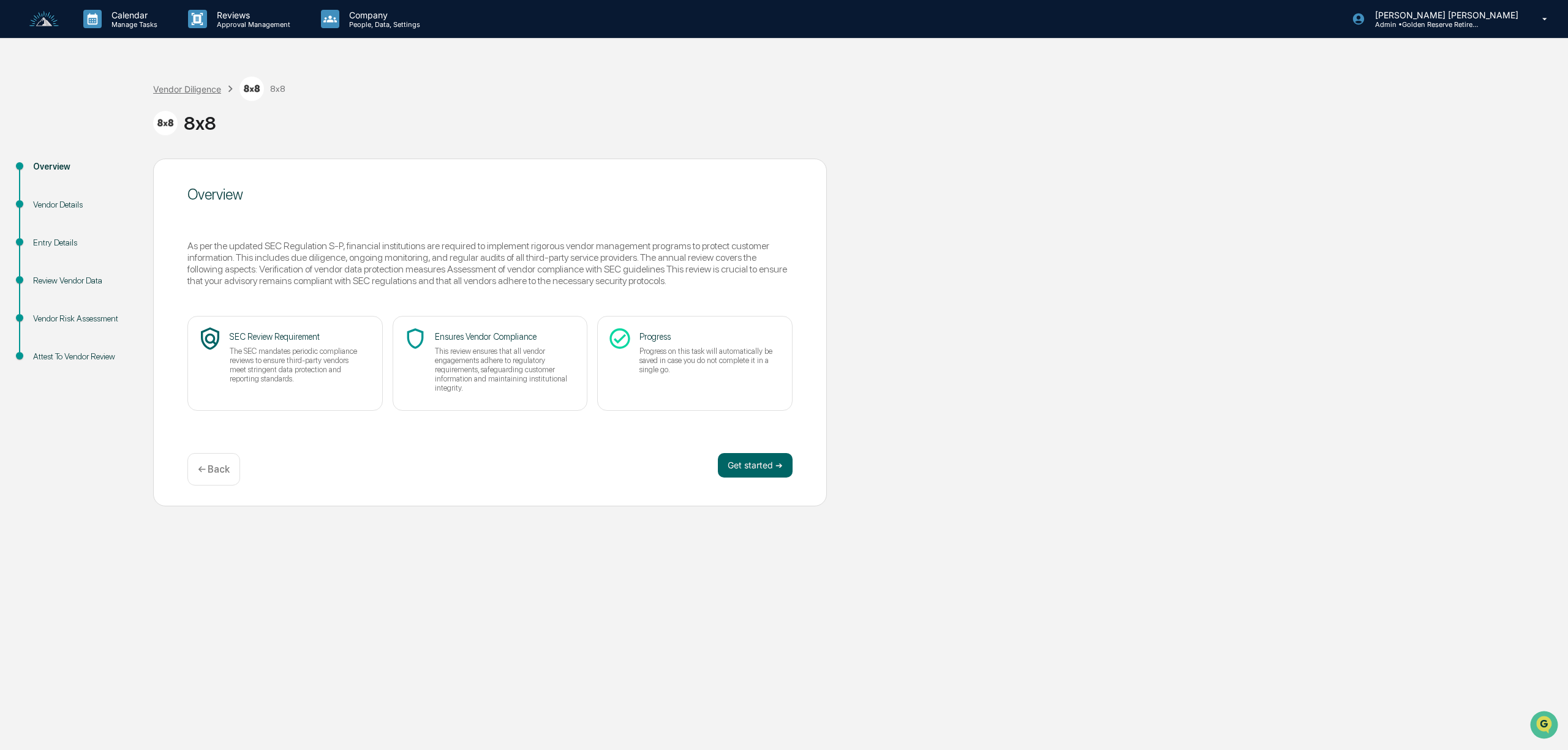
click at [216, 93] on div "Vendor Diligence" at bounding box center [187, 89] width 68 height 10
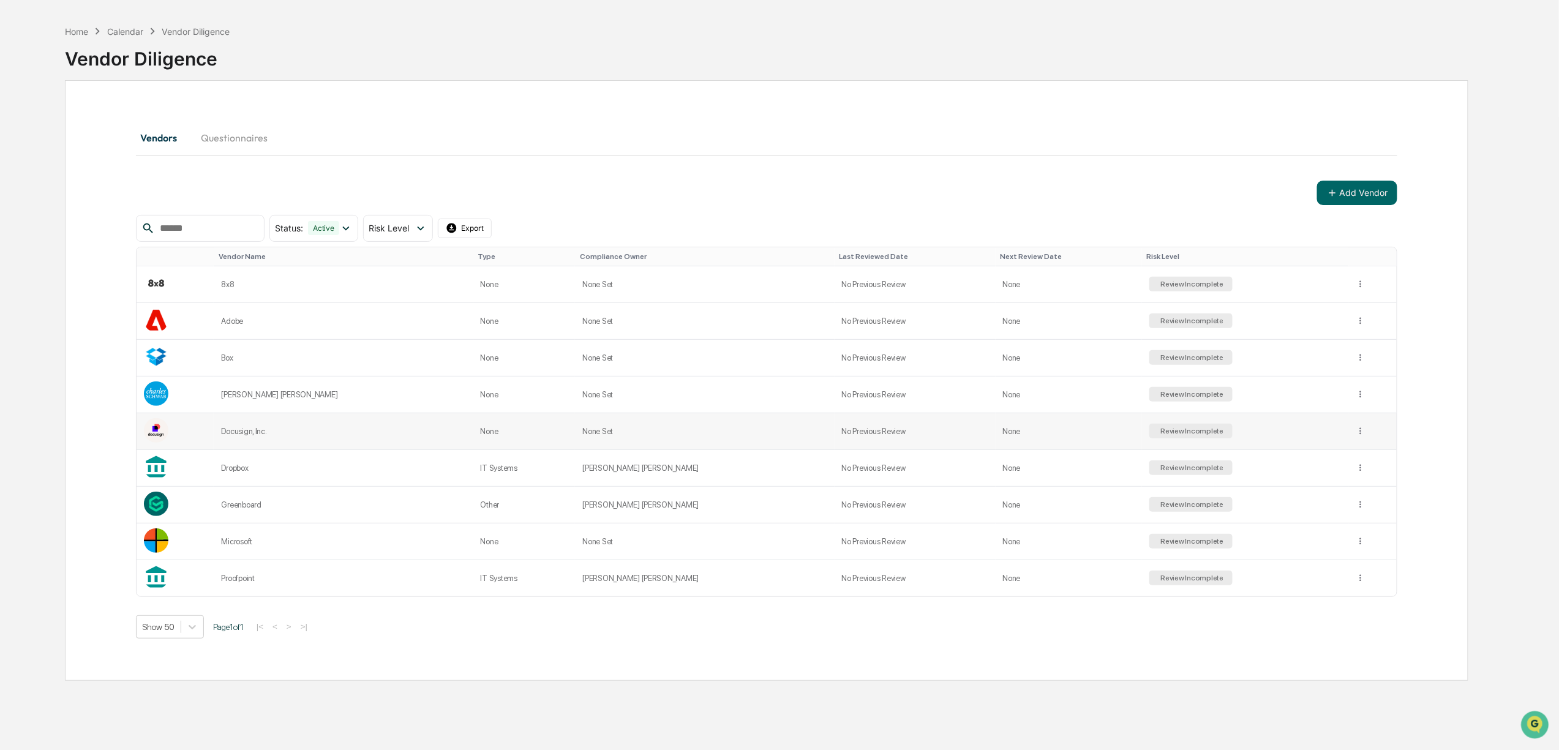
scroll to position [59, 0]
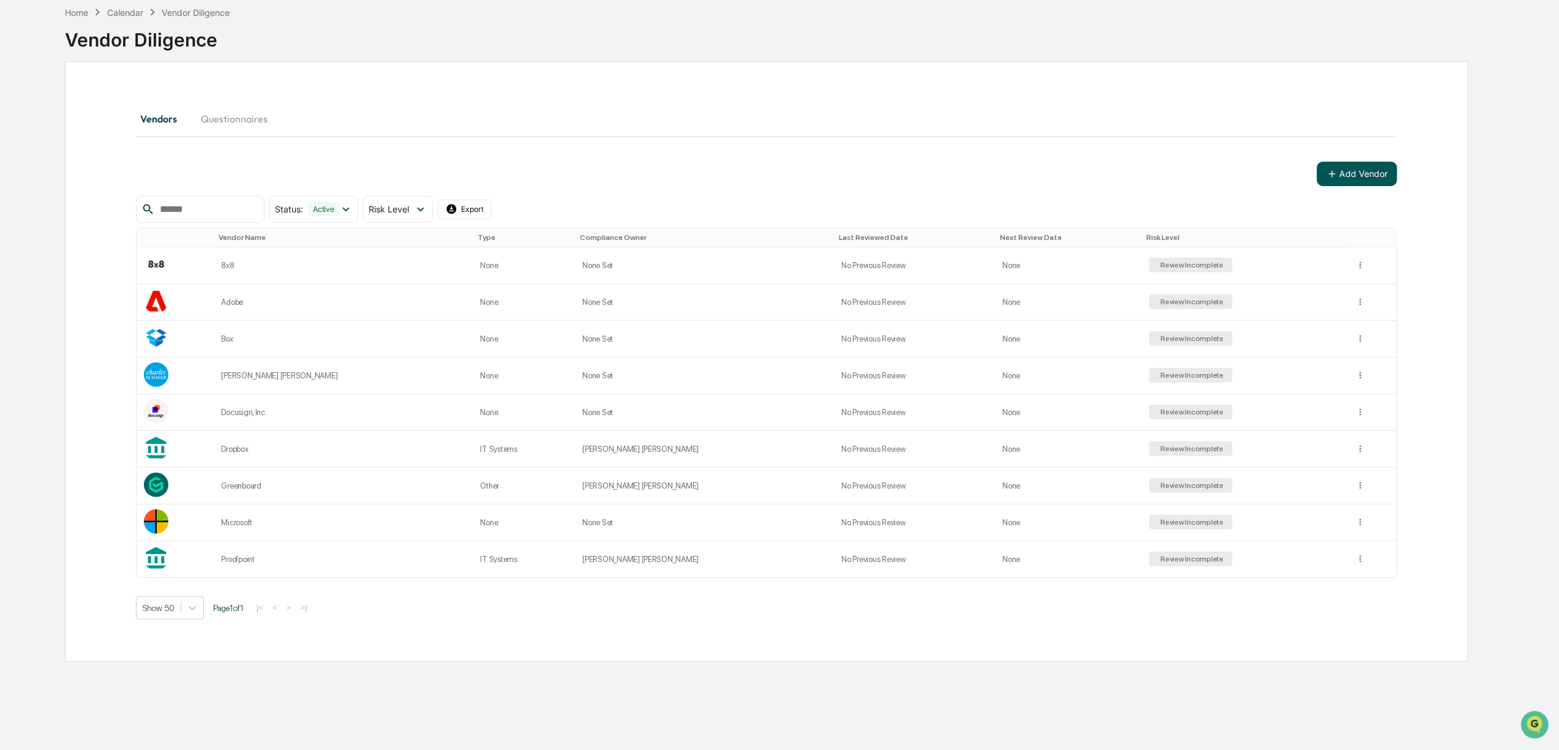
click at [1373, 169] on button "Add Vendor" at bounding box center [1357, 174] width 80 height 24
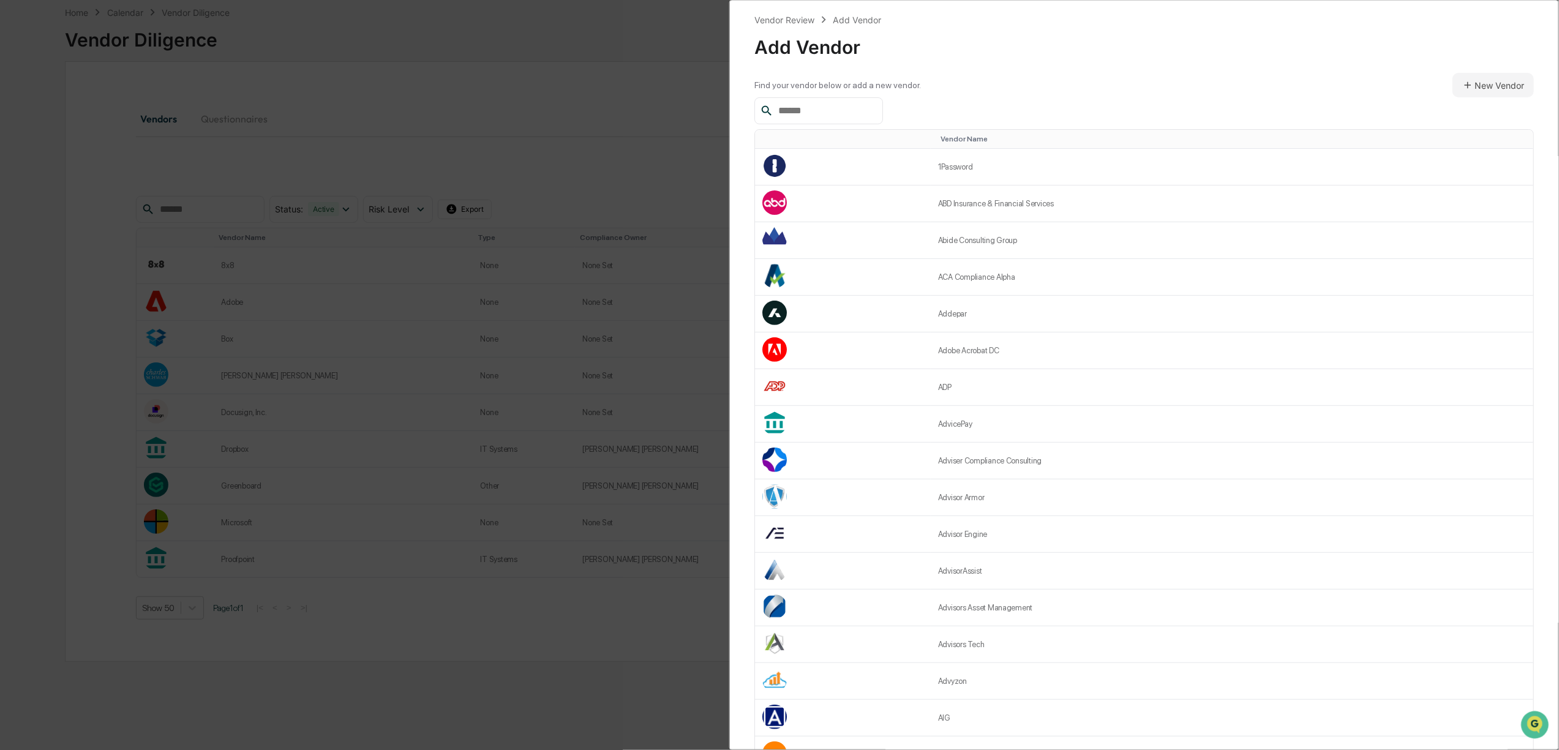
click at [614, 103] on div "Vendor Review Add Vendor Add Vendor Find your vendor below or add a new vendor.…" at bounding box center [779, 375] width 1559 height 750
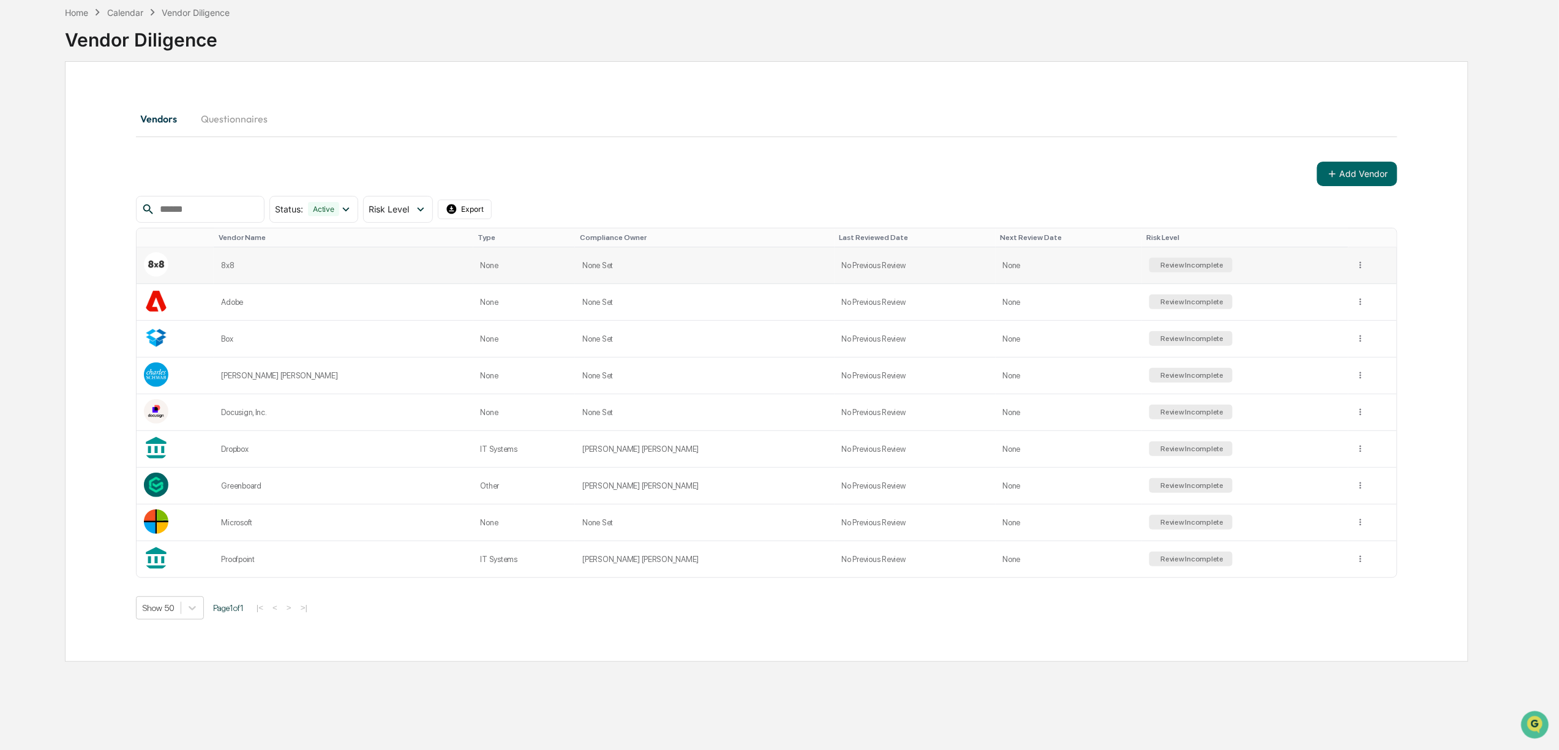
click at [1159, 267] on div "Review Incomplete" at bounding box center [1192, 265] width 66 height 9
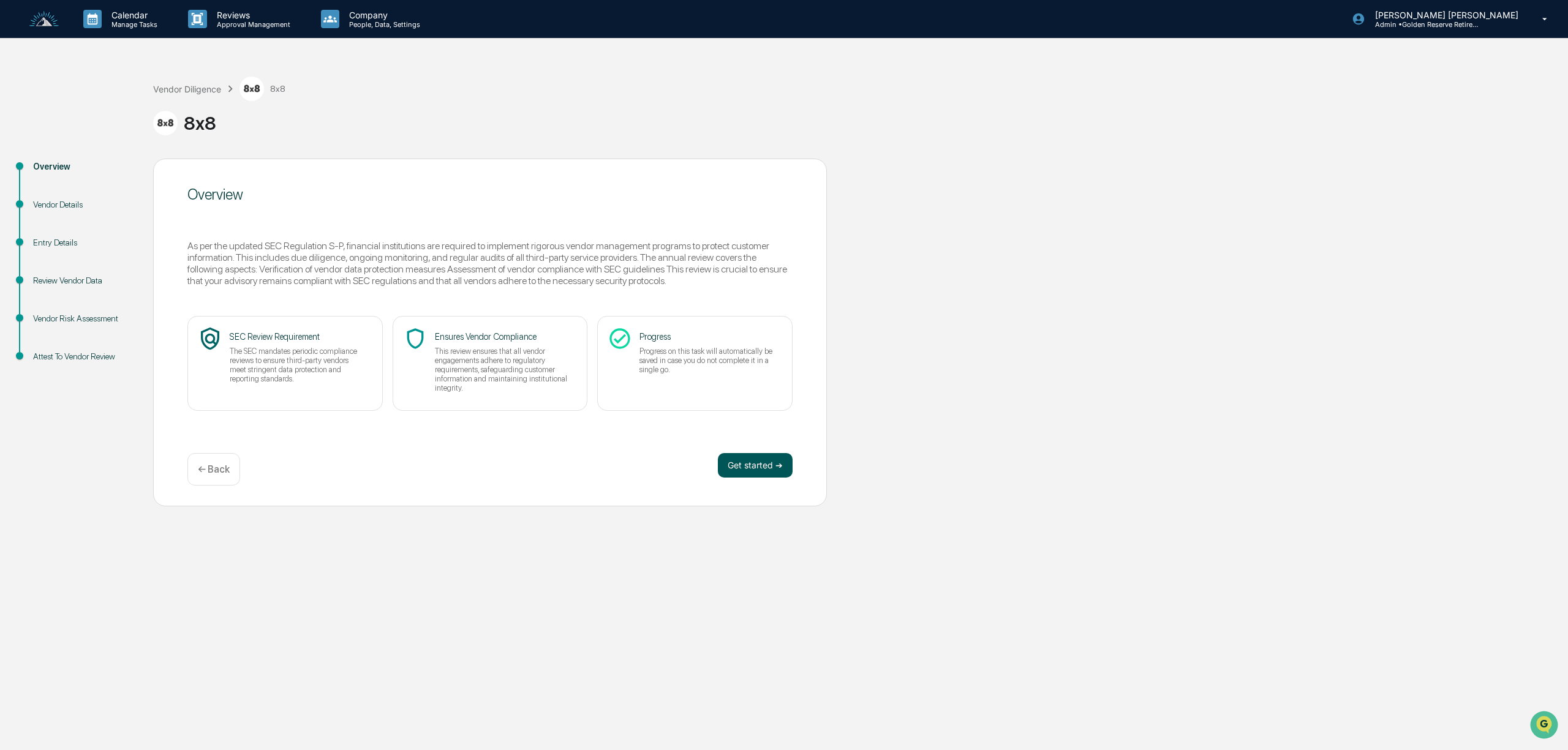
click at [768, 459] on button "Get started ➔" at bounding box center [755, 465] width 75 height 24
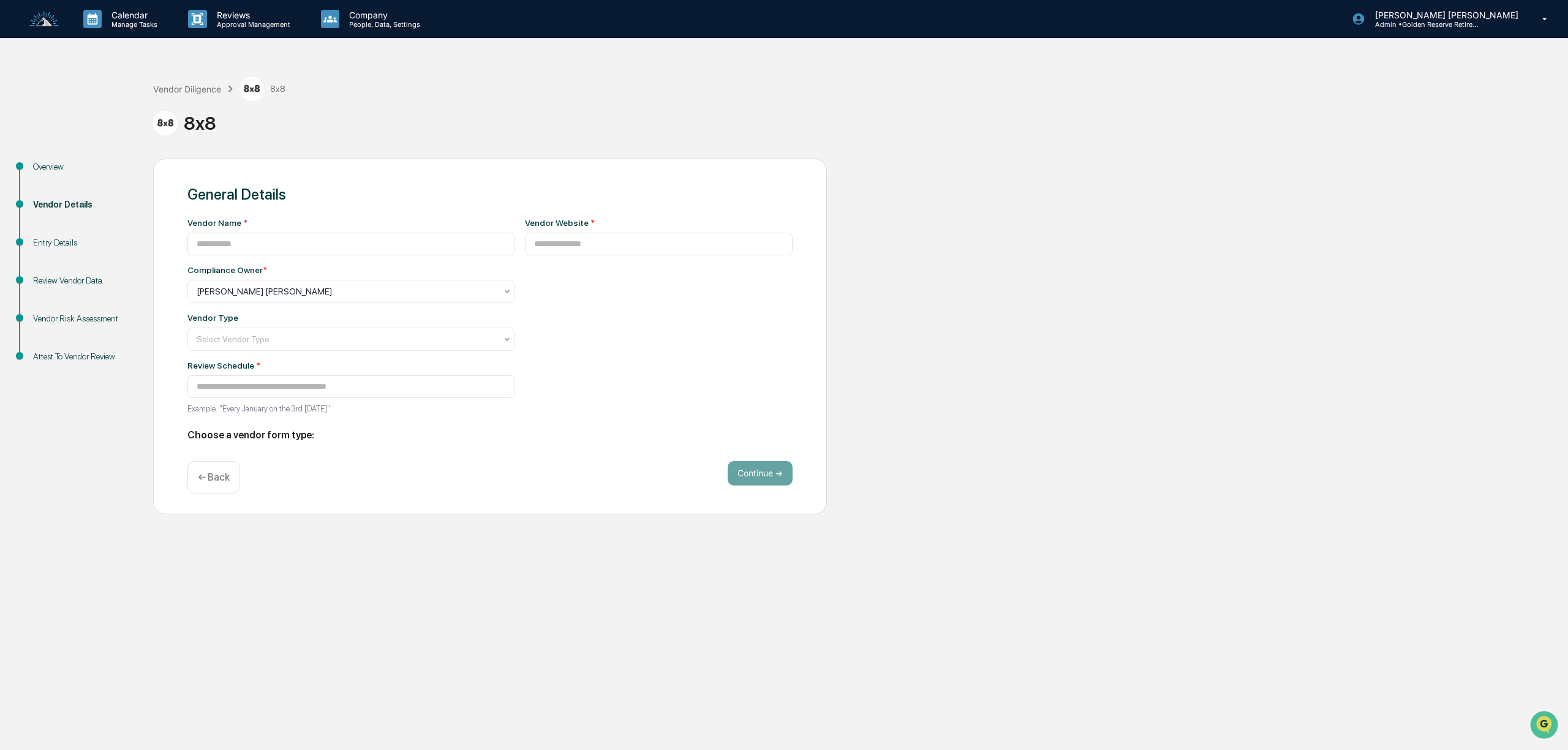
type input "***"
type input "**********"
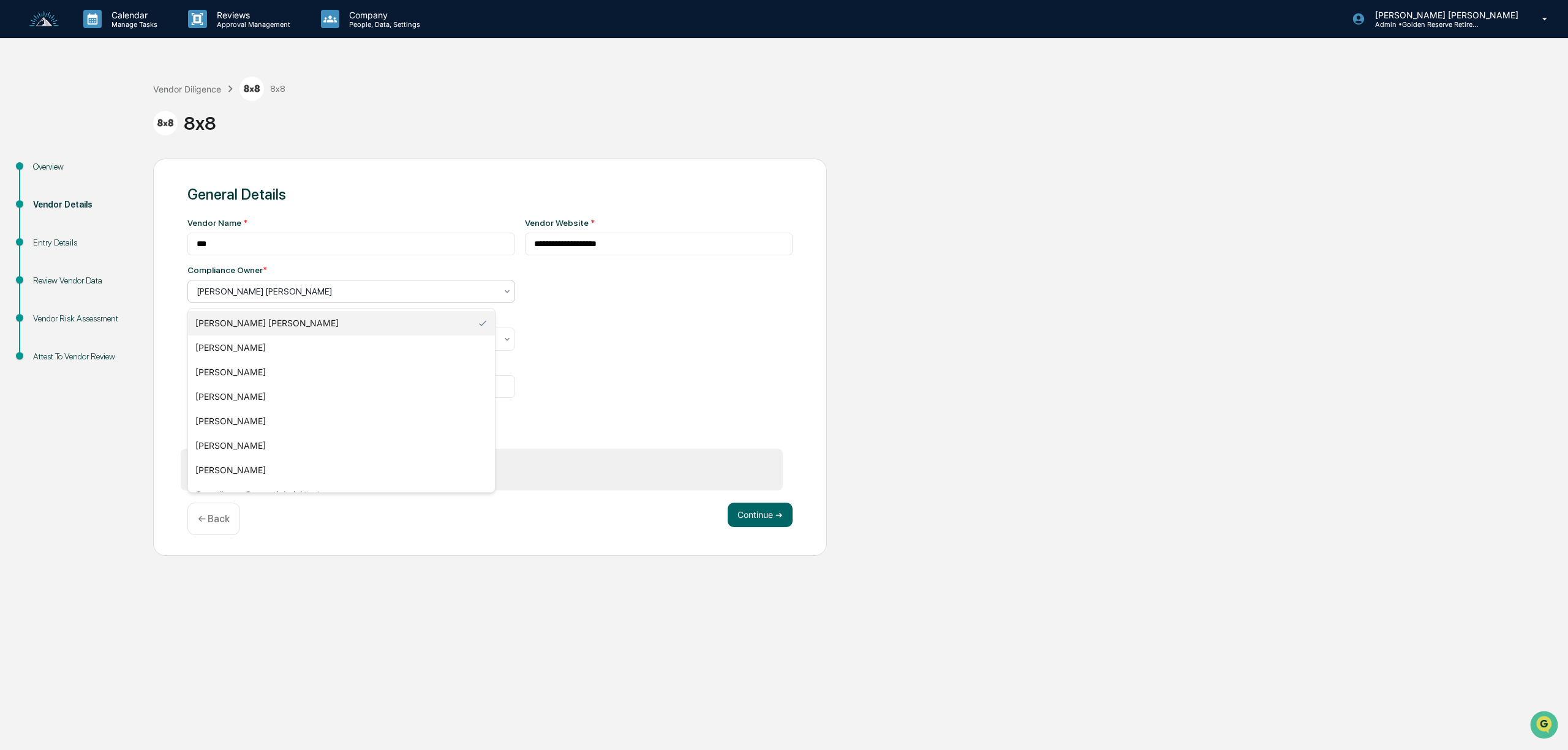
click at [474, 294] on div at bounding box center [346, 291] width 299 height 12
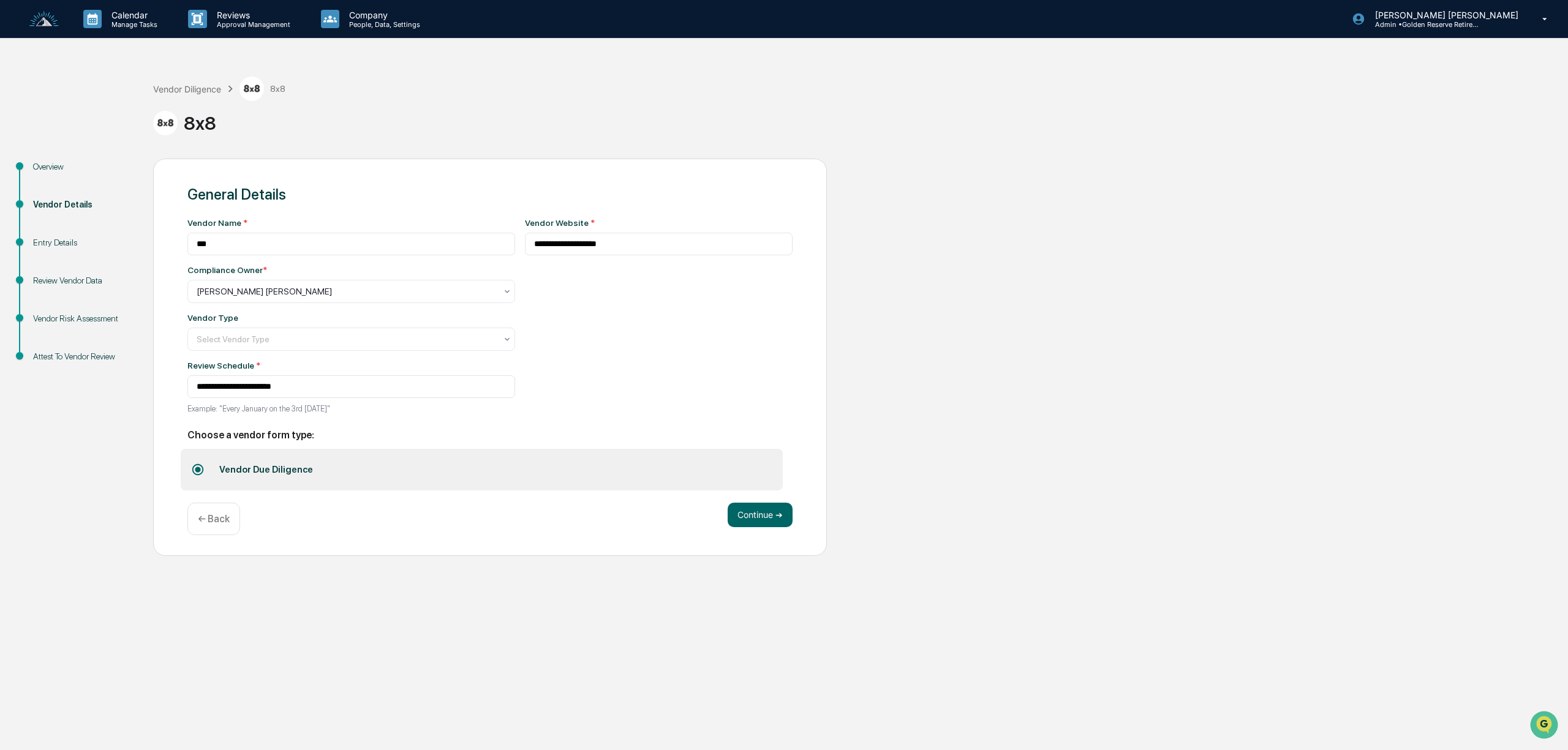
click at [713, 351] on div "**********" at bounding box center [659, 319] width 268 height 203
click at [395, 298] on div at bounding box center [346, 291] width 299 height 12
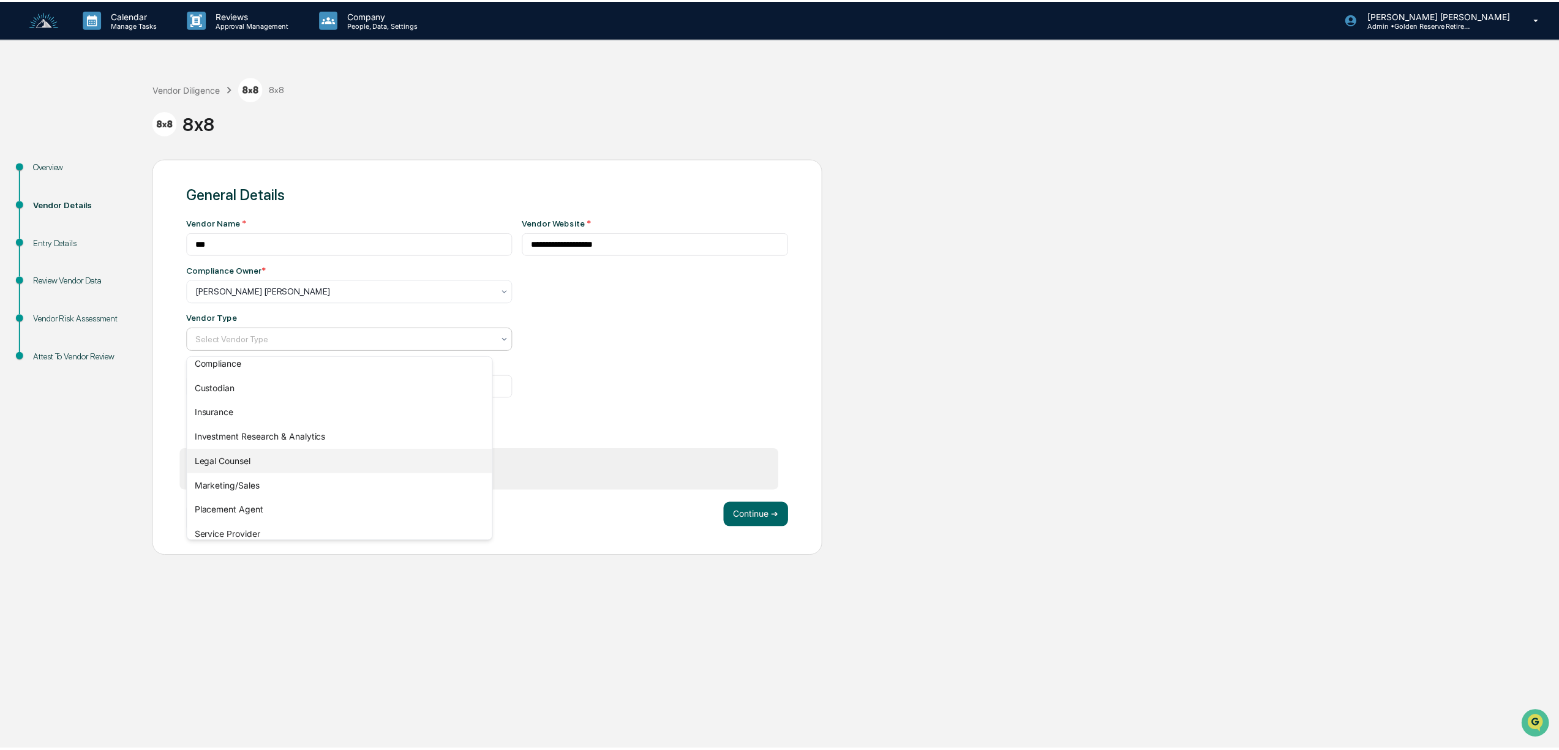
scroll to position [140, 0]
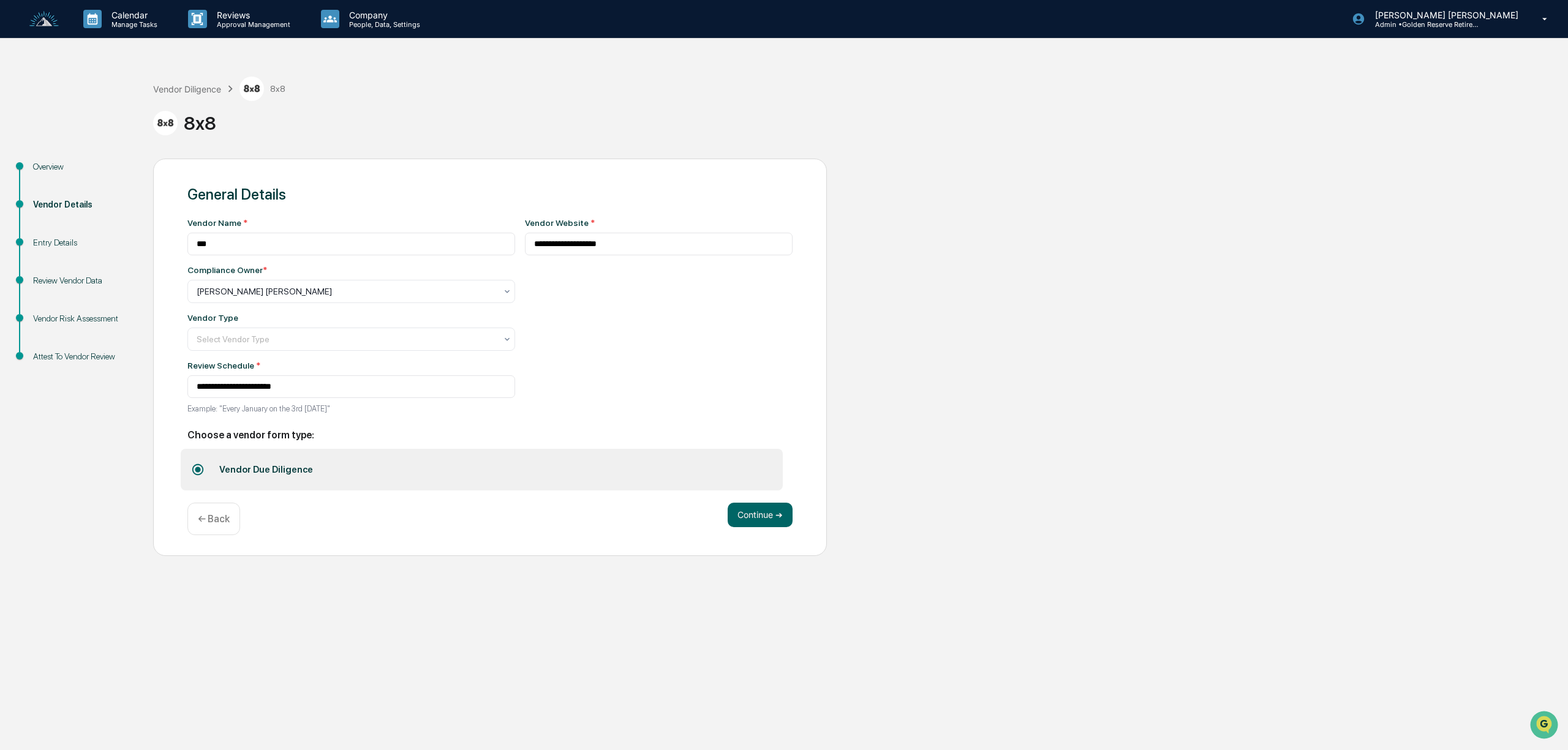
click at [725, 350] on div "**********" at bounding box center [659, 319] width 268 height 203
click at [370, 403] on div "**********" at bounding box center [351, 319] width 328 height 203
click at [342, 398] on input "**********" at bounding box center [351, 386] width 328 height 23
click at [763, 518] on button "Continue ➔" at bounding box center [759, 515] width 65 height 24
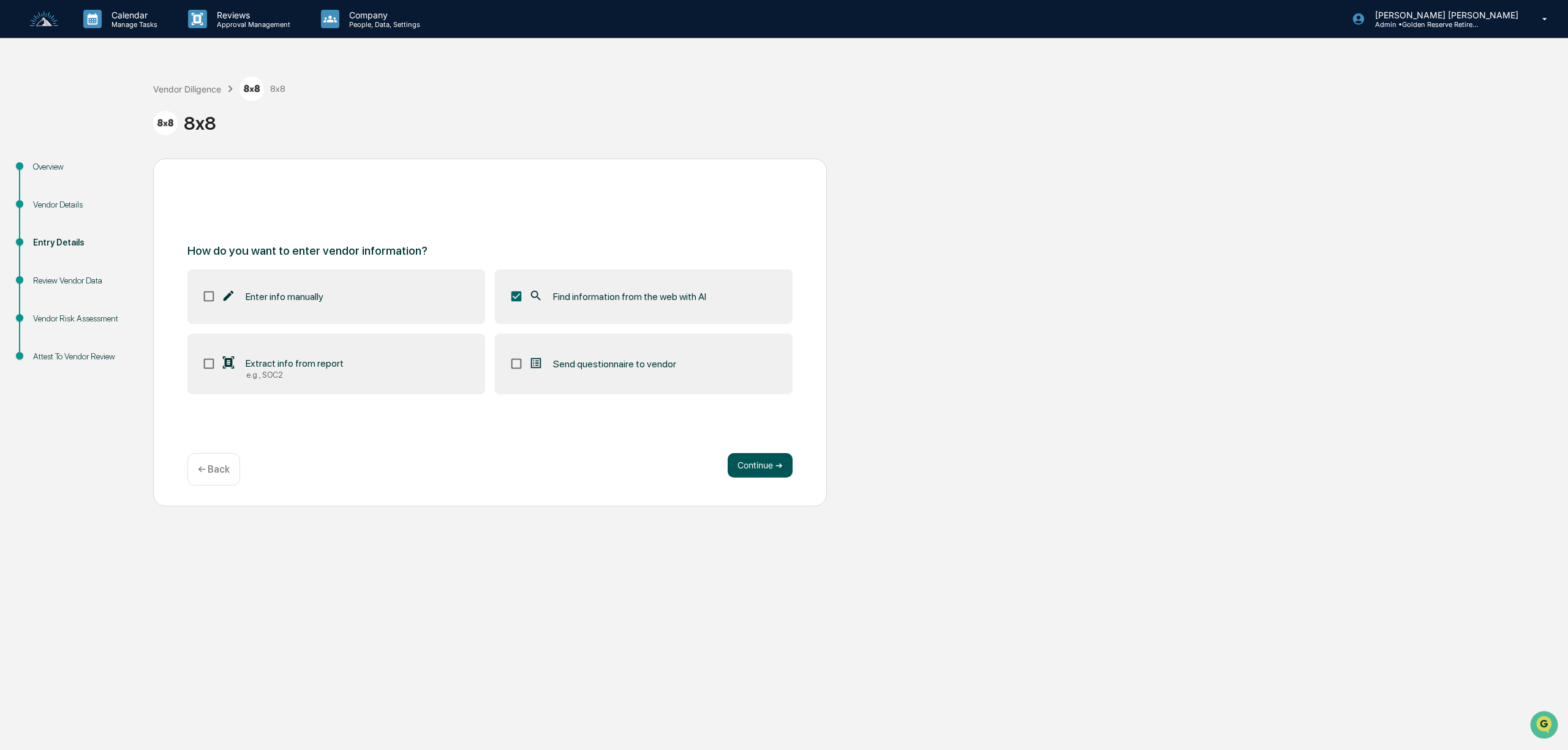
click at [761, 463] on button "Continue ➔" at bounding box center [759, 465] width 65 height 24
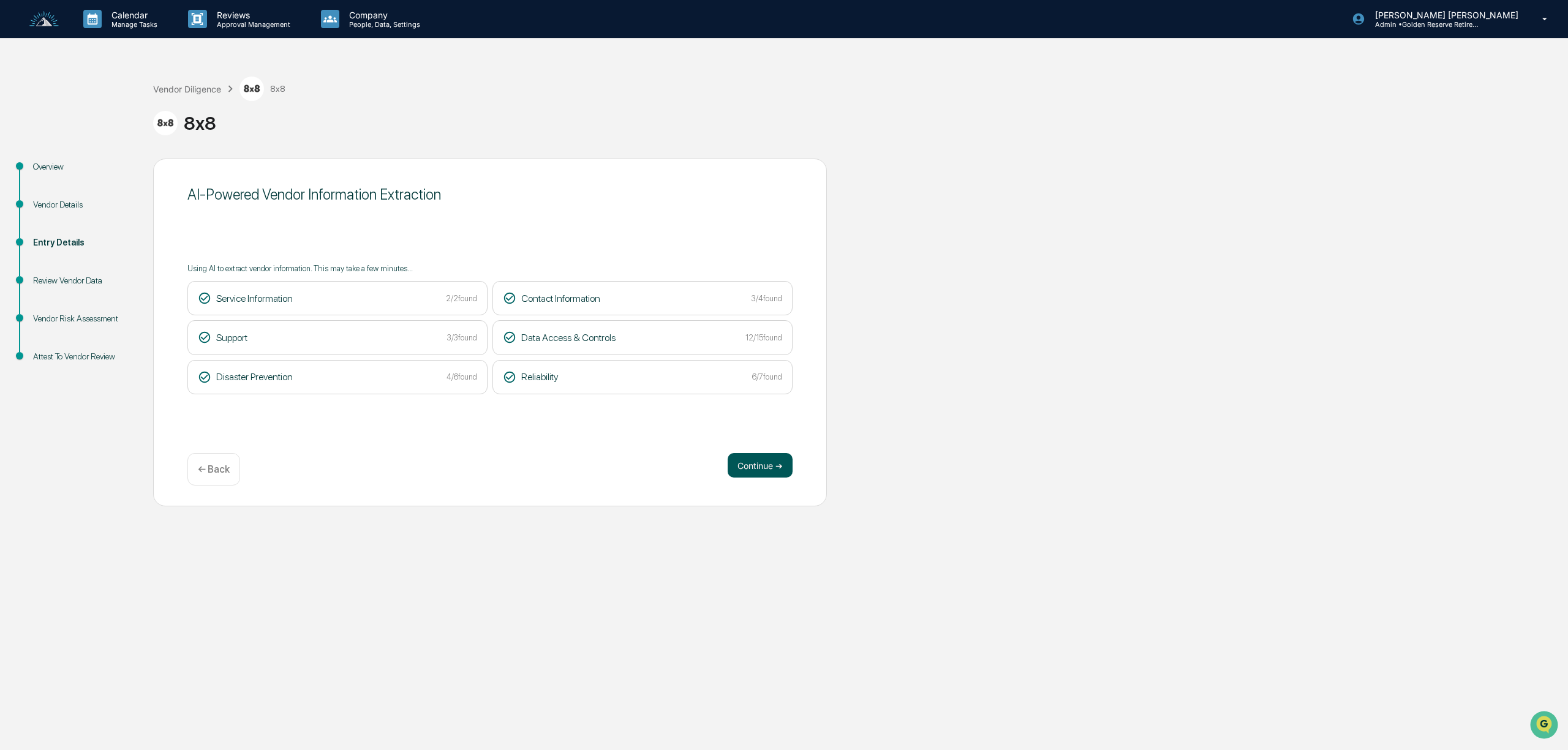
click at [780, 463] on button "Continue ➔" at bounding box center [759, 465] width 65 height 24
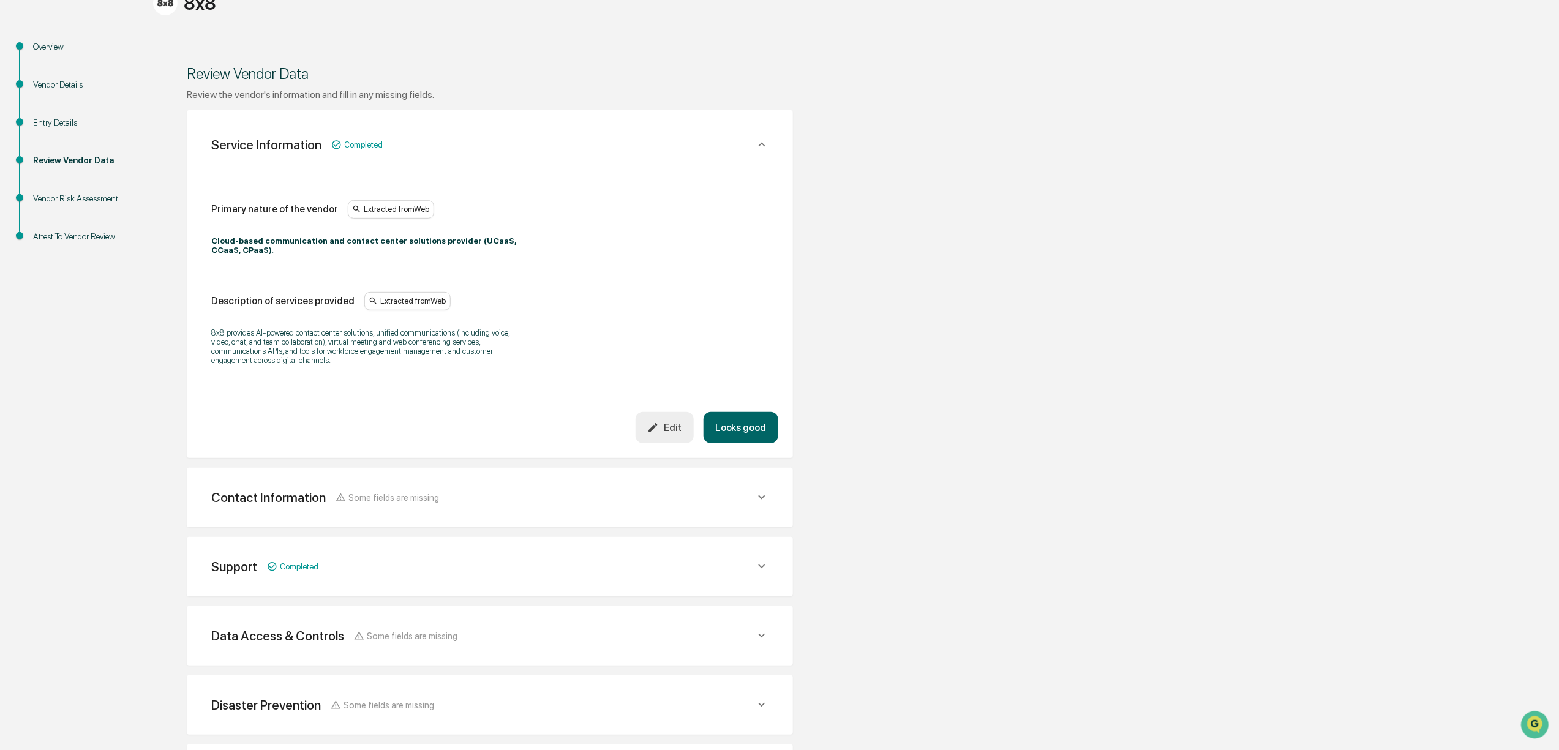
scroll to position [163, 0]
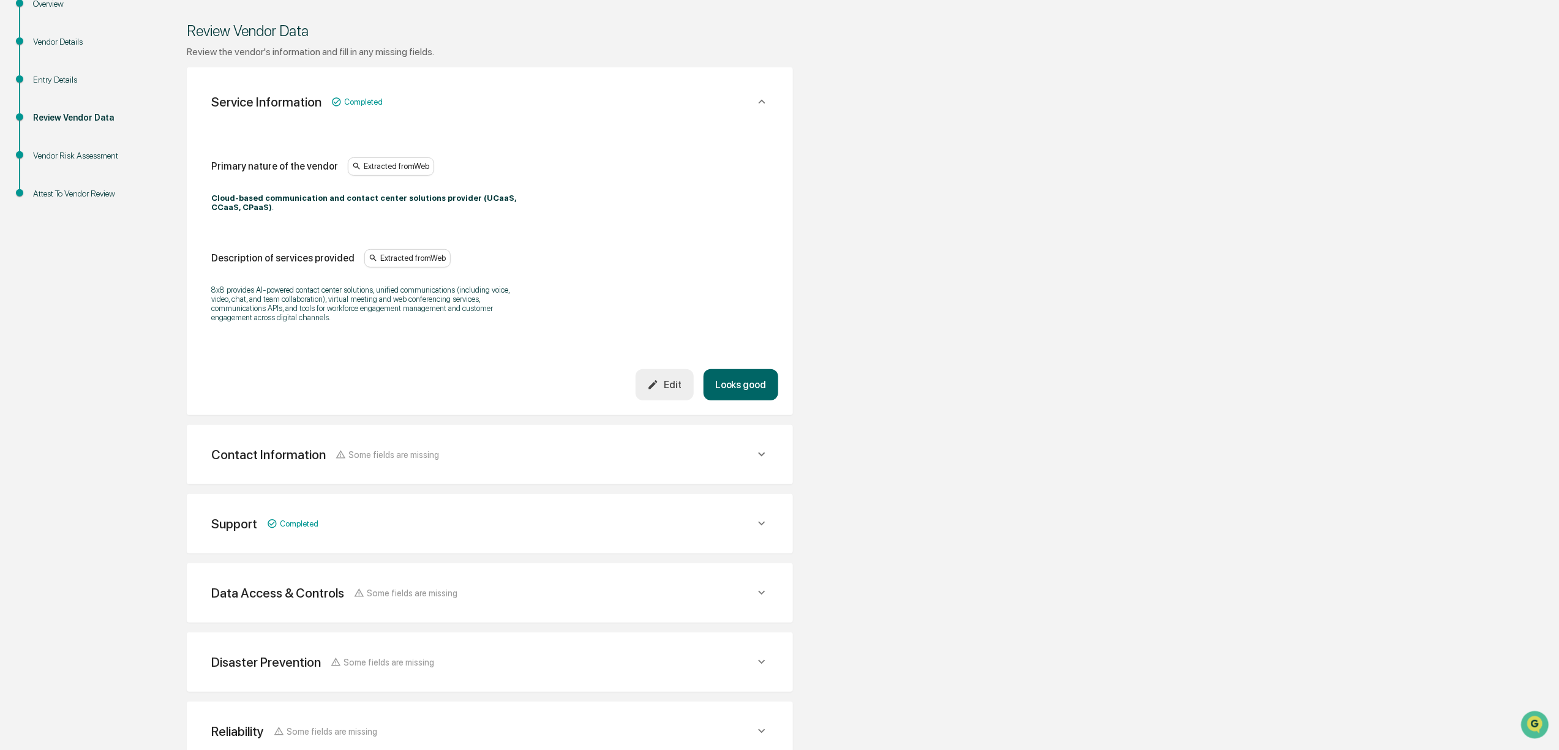
click at [481, 122] on div "Contact Information Some fields are missing" at bounding box center [489, 102] width 577 height 40
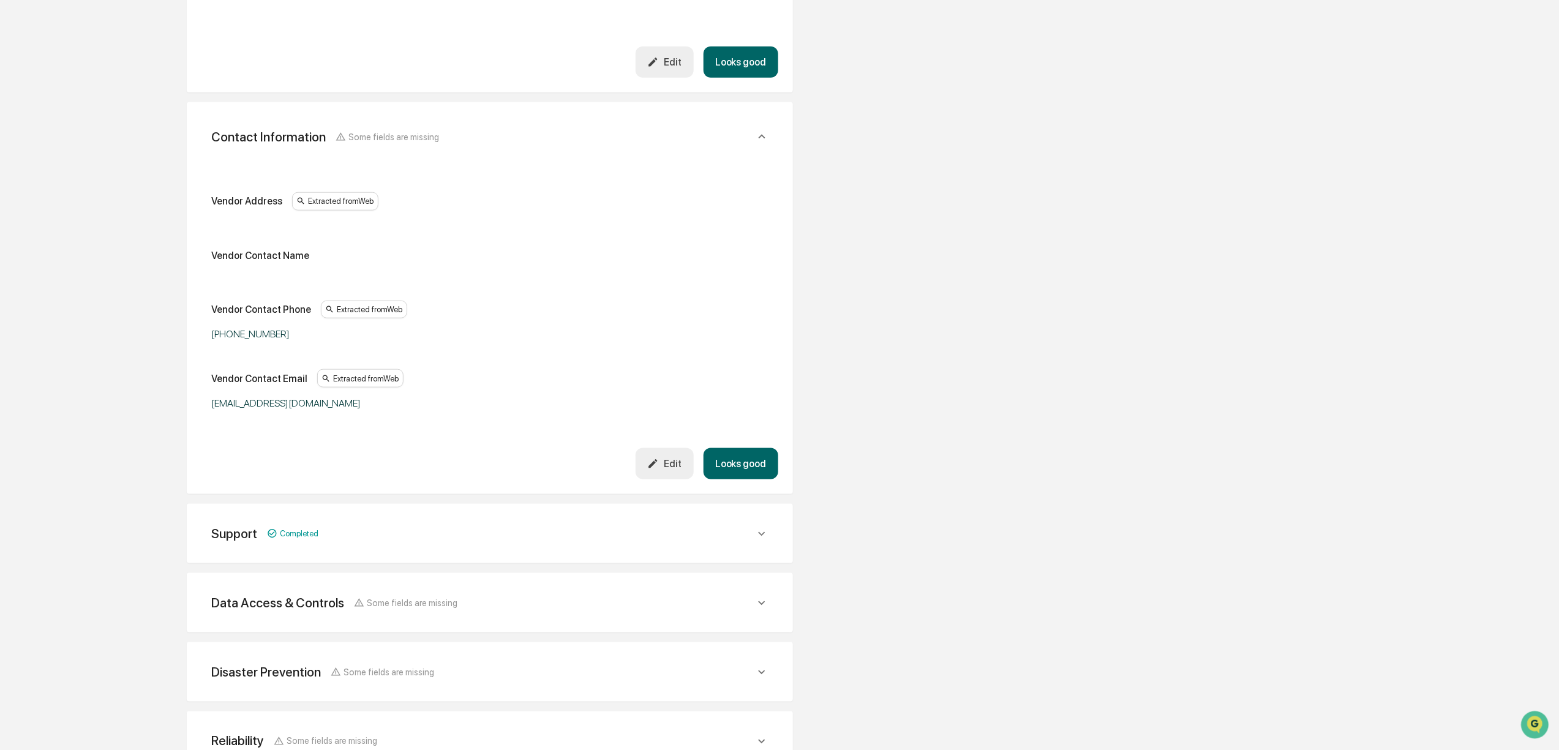
scroll to position [563, 0]
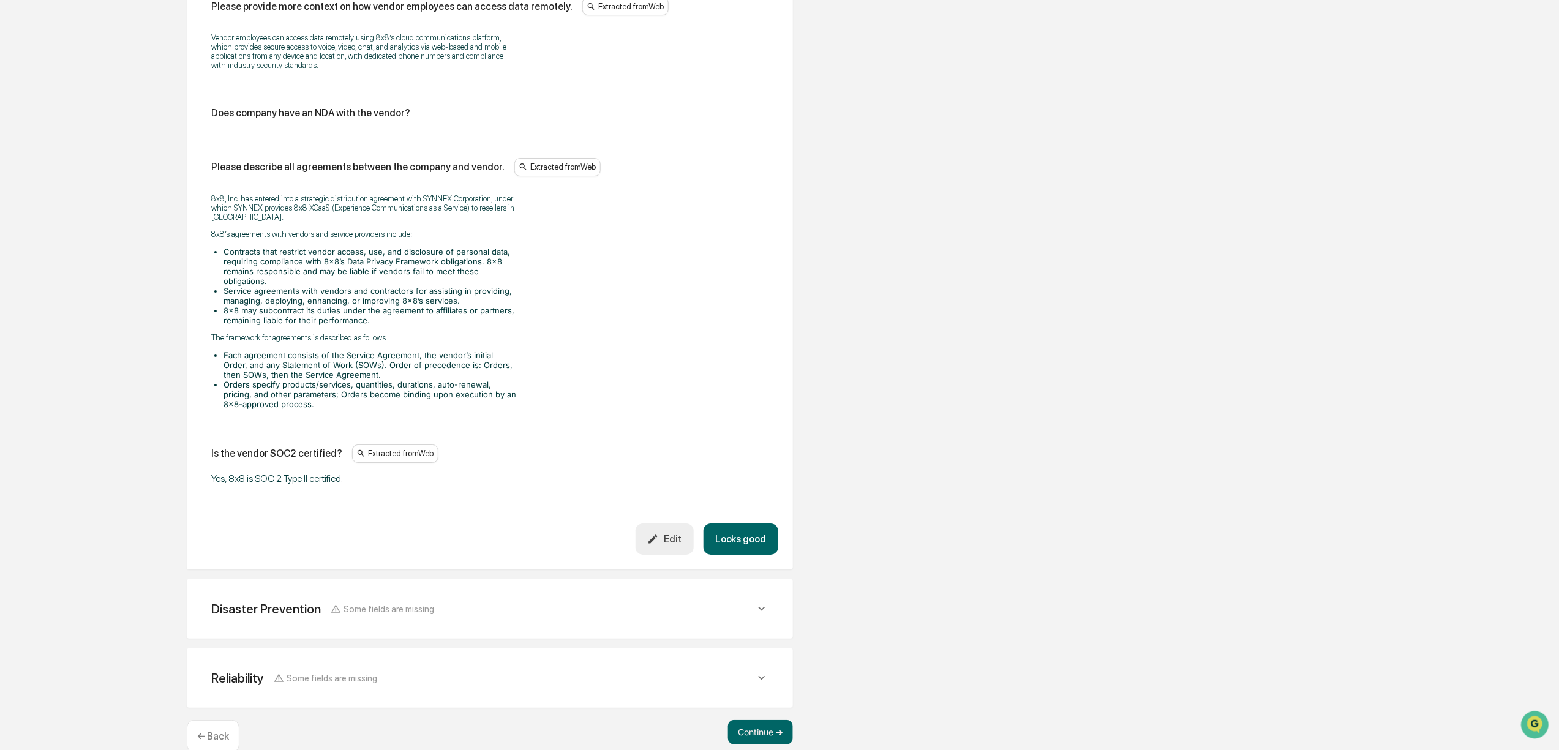
scroll to position [2061, 0]
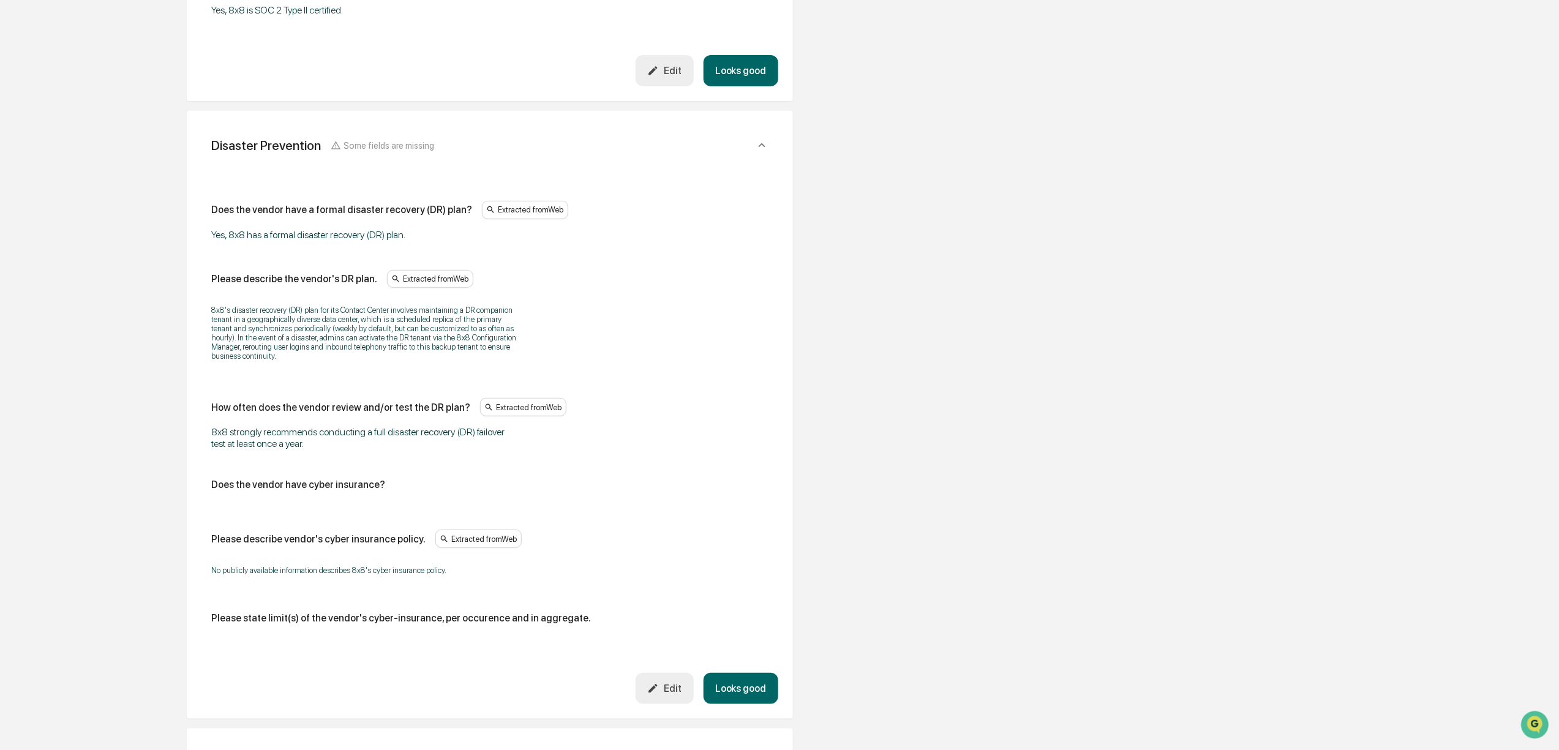
scroll to position [2609, 0]
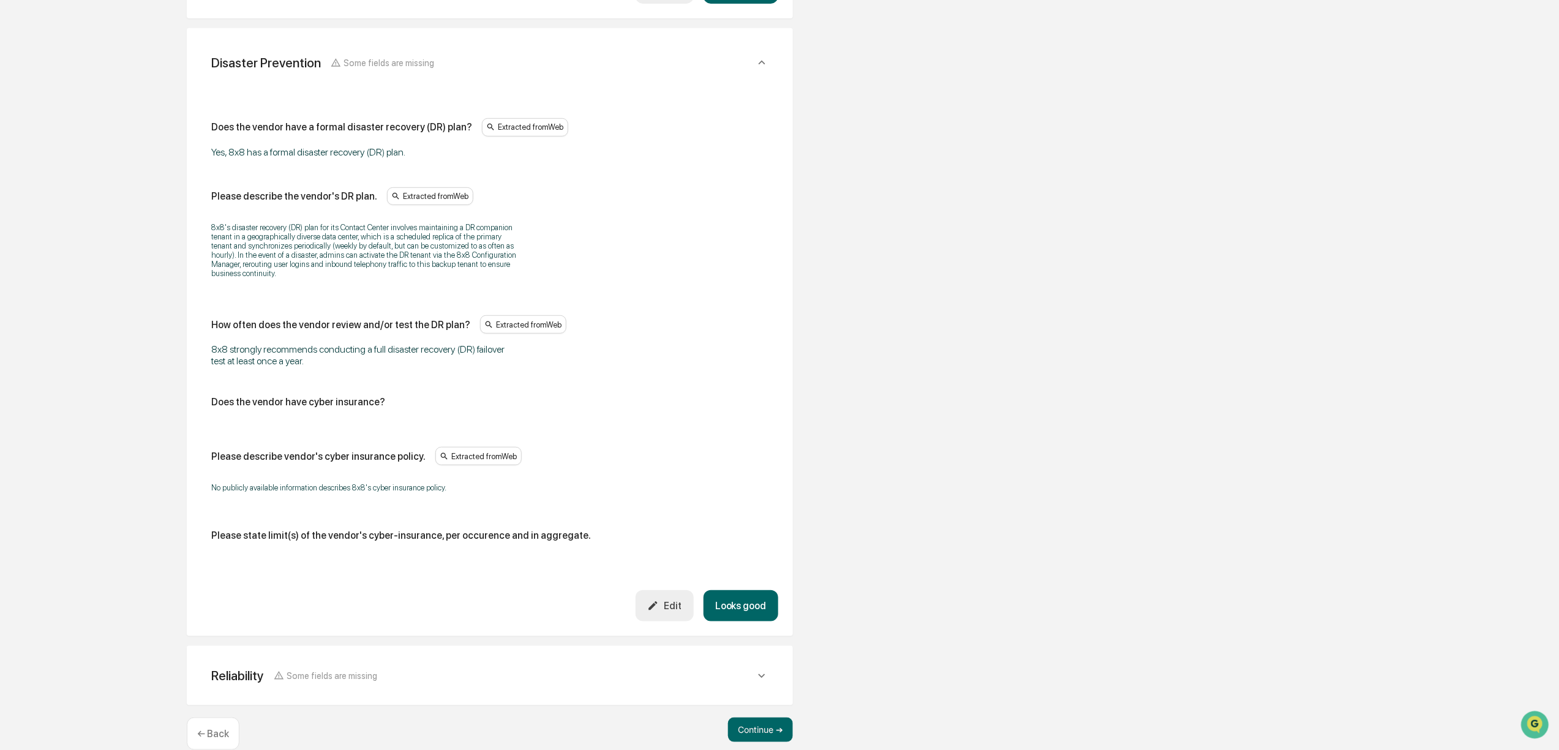
click at [754, 676] on div "Reliability Some fields are missing Does the vendor has a formal business conti…" at bounding box center [490, 675] width 606 height 59
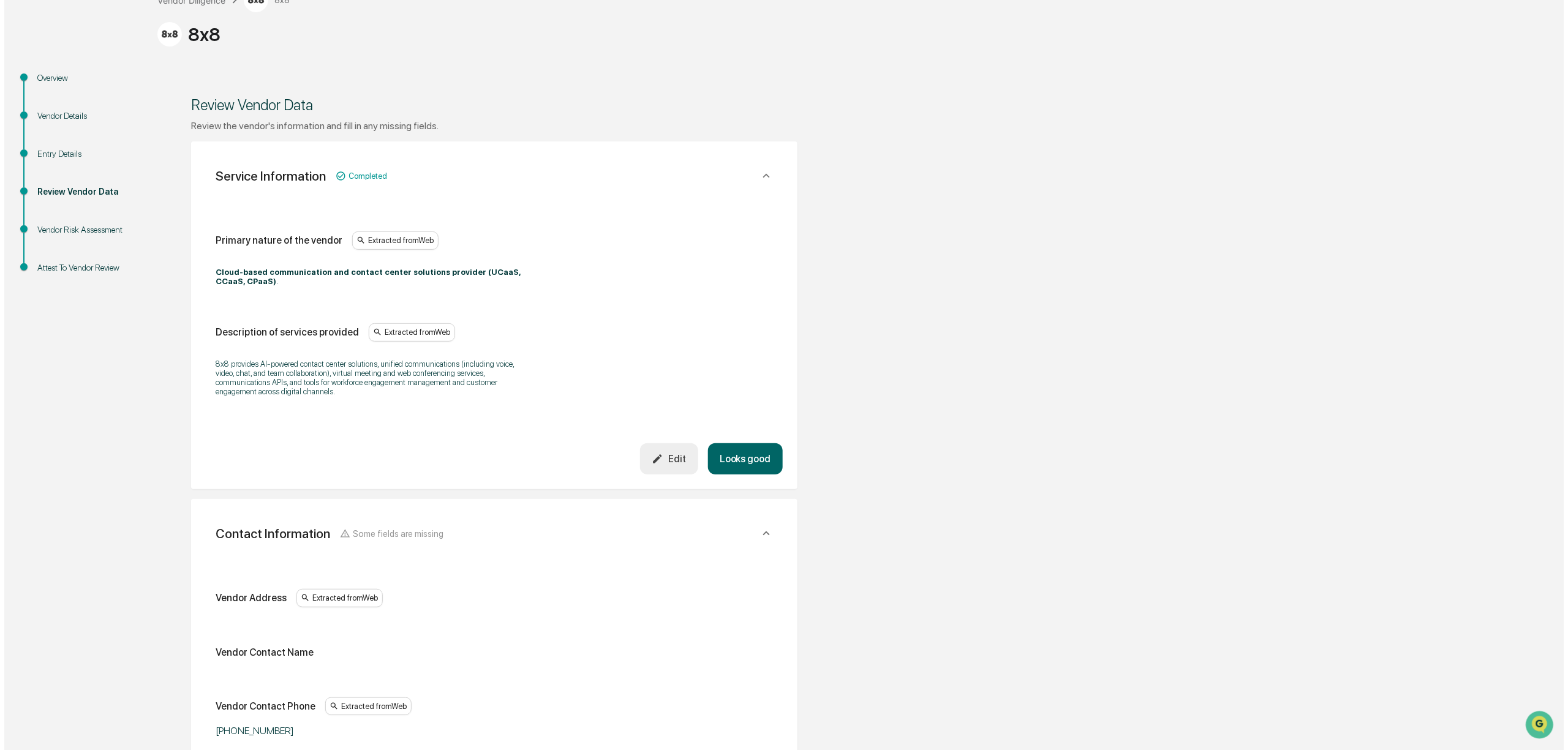
scroll to position [0, 0]
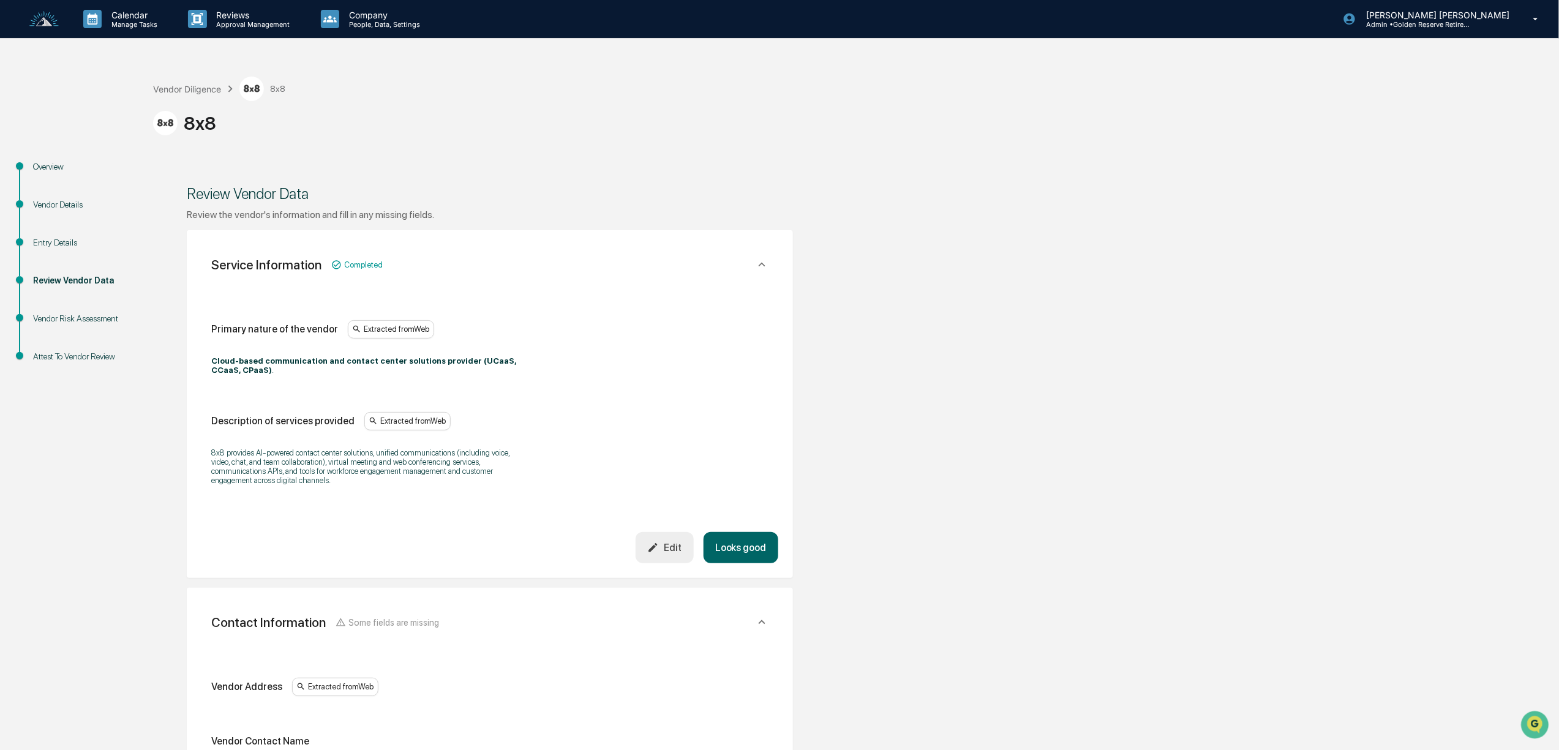
click at [78, 318] on div "Vendor Risk Assessment" at bounding box center [83, 318] width 100 height 13
